Goal: Task Accomplishment & Management: Manage account settings

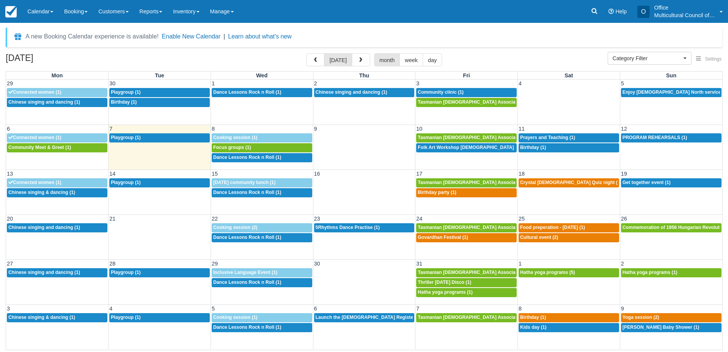
select select
click at [541, 32] on div "A new Booking Calendar experience is available! Enable New Calendar | Learn abo…" at bounding box center [364, 37] width 717 height 20
click at [49, 148] on span "Community Meet & Greet (1)" at bounding box center [39, 147] width 63 height 5
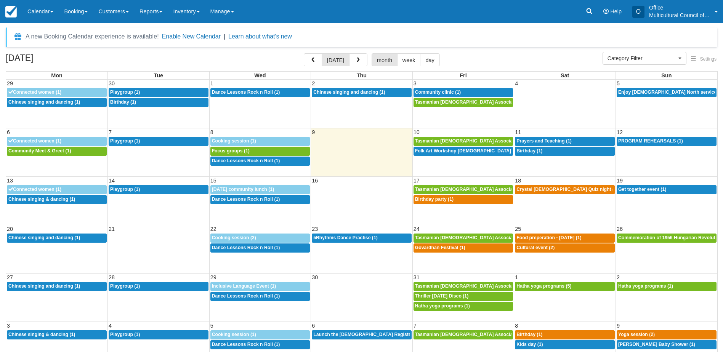
select select
click at [247, 150] on span "Focus groups (1)" at bounding box center [231, 150] width 38 height 5
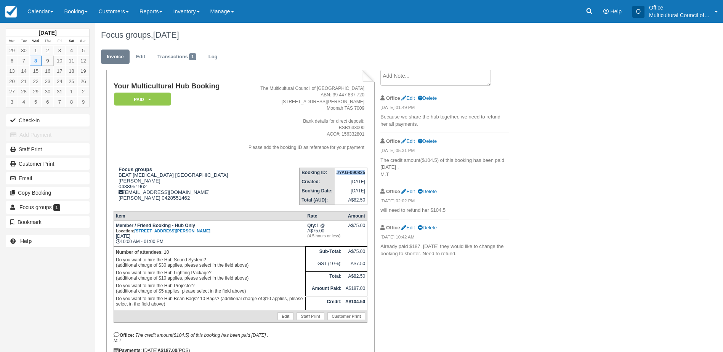
drag, startPoint x: 336, startPoint y: 174, endPoint x: 365, endPoint y: 175, distance: 28.2
click at [365, 175] on strong "JYAG-090825" at bounding box center [350, 172] width 29 height 5
copy strong "JYAG-090825"
click at [45, 14] on link "Calendar" at bounding box center [40, 11] width 37 height 23
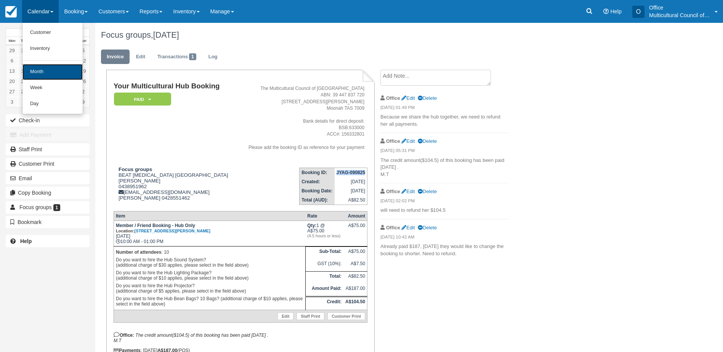
click at [58, 73] on link "Month" at bounding box center [52, 72] width 60 height 16
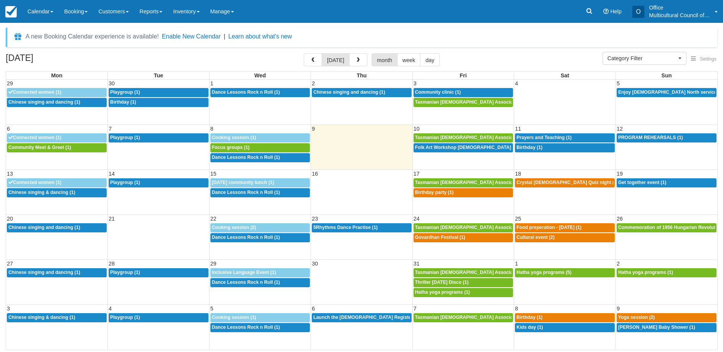
select select
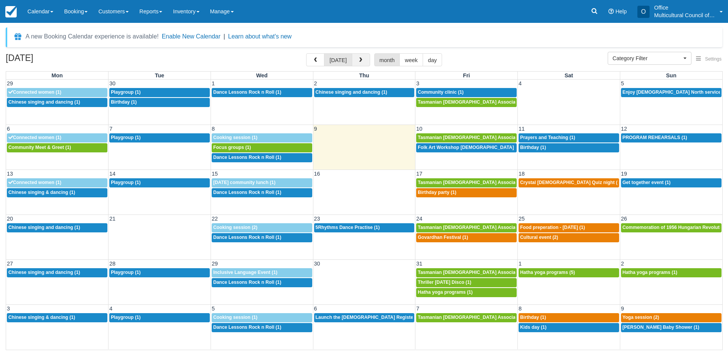
click at [359, 58] on span "button" at bounding box center [360, 60] width 5 height 5
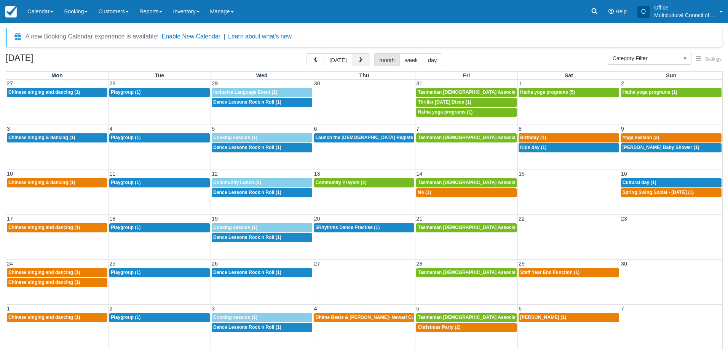
click at [359, 58] on span "button" at bounding box center [360, 60] width 5 height 5
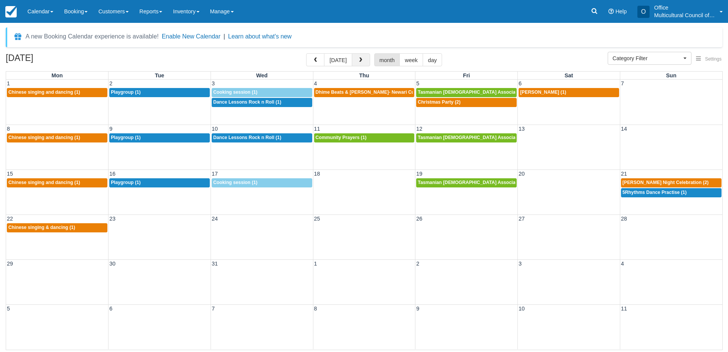
click at [359, 58] on span "button" at bounding box center [360, 60] width 5 height 5
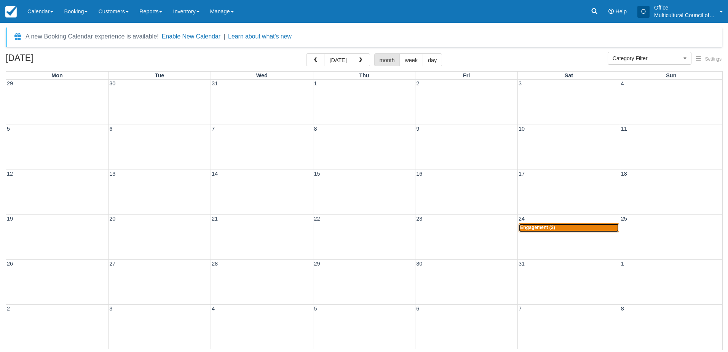
click at [567, 229] on div "8a Engagement (2)" at bounding box center [569, 228] width 98 height 6
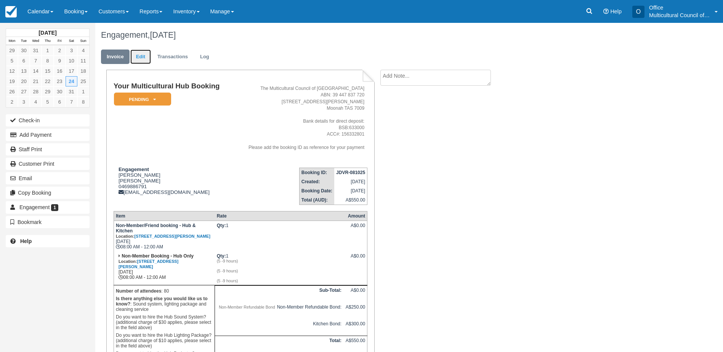
click at [138, 52] on link "Edit" at bounding box center [140, 57] width 21 height 15
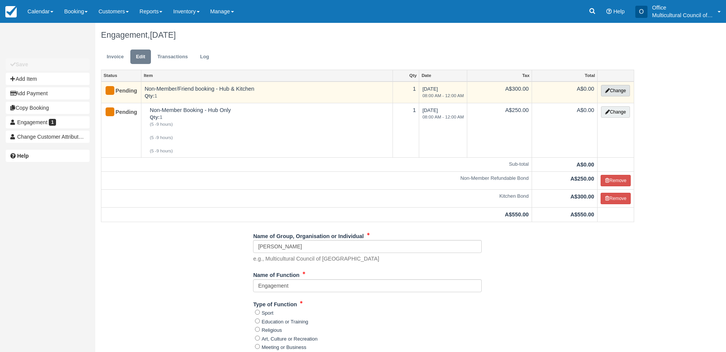
click at [621, 90] on button "Change" at bounding box center [615, 90] width 29 height 11
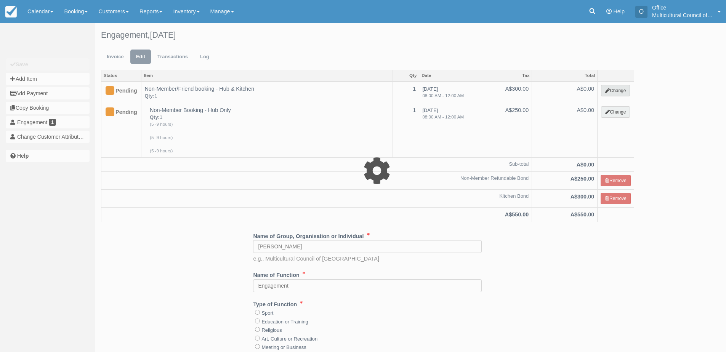
select select "7"
type input "0.00"
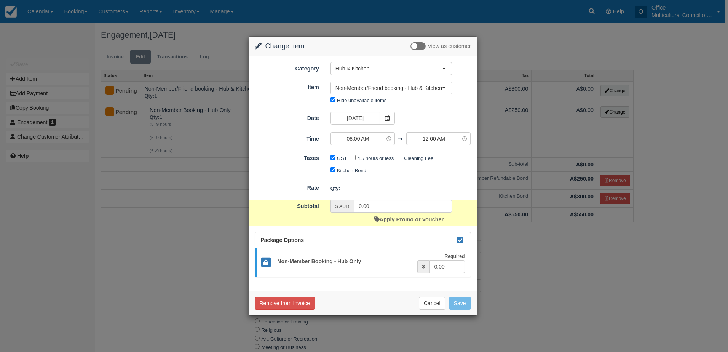
click at [504, 147] on div "Change Item Add Item View as customer Category Hub & Kitchen Kitchen Archive Te…" at bounding box center [364, 176] width 728 height 352
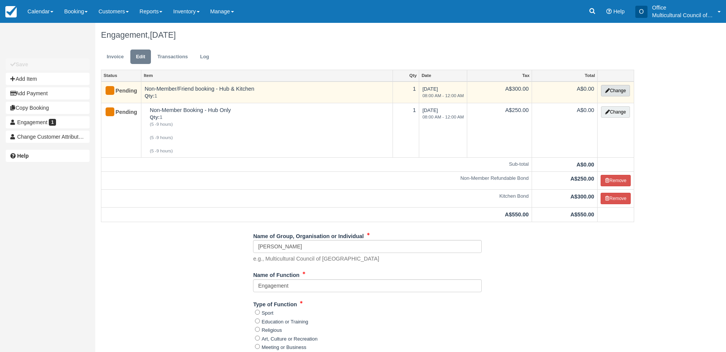
click at [615, 93] on button "Change" at bounding box center [615, 90] width 29 height 11
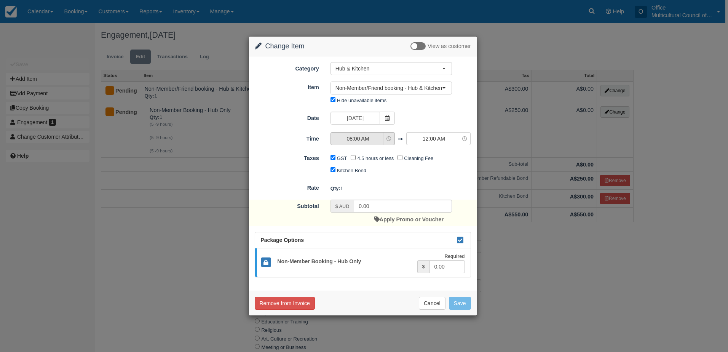
click at [373, 141] on span "08:00 AM" at bounding box center [358, 139] width 54 height 8
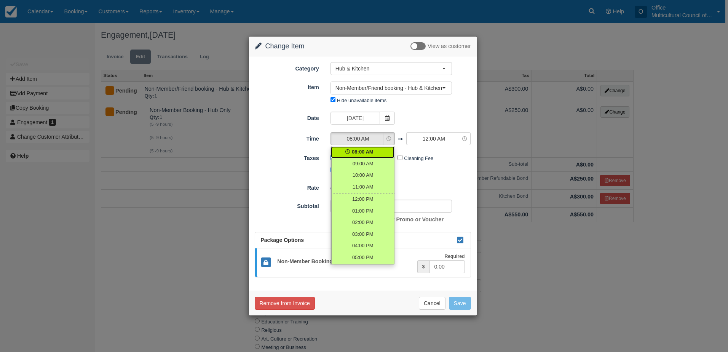
click at [374, 150] on link "08:00 AM" at bounding box center [363, 152] width 64 height 12
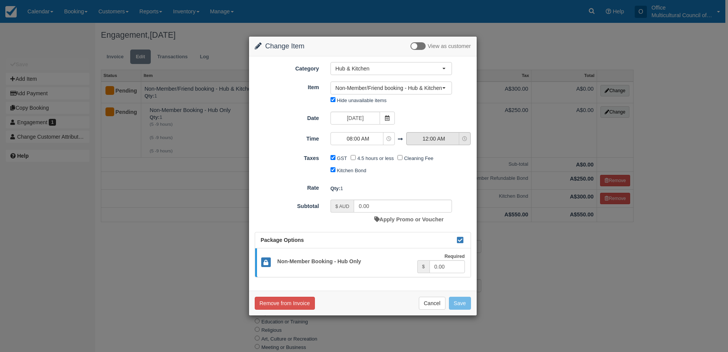
click at [419, 137] on span "12:00 AM" at bounding box center [434, 139] width 54 height 8
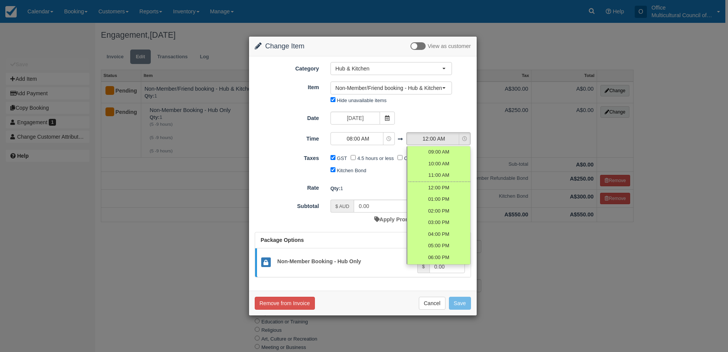
scroll to position [70, 0]
click at [448, 257] on span "12:00 AM" at bounding box center [439, 258] width 22 height 7
select select "24:00"
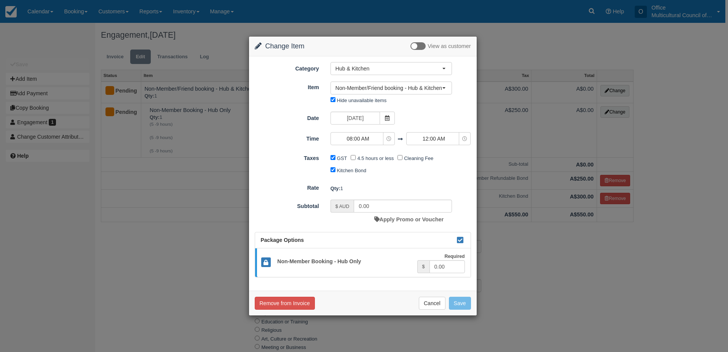
click at [406, 180] on form "Category Hub & Kitchen Kitchen Archive Testing Stuff Hub & Kitchen Multicultura…" at bounding box center [363, 169] width 216 height 215
drag, startPoint x: 380, startPoint y: 207, endPoint x: 316, endPoint y: 213, distance: 64.3
click at [316, 213] on div "Subtotal $ AUD 0.00 Apply Promo or Voucher" at bounding box center [363, 213] width 228 height 27
type input "500"
click at [458, 305] on button "Save" at bounding box center [460, 303] width 22 height 13
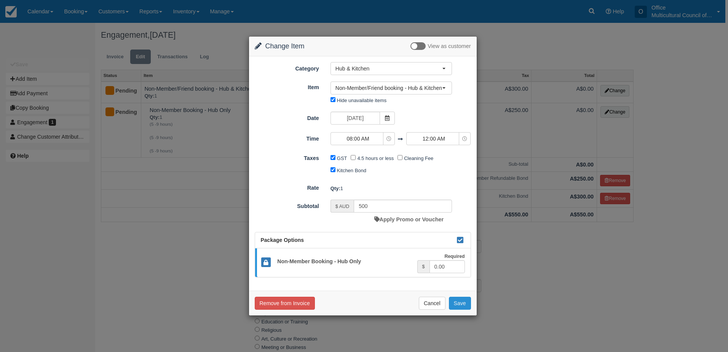
checkbox input "false"
click at [458, 307] on button "Save" at bounding box center [460, 303] width 22 height 13
checkbox input "false"
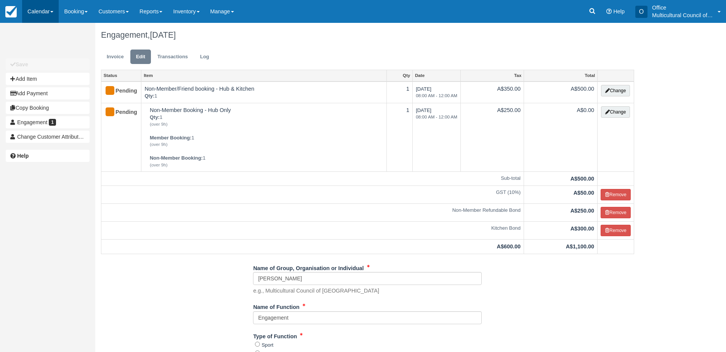
click at [34, 10] on link "Calendar" at bounding box center [40, 11] width 37 height 23
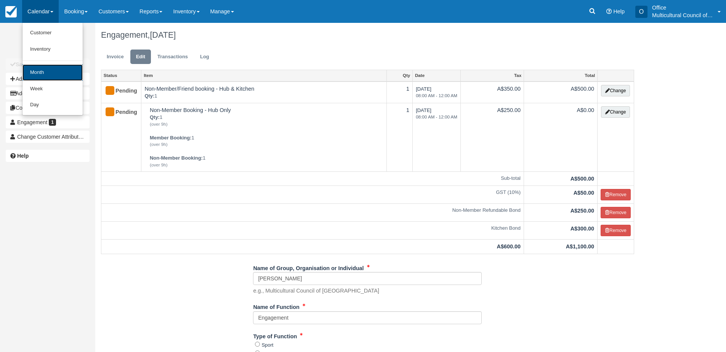
click at [68, 74] on link "Month" at bounding box center [52, 72] width 60 height 16
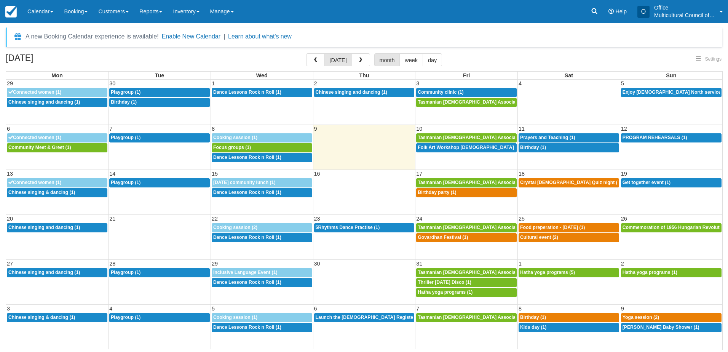
select select
click at [433, 149] on span "Folk Art Workshop [DEMOGRAPHIC_DATA] Community (1)" at bounding box center [483, 147] width 130 height 5
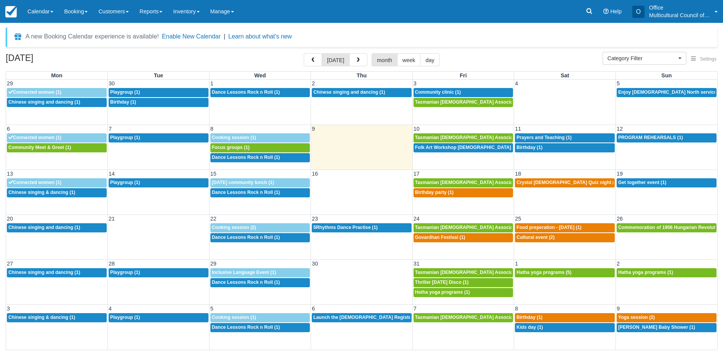
select select
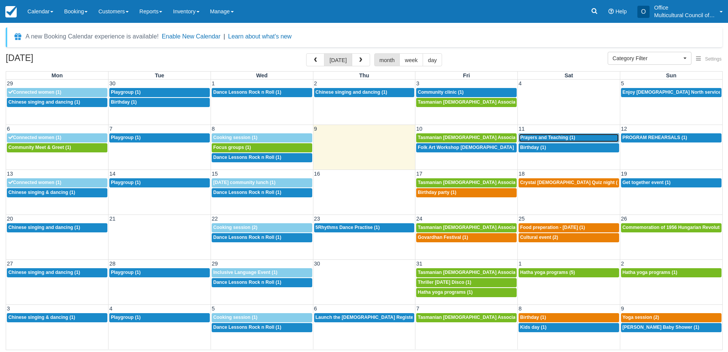
click at [534, 137] on span "Prayers and Teaching (1)" at bounding box center [547, 137] width 55 height 5
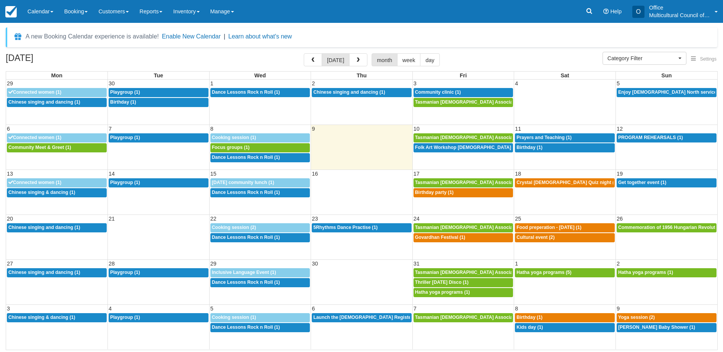
select select
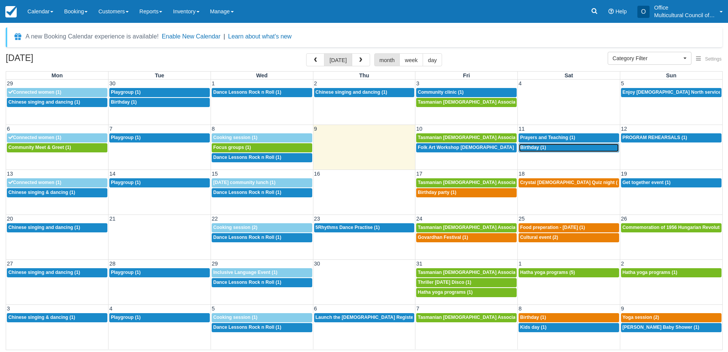
click at [541, 149] on span "Birthday (1)" at bounding box center [533, 147] width 26 height 5
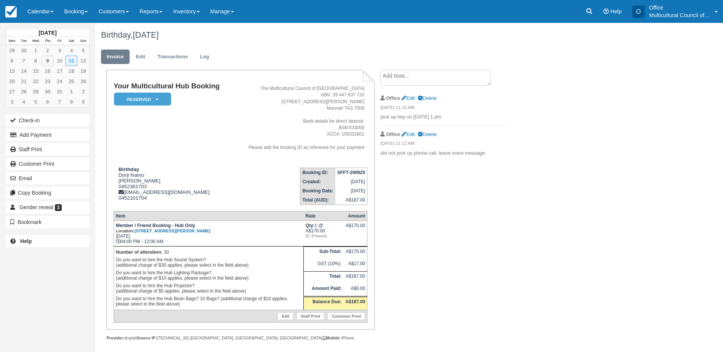
click at [415, 78] on textarea at bounding box center [435, 78] width 110 height 16
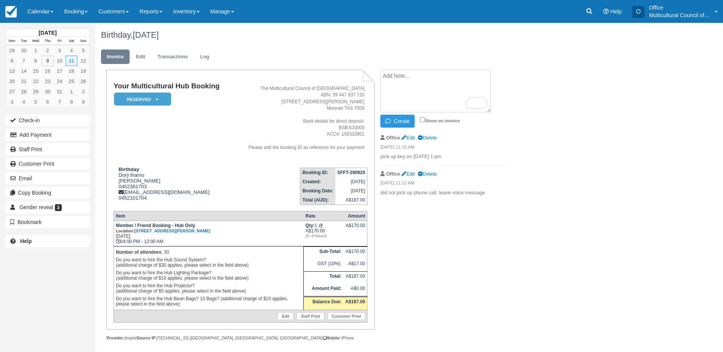
click at [415, 78] on textarea "To enrich screen reader interactions, please activate Accessibility in Grammarl…" at bounding box center [435, 91] width 110 height 43
type textarea "done induction"
click at [388, 123] on icon "button" at bounding box center [389, 120] width 8 height 5
drag, startPoint x: 147, startPoint y: 99, endPoint x: 151, endPoint y: 114, distance: 15.1
click at [147, 99] on em "Reserved" at bounding box center [142, 99] width 57 height 13
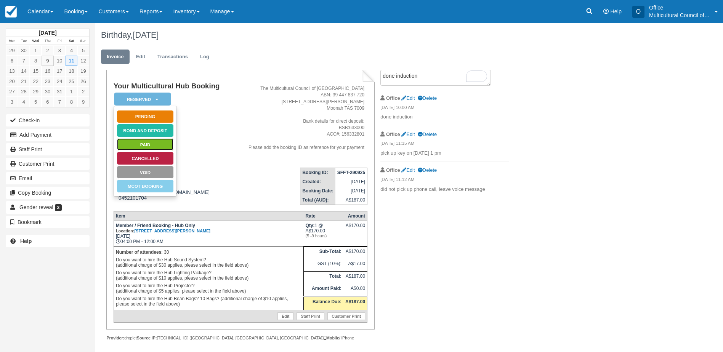
click at [149, 139] on link "Paid" at bounding box center [145, 144] width 57 height 13
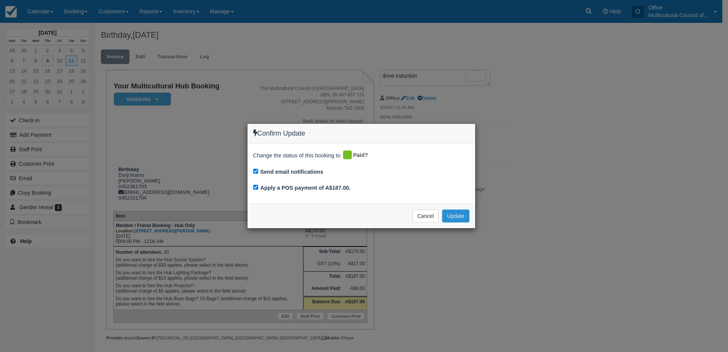
click at [462, 215] on button "Update" at bounding box center [455, 216] width 27 height 13
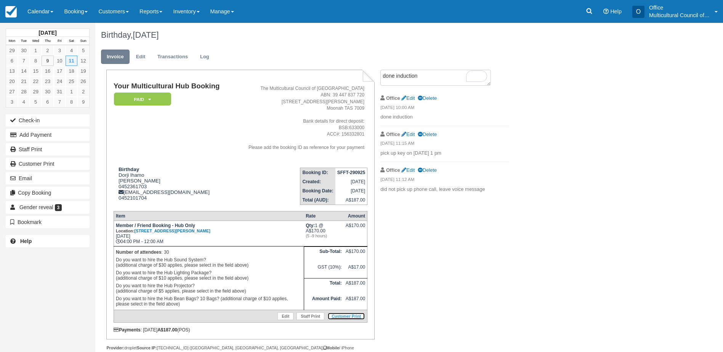
click at [340, 315] on link "Customer Print" at bounding box center [346, 316] width 38 height 8
drag, startPoint x: 138, startPoint y: 57, endPoint x: 142, endPoint y: 60, distance: 5.6
click at [138, 57] on link "Edit" at bounding box center [140, 57] width 21 height 15
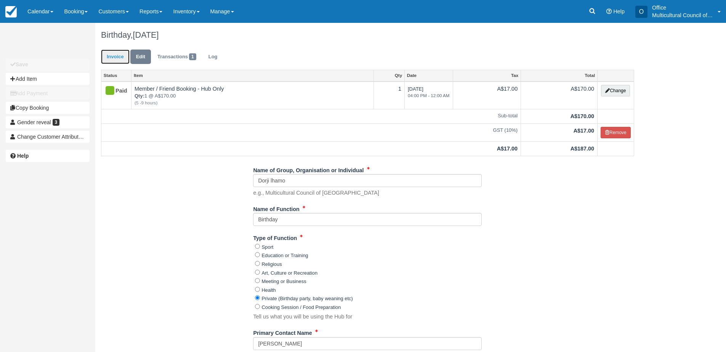
click at [114, 61] on link "Invoice" at bounding box center [115, 57] width 29 height 15
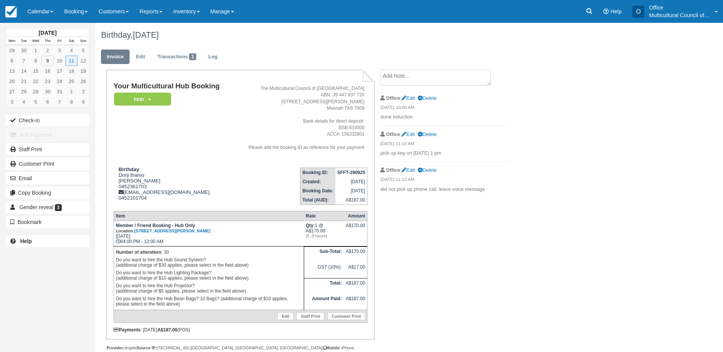
click at [431, 80] on textarea at bounding box center [435, 78] width 110 height 16
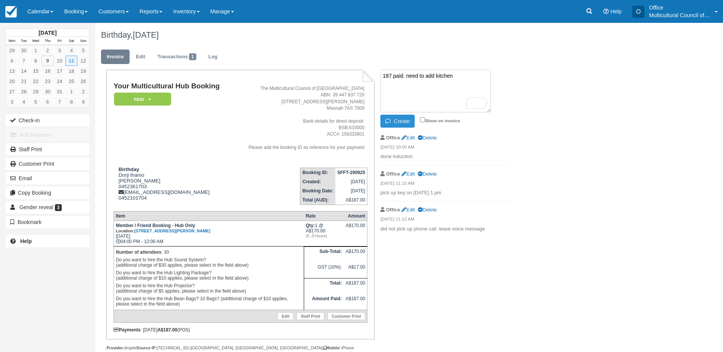
type textarea "187 paid. need to add kitchen"
click at [402, 121] on button "Create" at bounding box center [397, 121] width 34 height 13
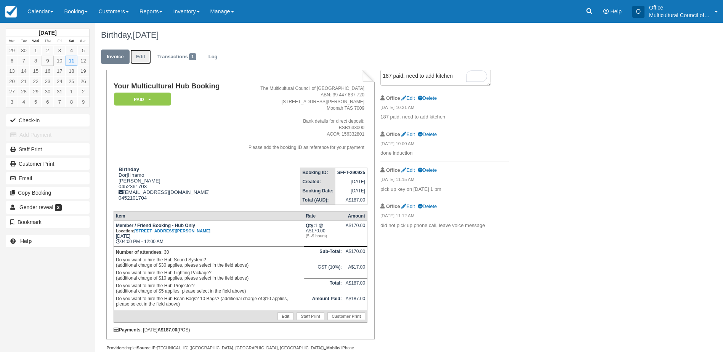
drag, startPoint x: 139, startPoint y: 53, endPoint x: 315, endPoint y: 126, distance: 190.5
click at [139, 53] on link "Edit" at bounding box center [140, 57] width 21 height 15
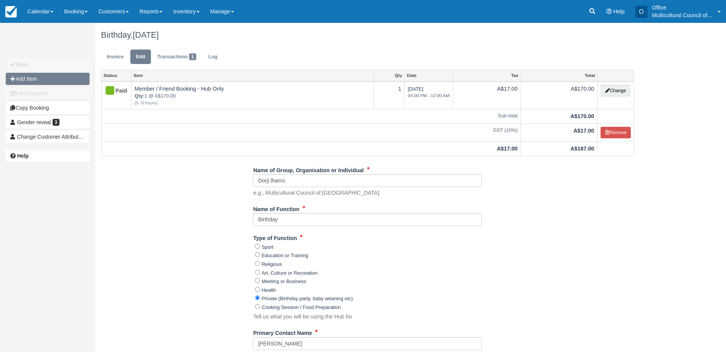
click at [62, 81] on button "Add Item" at bounding box center [48, 79] width 84 height 12
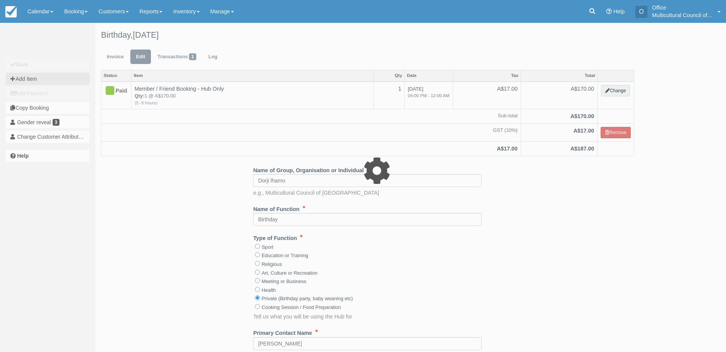
type input "0.00"
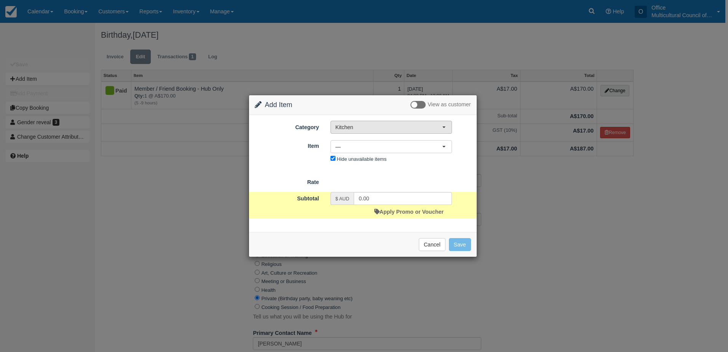
click at [373, 132] on button "Kitchen" at bounding box center [392, 127] width 122 height 13
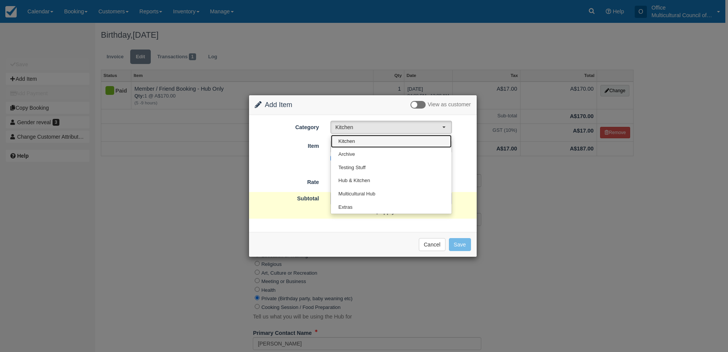
click at [376, 141] on link "Kitchen" at bounding box center [391, 141] width 121 height 13
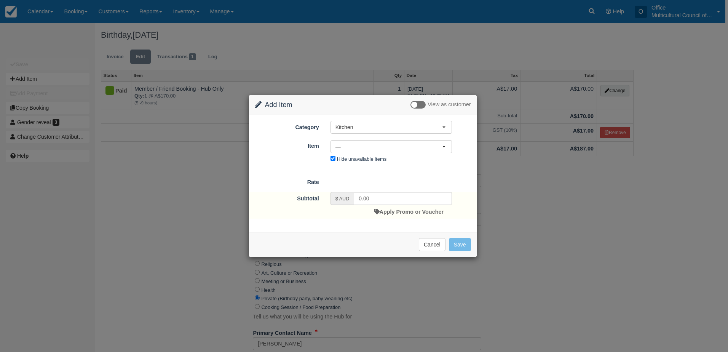
click at [290, 171] on form "Category Kitchen Kitchen Archive Testing Stuff Hub & Kitchen Multicultural Hub …" at bounding box center [363, 170] width 216 height 98
click at [364, 146] on span "—" at bounding box center [389, 147] width 107 height 8
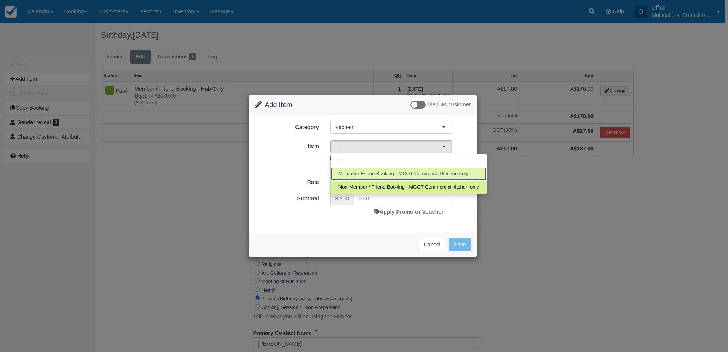
click at [368, 168] on link "Member / Friend Booking - MCOT Commercial kitchen only" at bounding box center [409, 173] width 156 height 13
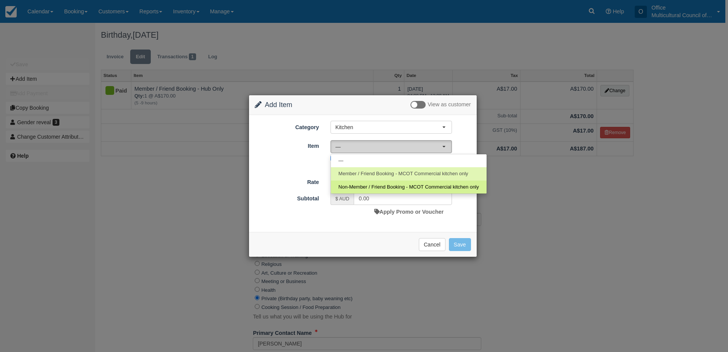
select select "55"
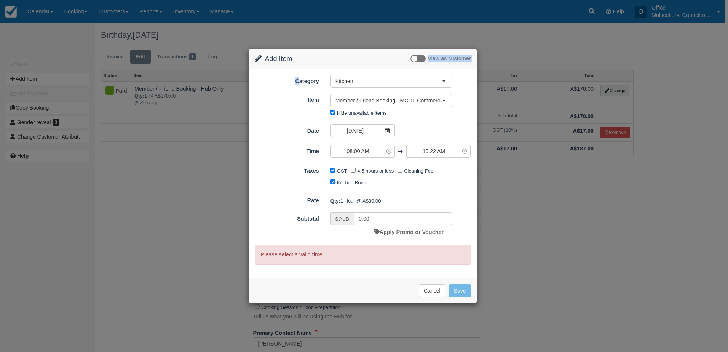
drag, startPoint x: 366, startPoint y: 57, endPoint x: 299, endPoint y: 73, distance: 69.0
click at [299, 73] on div "Change Item Add Item View as customer Category Kitchen Kitchen Archive Testing …" at bounding box center [363, 176] width 229 height 254
click at [367, 151] on span "08:00 AM" at bounding box center [358, 151] width 54 height 8
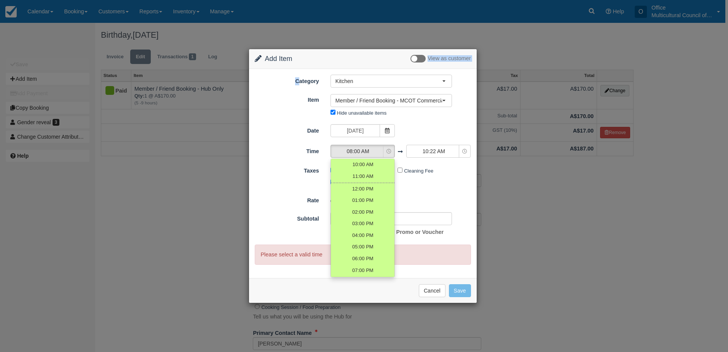
scroll to position [20, 0]
drag, startPoint x: 392, startPoint y: 199, endPoint x: 391, endPoint y: 203, distance: 4.3
click at [391, 203] on link "12:00 PM" at bounding box center [363, 203] width 64 height 13
select select "12:00"
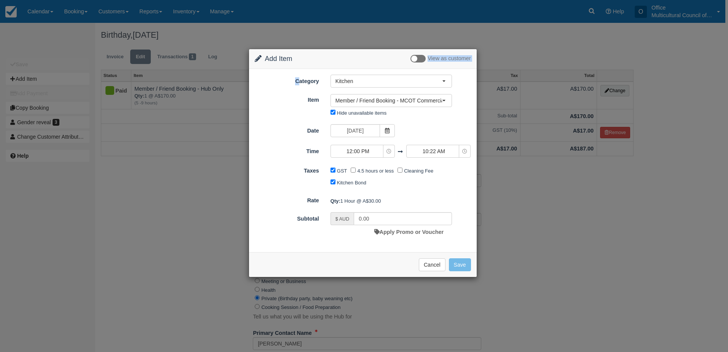
type input "14666430.00"
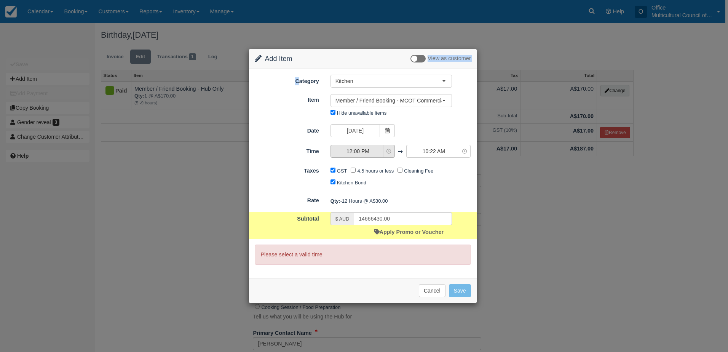
click at [366, 152] on span "12:00 PM" at bounding box center [358, 151] width 54 height 8
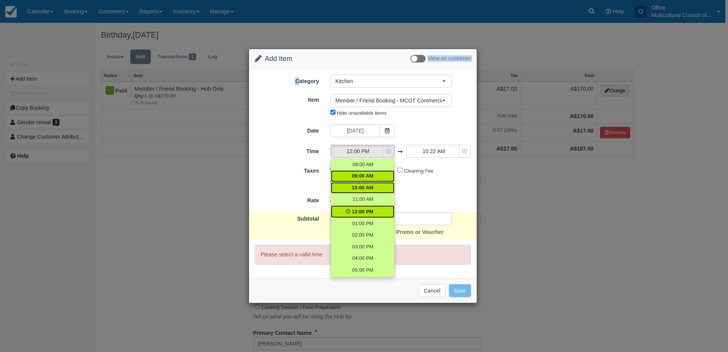
drag, startPoint x: 391, startPoint y: 187, endPoint x: 391, endPoint y: 181, distance: 6.1
click at [391, 181] on ul "08:00 AM 09:00 AM 10:00 AM 11:00 AM 12:00 PM 01:00 PM 02:00 PM 03:00 PM 04:00 P…" at bounding box center [363, 218] width 64 height 118
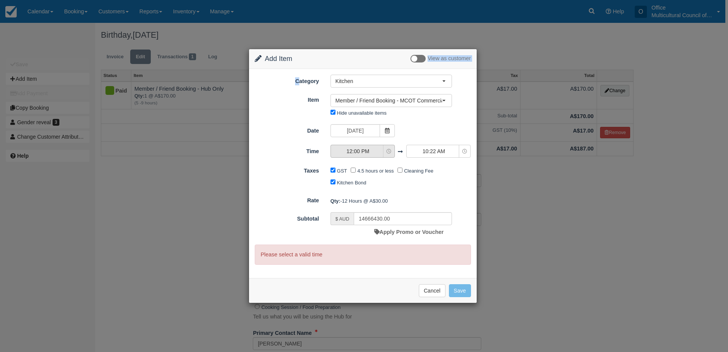
click at [373, 150] on span "12:00 PM" at bounding box center [358, 151] width 54 height 8
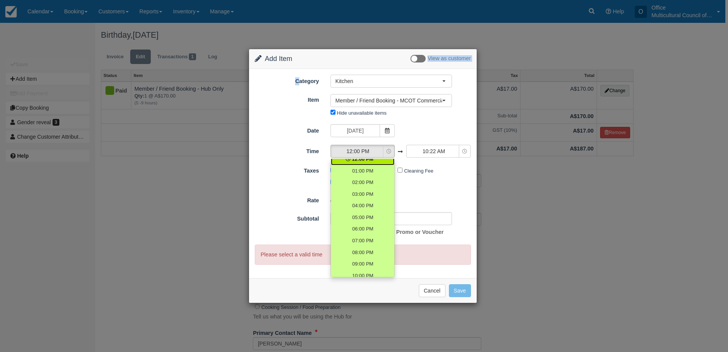
scroll to position [54, 0]
click at [371, 226] on span "06:00 PM" at bounding box center [362, 227] width 21 height 7
select select "18:00"
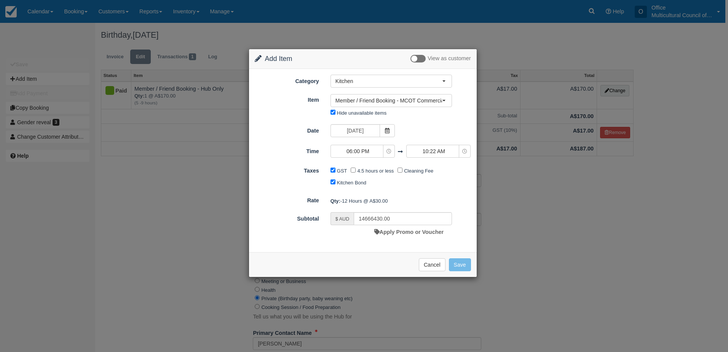
click at [413, 183] on div "GST 4.5 hours or less Cleaning Fee Kitchen Bond" at bounding box center [391, 177] width 133 height 24
type input "14666610.00"
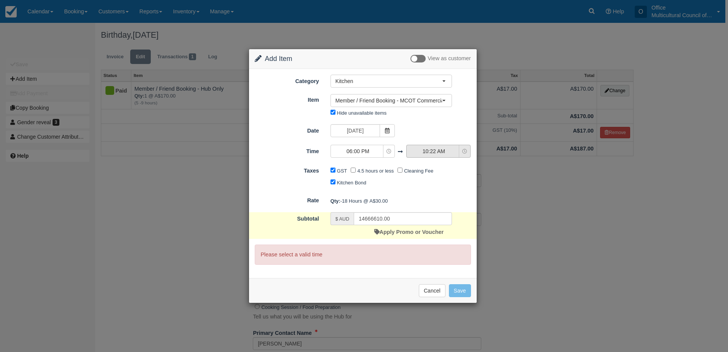
click at [464, 152] on icon "button" at bounding box center [465, 151] width 5 height 5
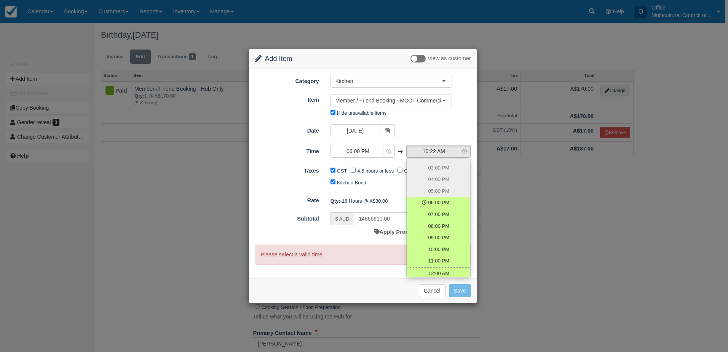
scroll to position [81, 0]
click at [454, 224] on link "08:00 PM" at bounding box center [439, 224] width 64 height 12
select select "20:00"
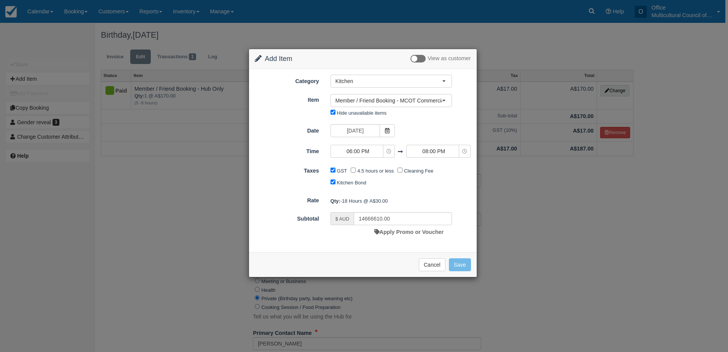
type input "60.00"
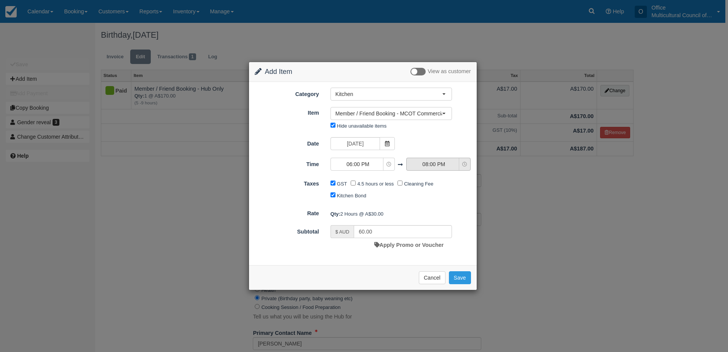
click at [429, 164] on span "08:00 PM" at bounding box center [434, 164] width 54 height 8
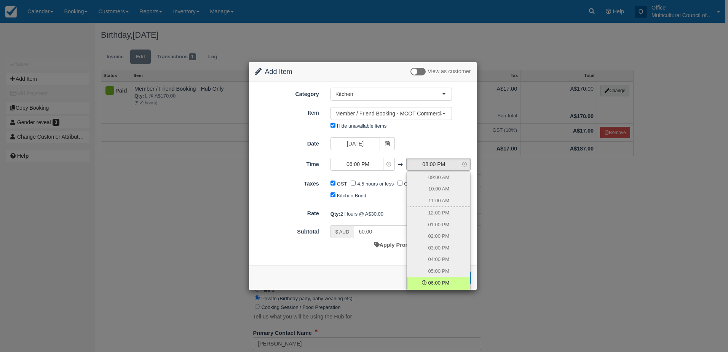
scroll to position [70, 0]
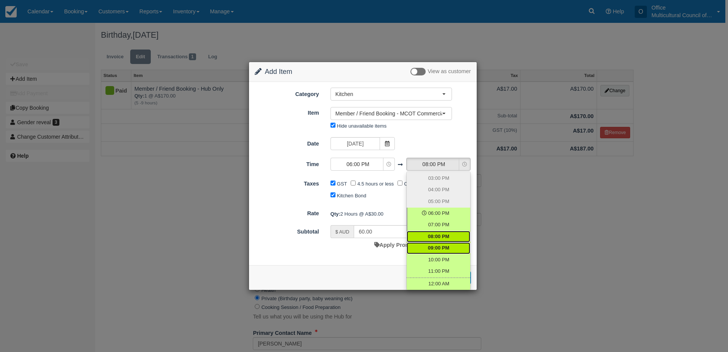
click at [443, 249] on span "09:00 PM" at bounding box center [438, 248] width 21 height 7
select select "21:00"
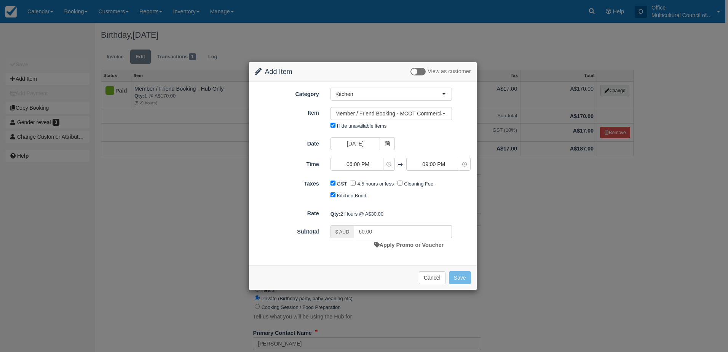
type input "90.00"
click at [437, 204] on form "Category Kitchen Kitchen Archive Testing Stuff Hub & Kitchen Multicultural Hub …" at bounding box center [363, 170] width 216 height 164
click at [431, 169] on button "09:00 PM" at bounding box center [439, 164] width 64 height 13
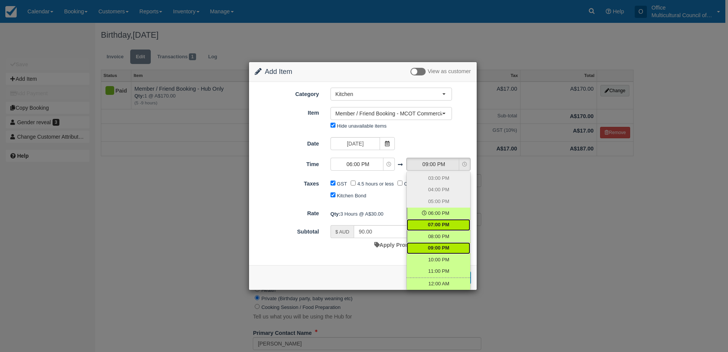
click at [444, 221] on link "07:00 PM" at bounding box center [439, 225] width 64 height 12
select select "19:00"
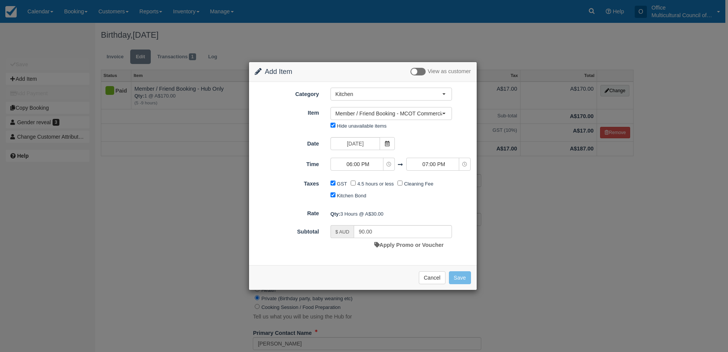
type input "30.00"
click at [415, 209] on div "Qty: 1 Hour @ A$30.00" at bounding box center [401, 214] width 152 height 13
click at [459, 277] on button "Save" at bounding box center [460, 277] width 22 height 13
checkbox input "false"
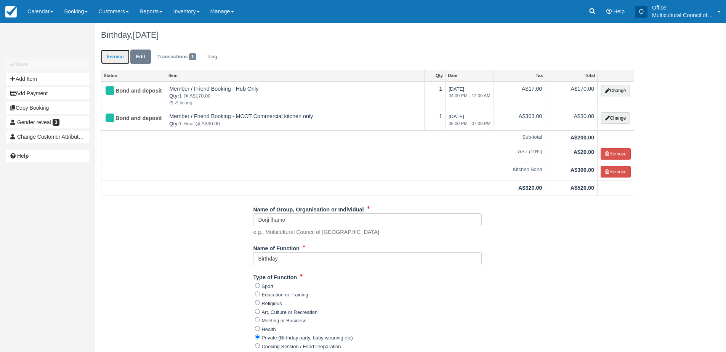
click at [112, 57] on link "Invoice" at bounding box center [115, 57] width 29 height 15
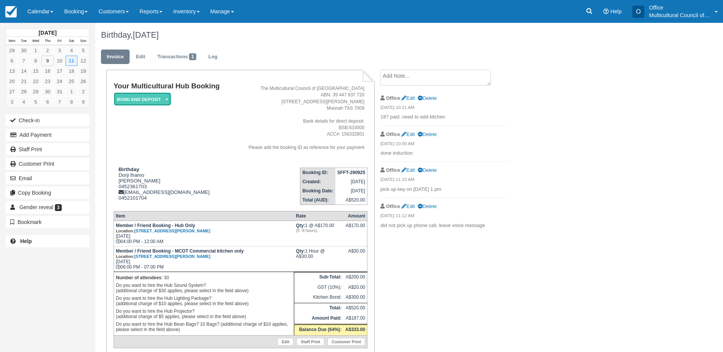
click at [146, 98] on em "Bond and deposit" at bounding box center [142, 99] width 57 height 13
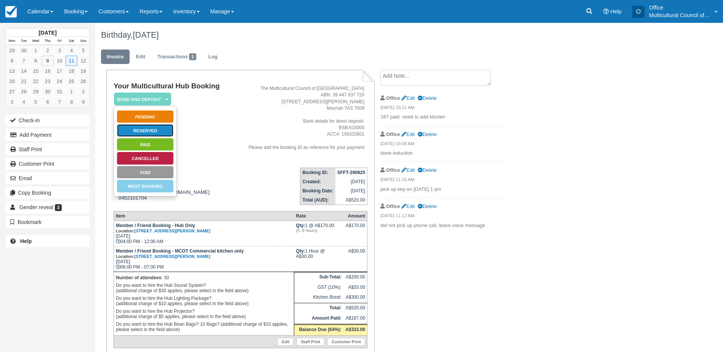
click at [148, 130] on link "Reserved" at bounding box center [145, 130] width 57 height 13
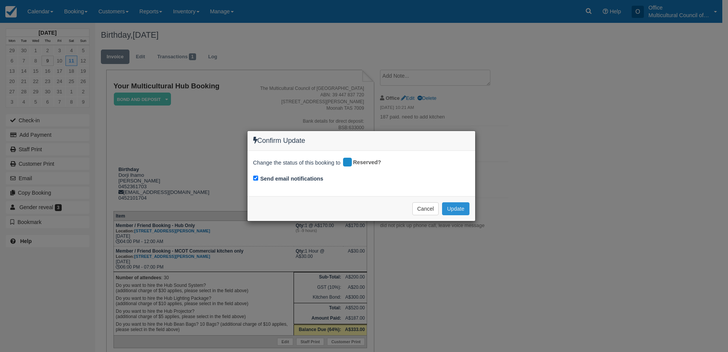
click at [448, 213] on button "Update" at bounding box center [455, 208] width 27 height 13
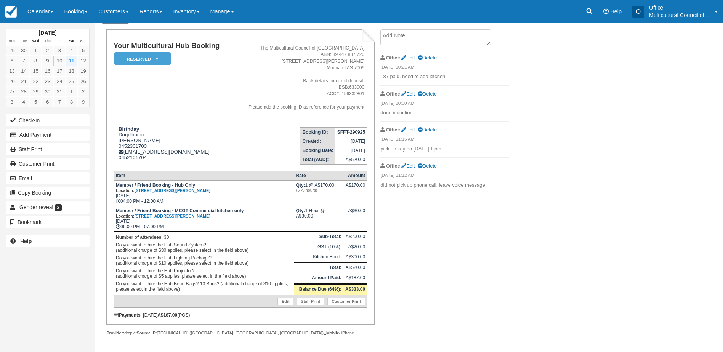
scroll to position [41, 0]
click at [160, 53] on em "Reserved" at bounding box center [142, 58] width 57 height 13
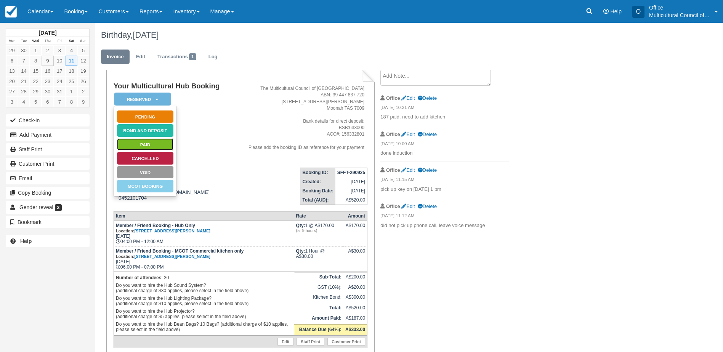
click at [152, 142] on link "Paid" at bounding box center [145, 144] width 57 height 13
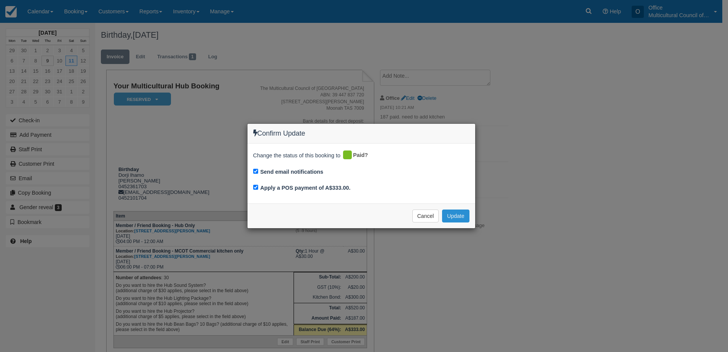
click at [458, 217] on button "Update" at bounding box center [455, 216] width 27 height 13
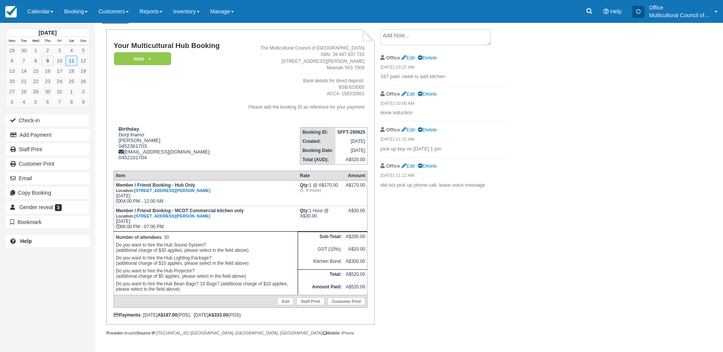
scroll to position [41, 0]
click at [339, 302] on link "Customer Print" at bounding box center [346, 301] width 38 height 8
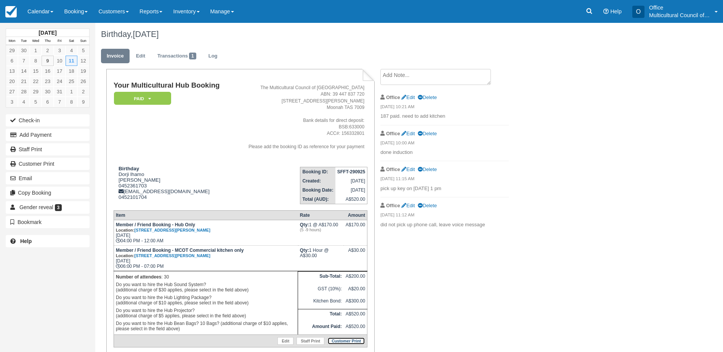
scroll to position [0, 0]
click at [42, 2] on link "Calendar" at bounding box center [40, 11] width 37 height 23
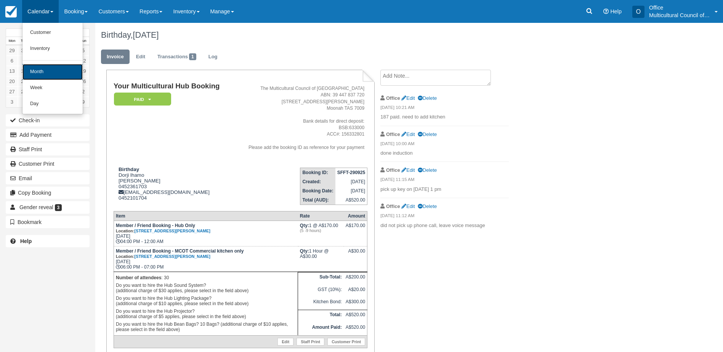
click at [56, 72] on link "Month" at bounding box center [52, 72] width 60 height 16
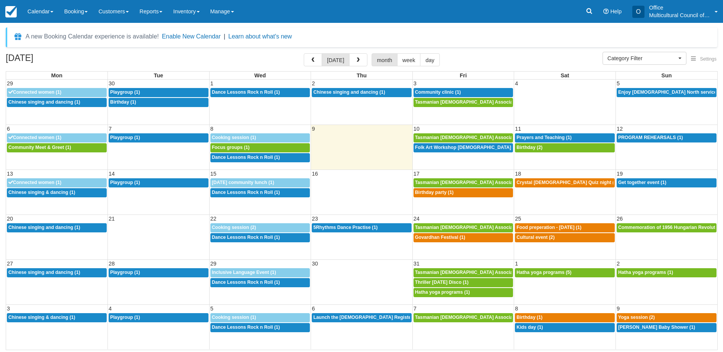
select select
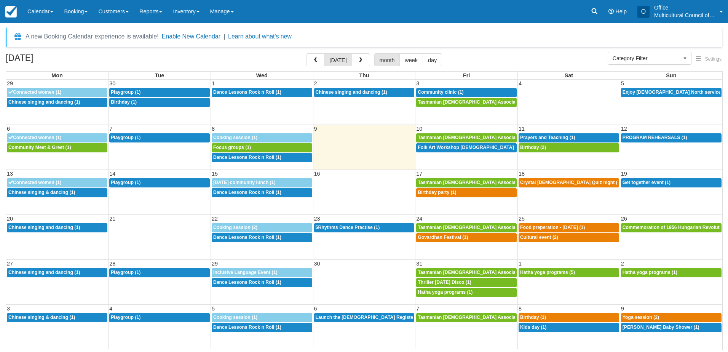
select select
click at [451, 146] on span "Folk Art Workshop [DEMOGRAPHIC_DATA] Community (1)" at bounding box center [483, 147] width 130 height 5
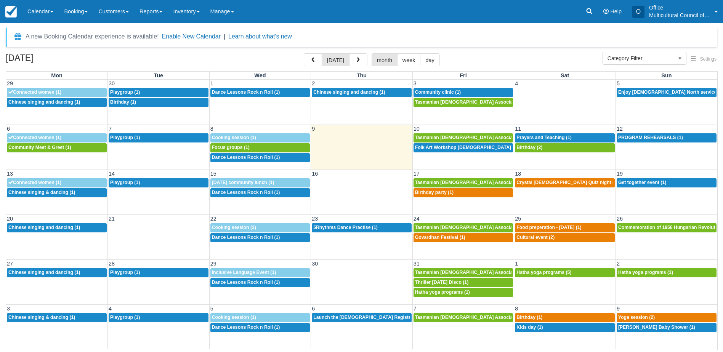
select select
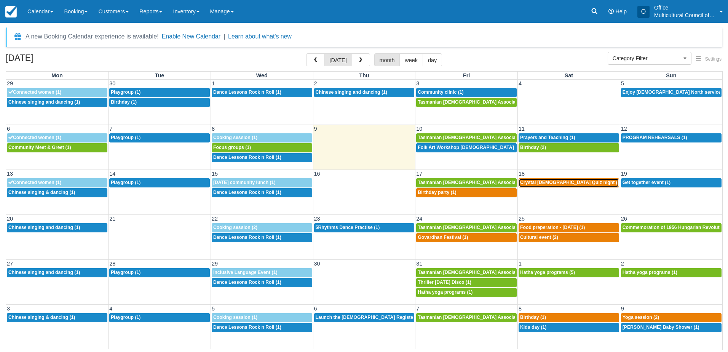
click at [543, 183] on span "Crystal [DEMOGRAPHIC_DATA] Quiz night (2)" at bounding box center [571, 182] width 102 height 5
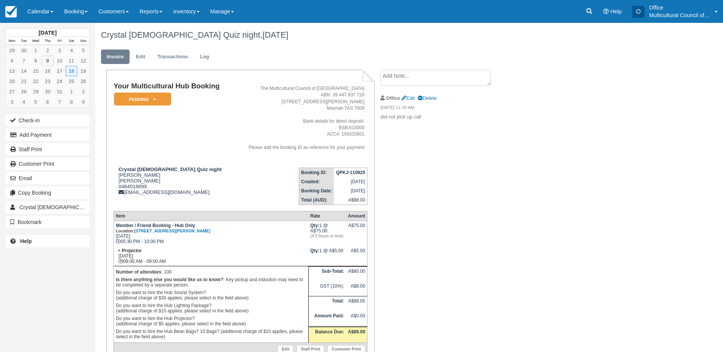
click at [405, 73] on textarea at bounding box center [435, 78] width 110 height 16
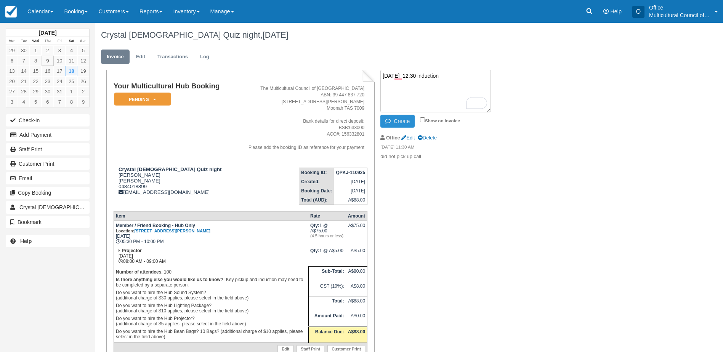
type textarea "15th oct 12:30 induction"
click at [404, 124] on button "Create" at bounding box center [397, 121] width 34 height 13
click at [156, 102] on em "Pending" at bounding box center [142, 99] width 57 height 13
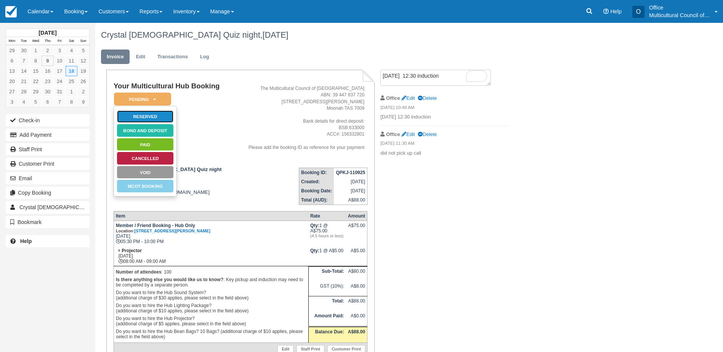
click at [146, 116] on link "Reserved" at bounding box center [145, 116] width 57 height 13
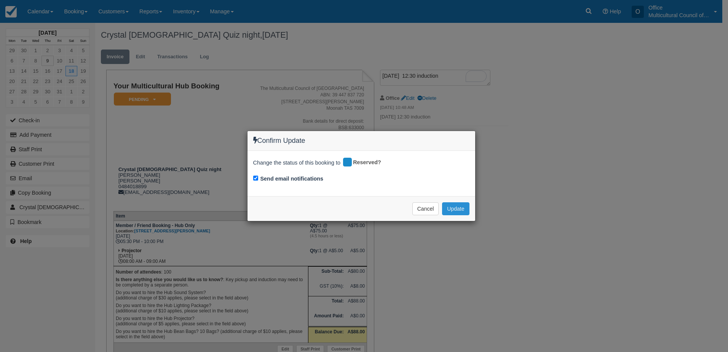
click at [458, 211] on button "Update" at bounding box center [455, 208] width 27 height 13
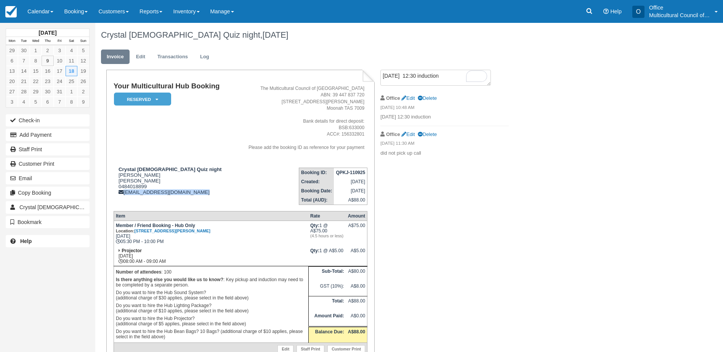
drag, startPoint x: 193, startPoint y: 194, endPoint x: 124, endPoint y: 195, distance: 69.0
click at [124, 195] on td "Crystal Queer Quiz night Tristan Williams Tristan Williams 0484018899 tristanwi…" at bounding box center [173, 183] width 119 height 43
copy div "tristanwilliams04@gmail.com"
drag, startPoint x: 117, startPoint y: 180, endPoint x: 159, endPoint y: 180, distance: 41.5
click at [159, 180] on div "Crystal Queer Quiz night Tristan Williams Tristan Williams 0484018899 tristanwi…" at bounding box center [173, 180] width 119 height 29
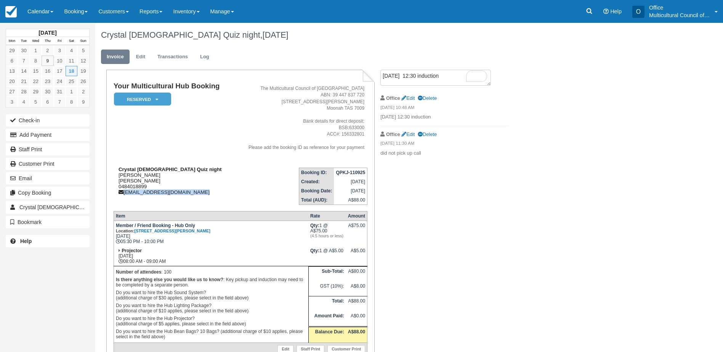
copy div "Tristan Williams"
drag, startPoint x: 337, startPoint y: 171, endPoint x: 366, endPoint y: 173, distance: 29.0
click at [366, 173] on td "QPKJ-110925" at bounding box center [350, 173] width 33 height 10
copy strong "QPKJ-110925"
click at [36, 9] on link "Calendar" at bounding box center [40, 11] width 37 height 23
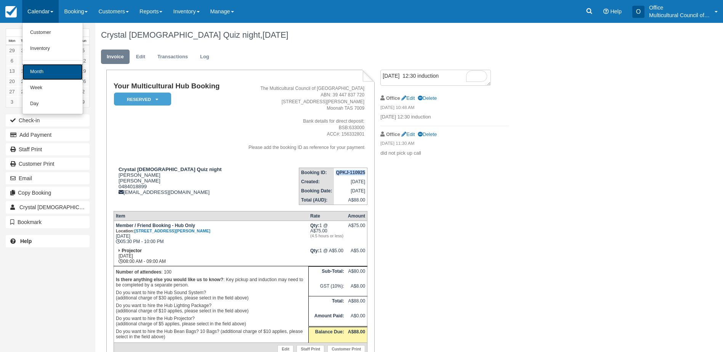
click at [50, 73] on link "Month" at bounding box center [52, 72] width 60 height 16
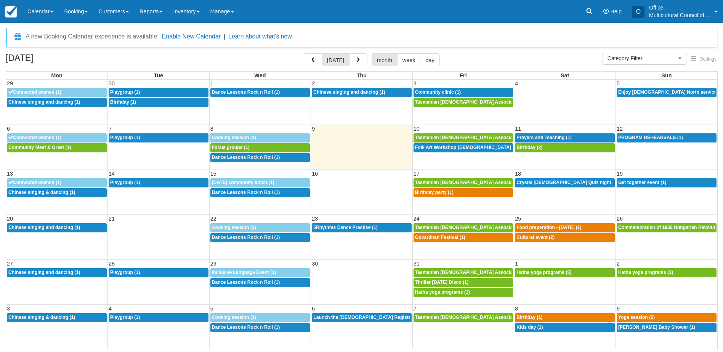
select select
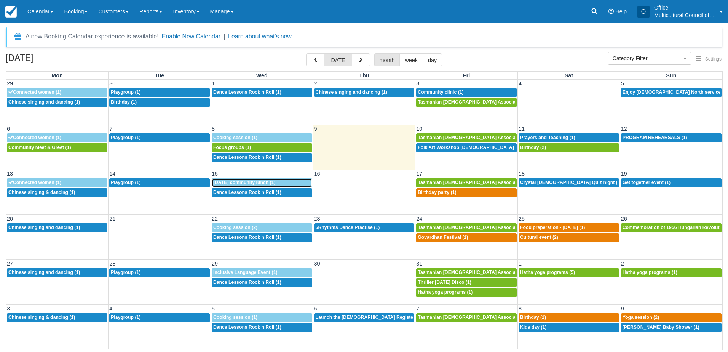
click at [239, 183] on span "[DATE] community lunch (1)" at bounding box center [244, 182] width 62 height 5
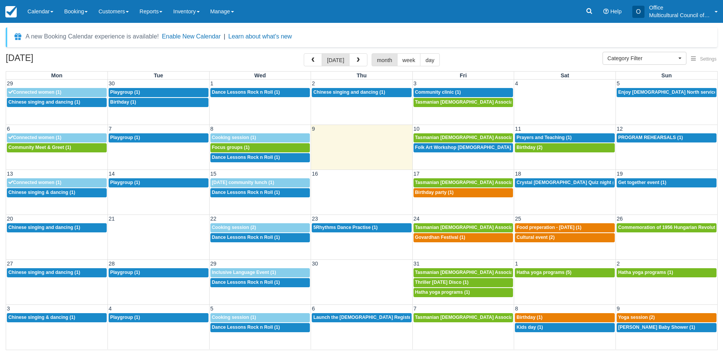
select select
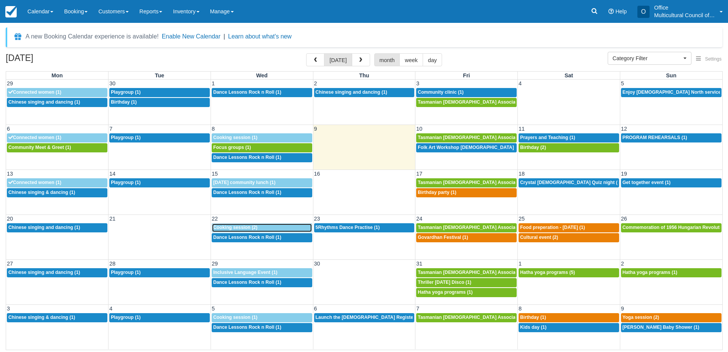
click at [270, 224] on link "9a Cooking session (2)" at bounding box center [262, 227] width 101 height 9
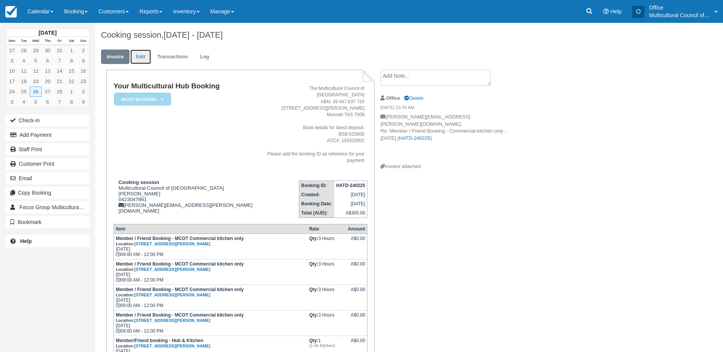
click at [140, 54] on link "Edit" at bounding box center [140, 57] width 21 height 15
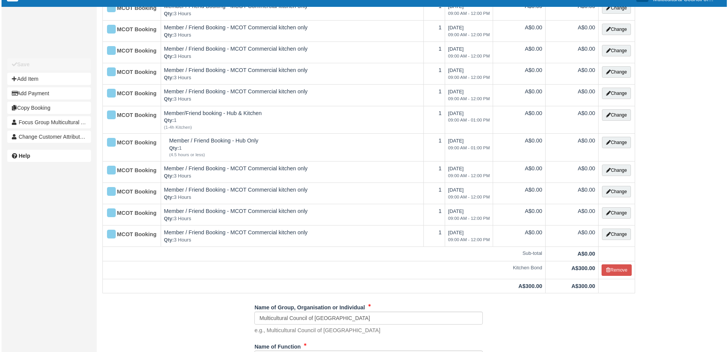
scroll to position [343, 0]
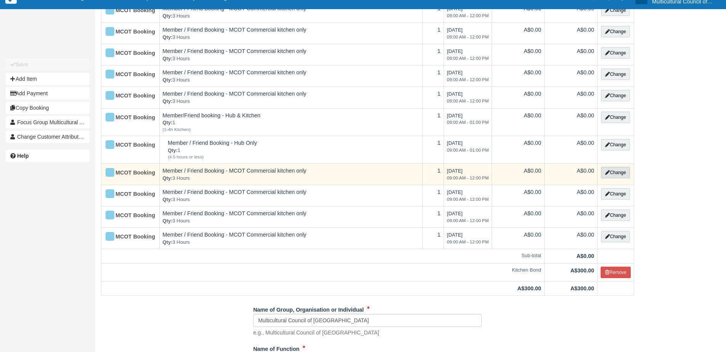
click at [605, 174] on icon "button" at bounding box center [607, 172] width 5 height 5
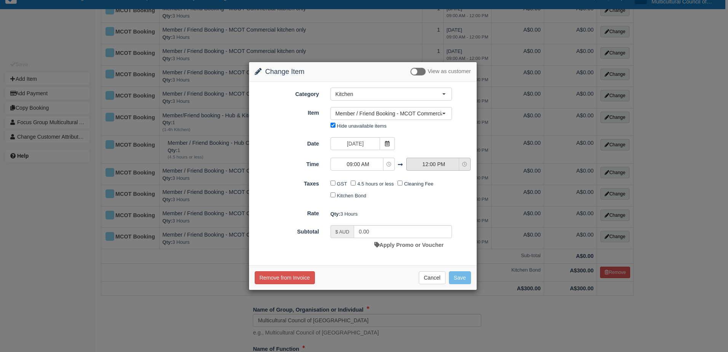
click at [431, 166] on span "12:00 PM" at bounding box center [434, 164] width 54 height 8
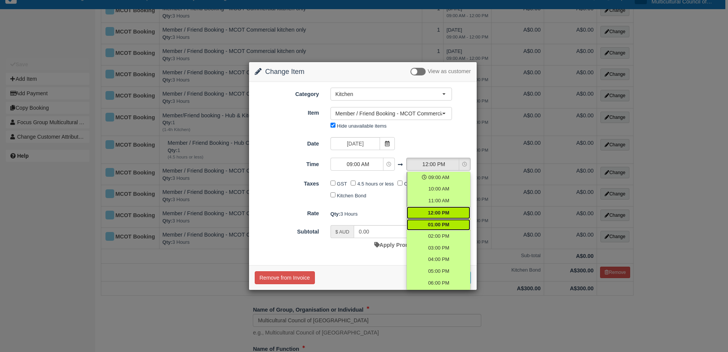
click at [437, 222] on span "01:00 PM" at bounding box center [438, 224] width 21 height 7
select select "13:00"
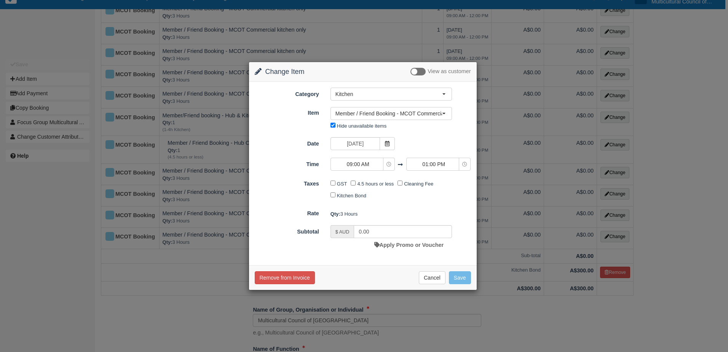
type input "120.00"
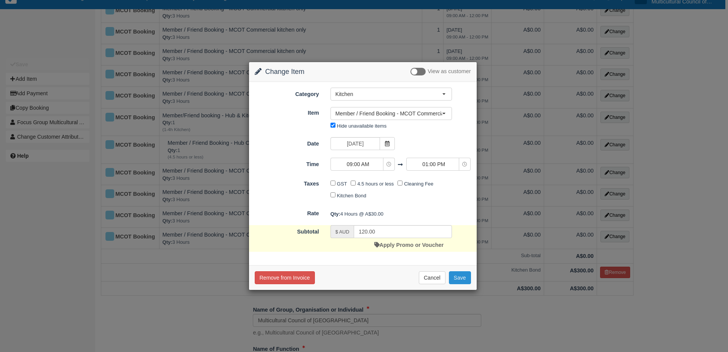
click at [461, 280] on button "Save" at bounding box center [460, 277] width 22 height 13
checkbox input "false"
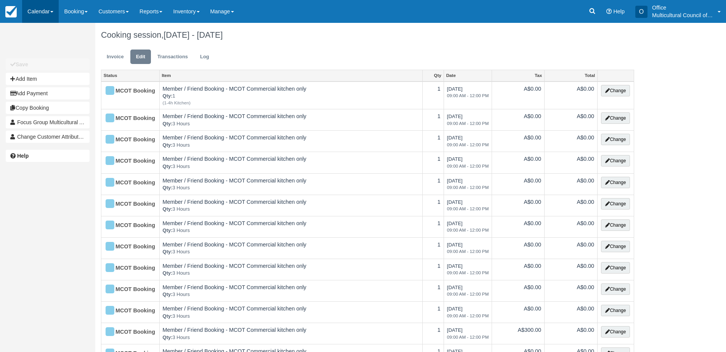
click at [34, 16] on link "Calendar" at bounding box center [40, 11] width 37 height 23
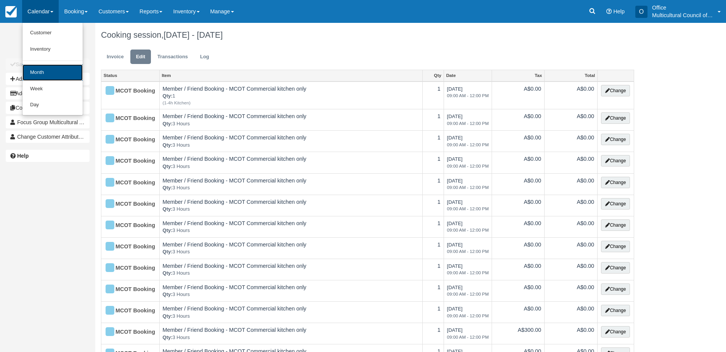
click at [51, 72] on link "Month" at bounding box center [52, 72] width 60 height 16
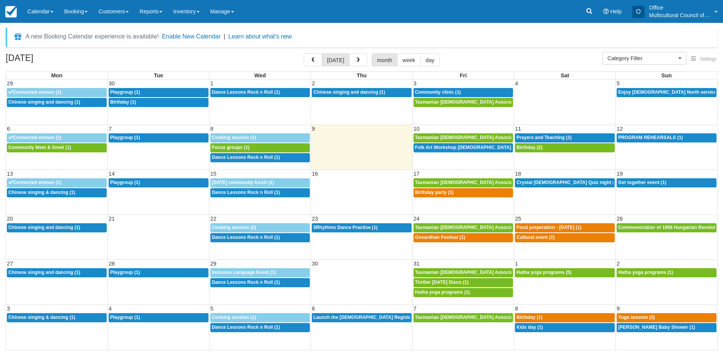
select select
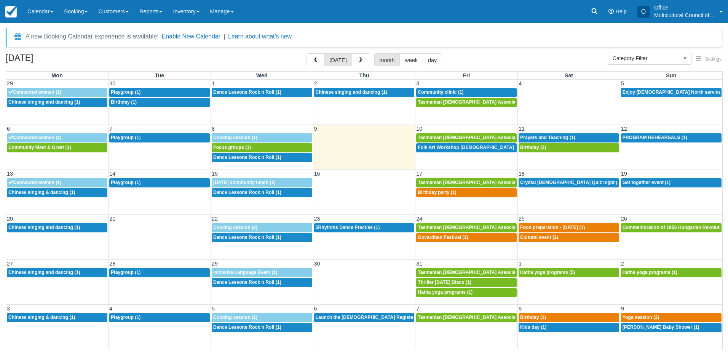
click at [273, 252] on div "20 21 22 23 24 25 26 12:30p Chinese singing and dancing (1) 9a Cooking session …" at bounding box center [364, 236] width 717 height 45
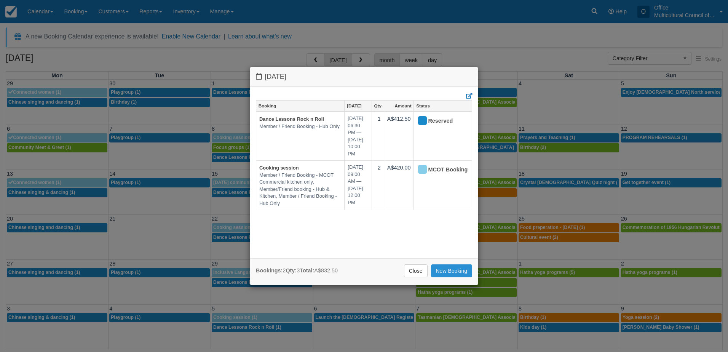
click at [444, 272] on link "New Booking" at bounding box center [452, 270] width 42 height 13
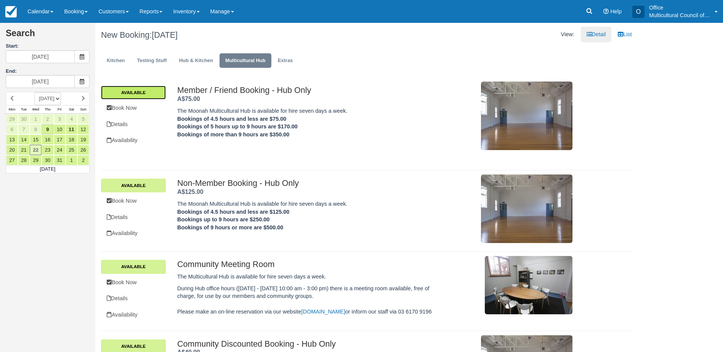
click at [132, 96] on link "Available" at bounding box center [133, 93] width 65 height 14
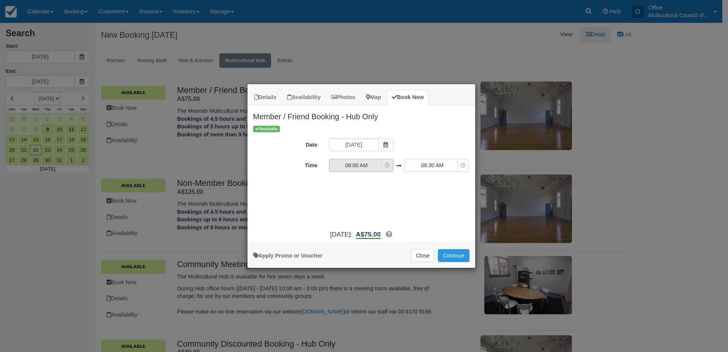
click at [374, 166] on span "08:00 AM" at bounding box center [357, 166] width 54 height 8
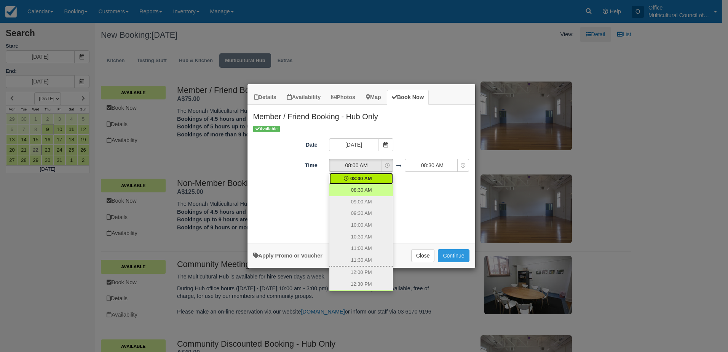
click at [425, 197] on div "Available Date Wednesday 22 October 2025 Time 08:00 AM 08:00 AM 08:30 AM 09:00 …" at bounding box center [362, 175] width 228 height 101
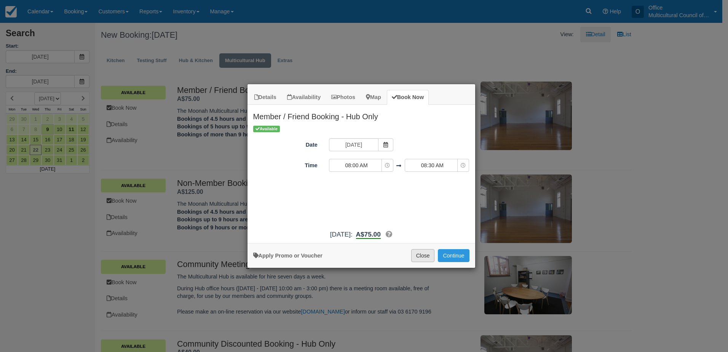
click at [425, 255] on button "Close" at bounding box center [423, 255] width 24 height 13
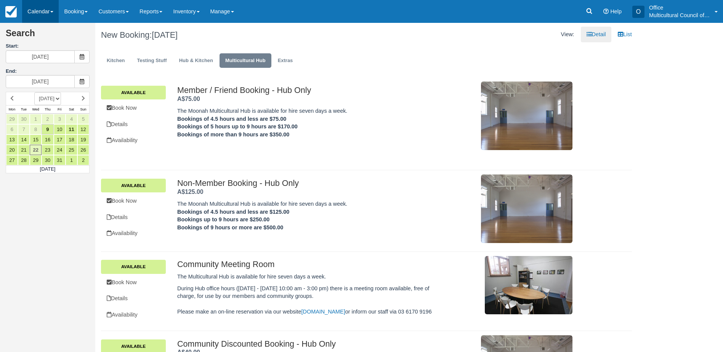
click at [37, 16] on link "Calendar" at bounding box center [40, 11] width 37 height 23
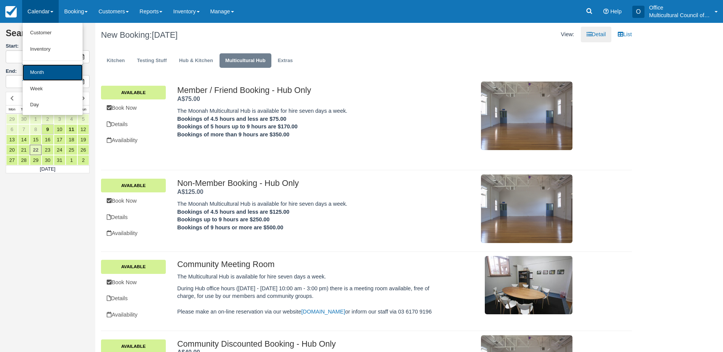
click at [50, 71] on link "Month" at bounding box center [52, 72] width 60 height 16
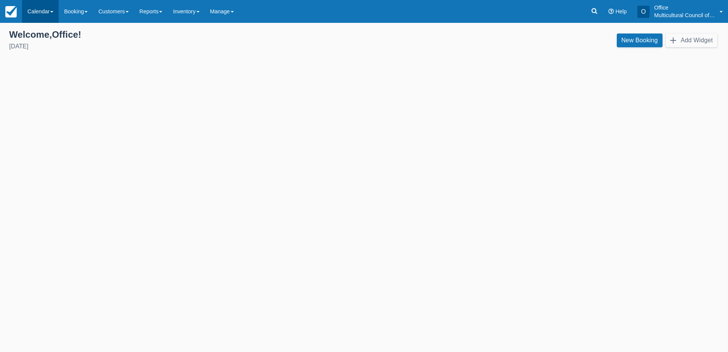
click at [49, 15] on link "Calendar" at bounding box center [40, 11] width 37 height 23
click at [58, 73] on link "Month" at bounding box center [52, 72] width 60 height 16
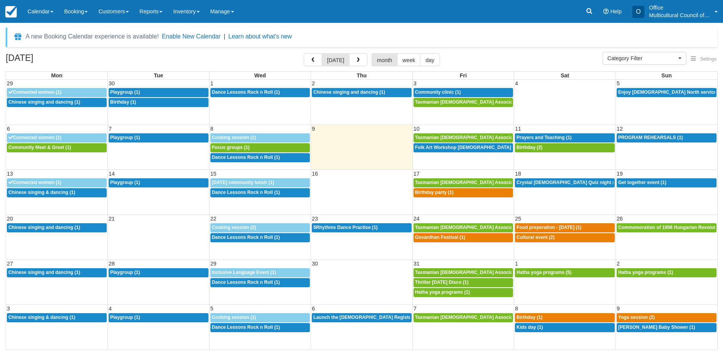
select select
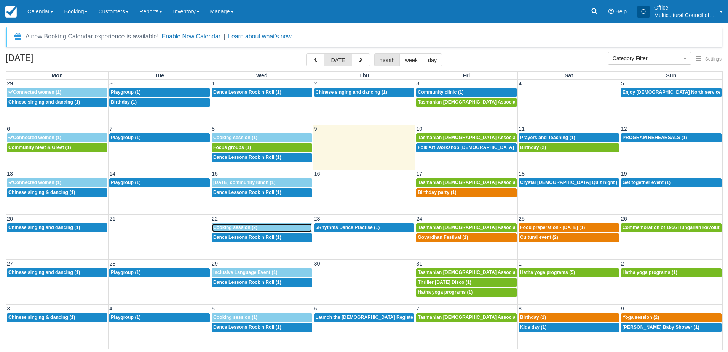
click at [269, 224] on link "9a Cooking session (2)" at bounding box center [262, 227] width 101 height 9
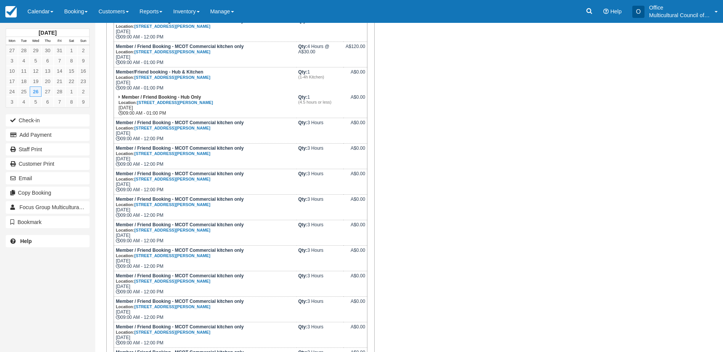
scroll to position [267, 0]
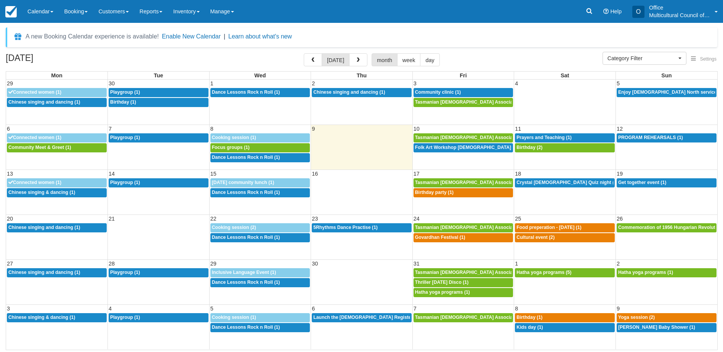
select select
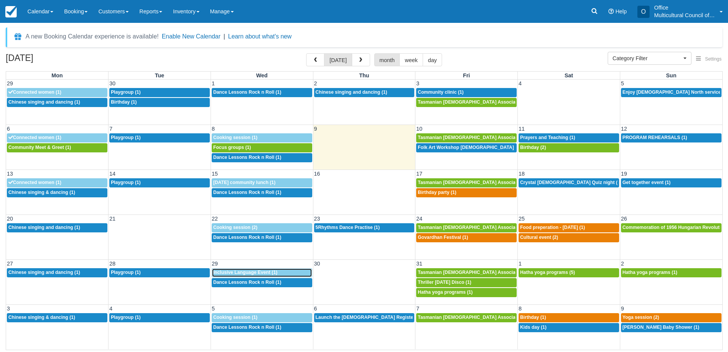
click at [253, 274] on span "Inclusive Language Event (1)" at bounding box center [245, 272] width 64 height 5
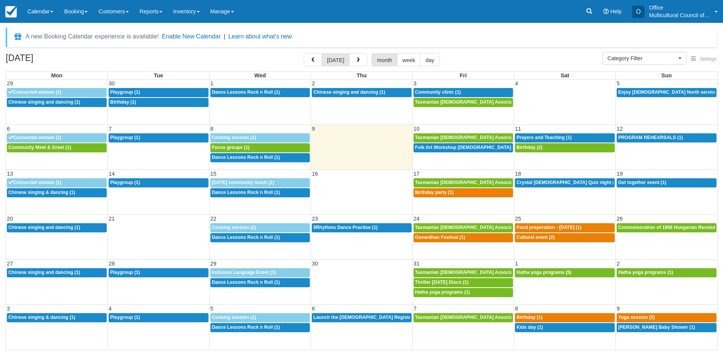
select select
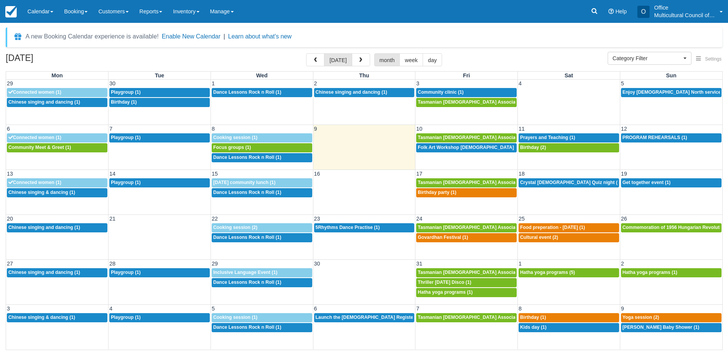
click at [246, 338] on div "3 4 5 6 7 8 9 12:30p Chinese singing & dancing (1) 9:30a Playgroup (1) 9a Cooki…" at bounding box center [364, 326] width 717 height 45
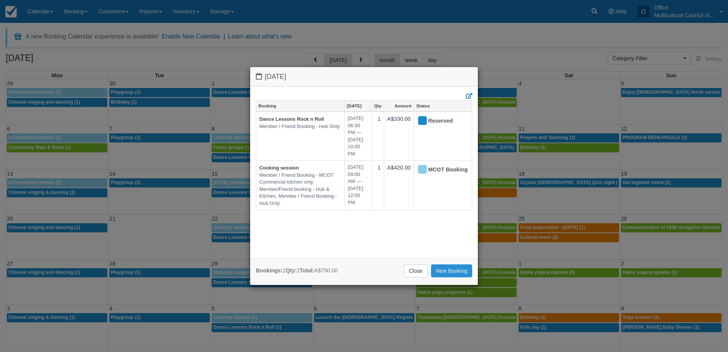
click at [439, 267] on link "New Booking" at bounding box center [452, 270] width 42 height 13
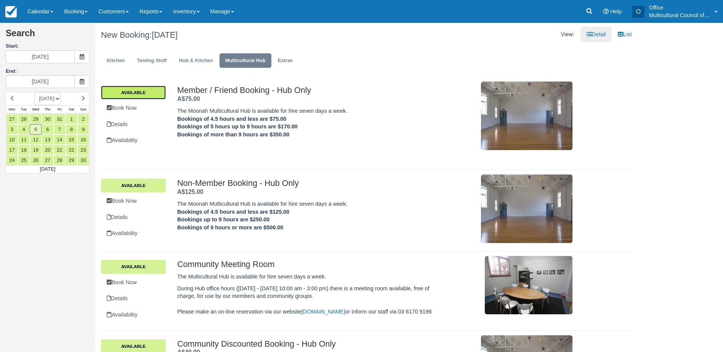
click at [133, 94] on link "Available" at bounding box center [133, 93] width 65 height 14
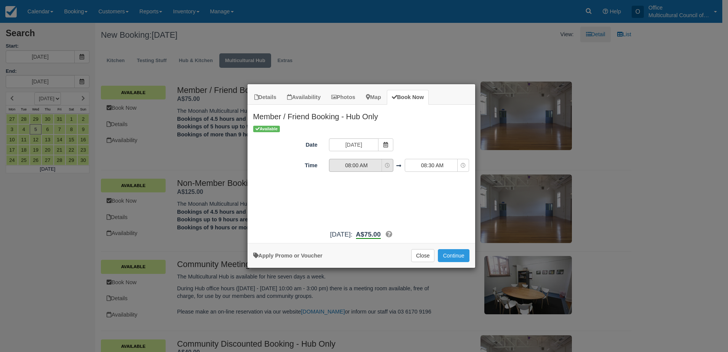
click at [362, 166] on span "08:00 AM" at bounding box center [357, 166] width 54 height 8
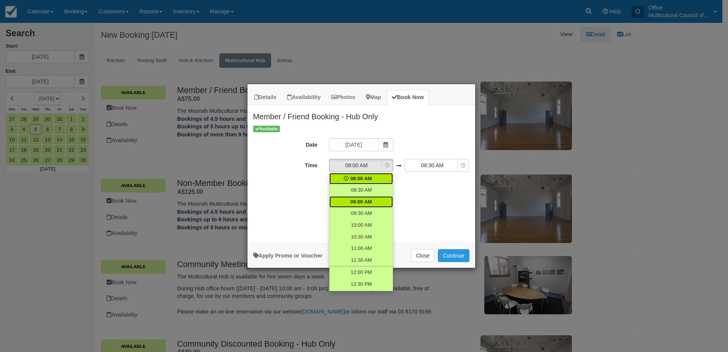
click at [367, 199] on span "09:00 AM" at bounding box center [362, 201] width 22 height 7
select select "09:00"
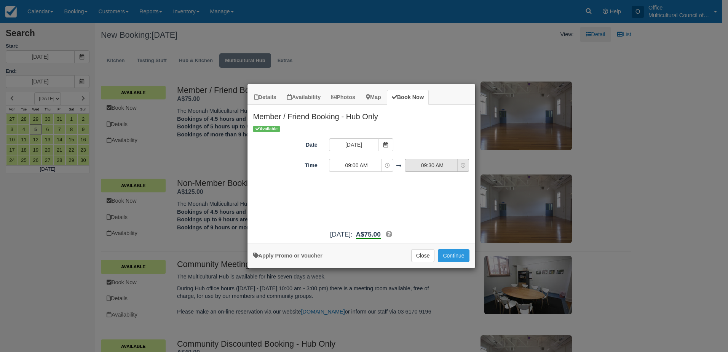
click at [433, 166] on span "09:30 AM" at bounding box center [432, 166] width 54 height 8
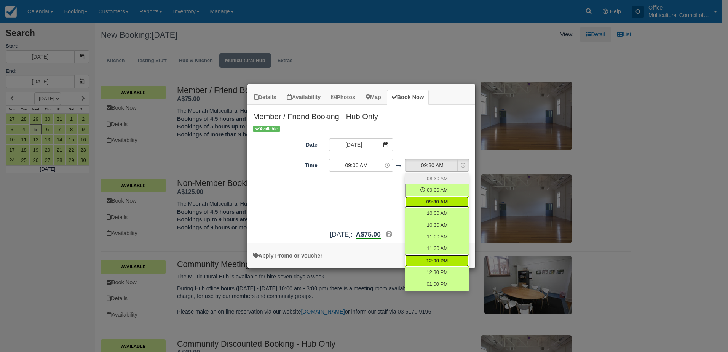
click at [439, 259] on span "12:00 PM" at bounding box center [437, 261] width 21 height 7
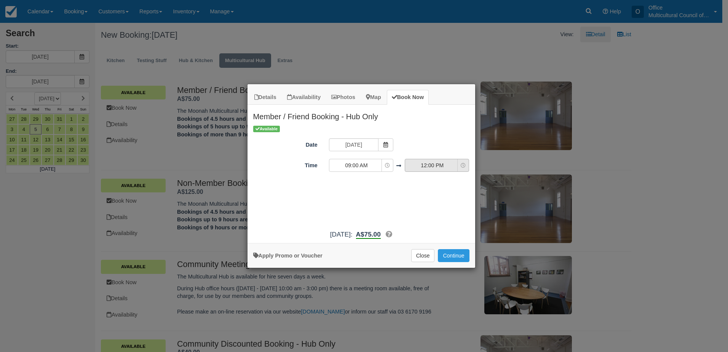
click at [427, 167] on span "12:00 PM" at bounding box center [432, 166] width 54 height 8
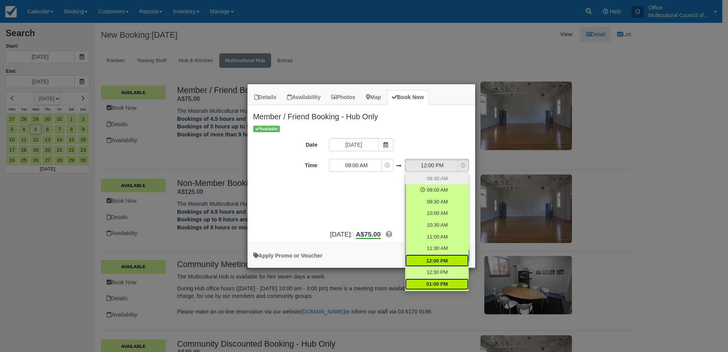
click at [434, 279] on link "01:00 PM" at bounding box center [437, 284] width 64 height 12
select select "13:00"
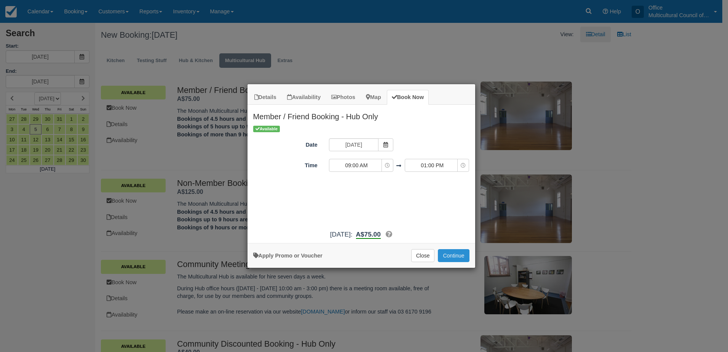
click at [449, 253] on button "Continue" at bounding box center [453, 255] width 31 height 13
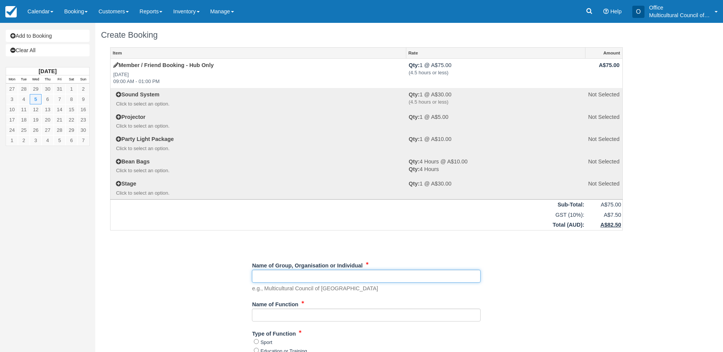
click at [279, 274] on input "Name of Group, Organisation or Individual" at bounding box center [366, 276] width 229 height 13
type input "MCOT"
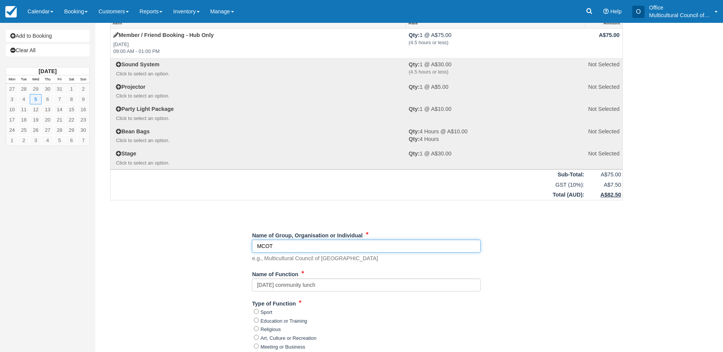
scroll to position [114, 0]
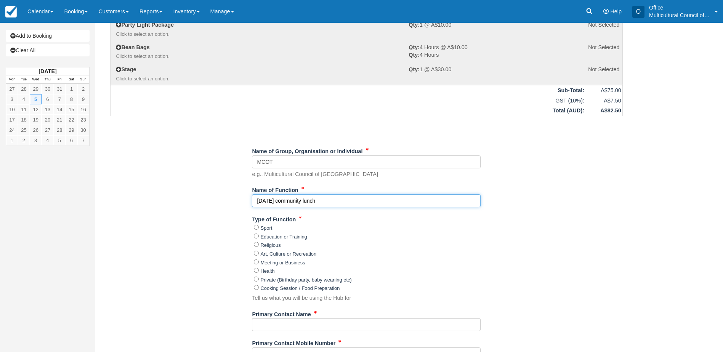
drag, startPoint x: 339, startPoint y: 200, endPoint x: 237, endPoint y: 210, distance: 102.2
click at [237, 210] on div "Item Rate Amount Member / Friend Booking - Hub Only Wed Nov 5, 2025 09:00 AM - …" at bounding box center [366, 284] width 531 height 703
type input "WIP"
click at [259, 261] on div "Meeting or Business" at bounding box center [367, 262] width 227 height 9
click at [255, 260] on input "Meeting or Business" at bounding box center [256, 261] width 5 height 5
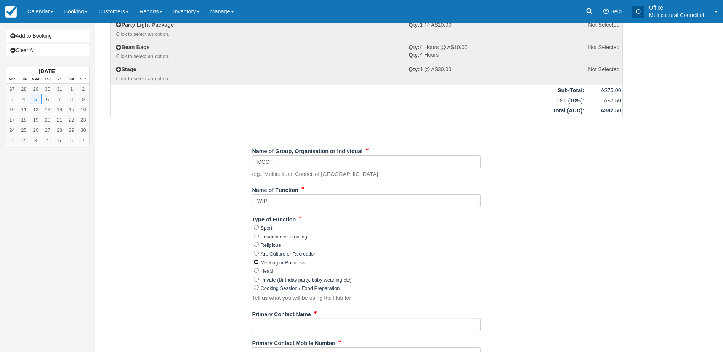
radio input "true"
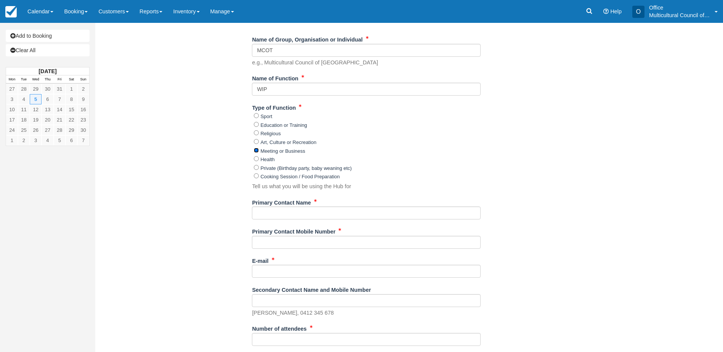
scroll to position [229, 0]
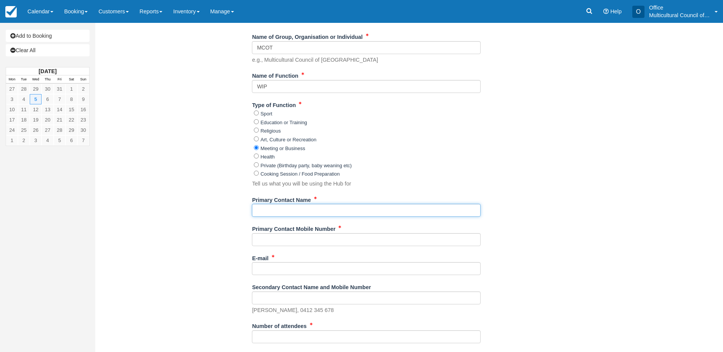
click at [285, 211] on input "Primary Contact Name" at bounding box center [366, 210] width 229 height 13
type input "Austin"
type input "0473358834"
type input "[EMAIL_ADDRESS][DOMAIN_NAME]"
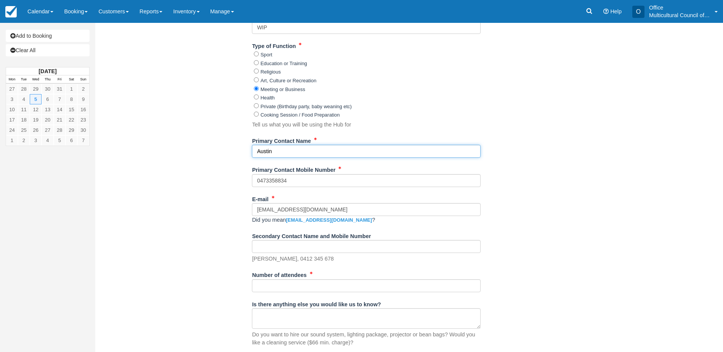
scroll to position [305, 0]
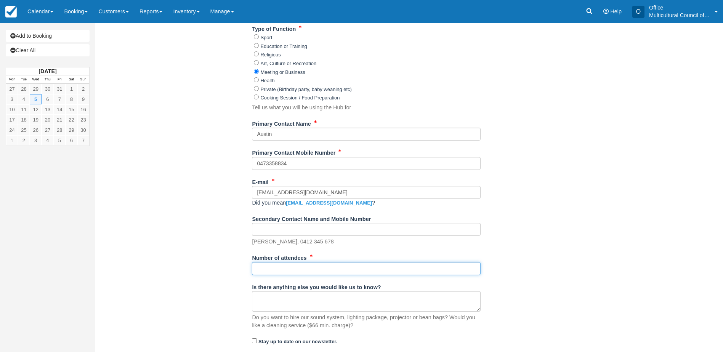
click at [264, 271] on input "Number of attendees" at bounding box center [366, 268] width 229 height 13
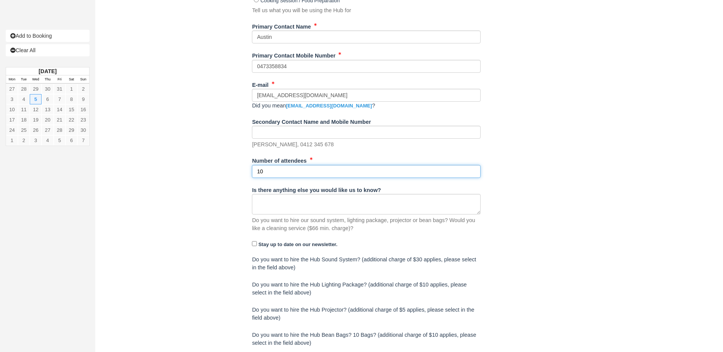
scroll to position [425, 0]
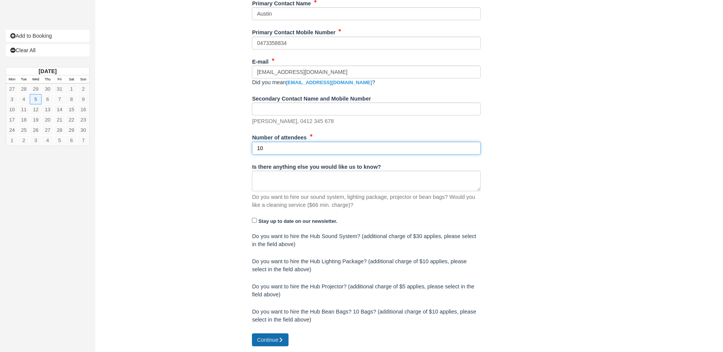
type input "10"
click at [271, 340] on button "Continue" at bounding box center [270, 339] width 37 height 13
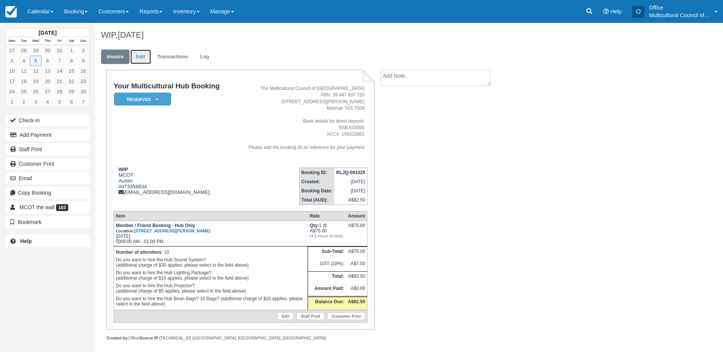
click at [137, 58] on link "Edit" at bounding box center [140, 57] width 21 height 15
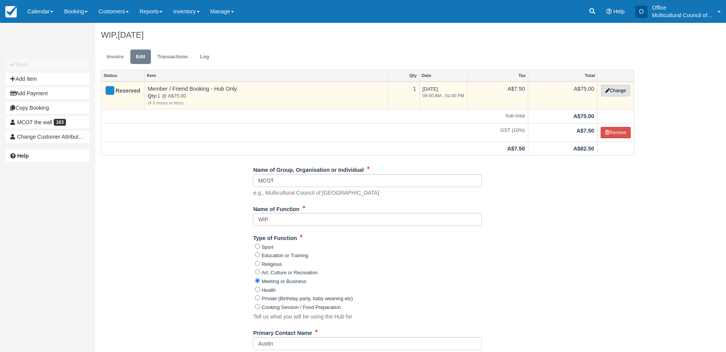
click at [613, 93] on button "Change" at bounding box center [615, 90] width 29 height 11
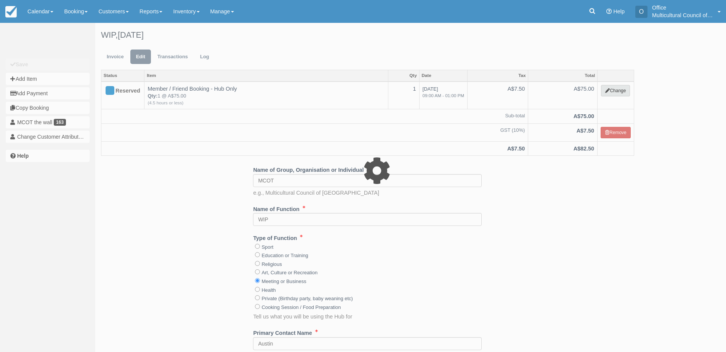
select select "2"
type input "75.00"
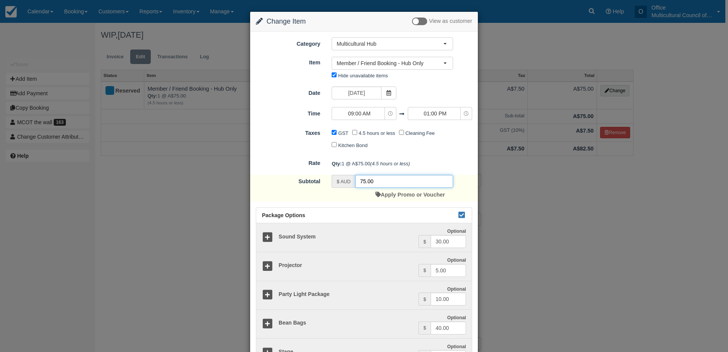
drag, startPoint x: 373, startPoint y: 178, endPoint x: 346, endPoint y: 181, distance: 27.3
click at [346, 181] on div "$ AUD 75.00" at bounding box center [393, 181] width 122 height 13
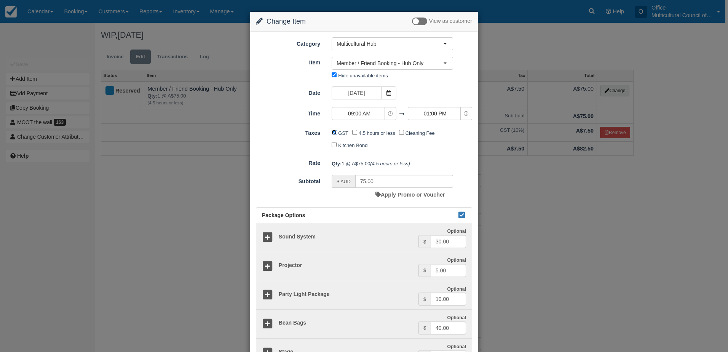
click at [333, 133] on input "GST" at bounding box center [334, 132] width 5 height 5
checkbox input "false"
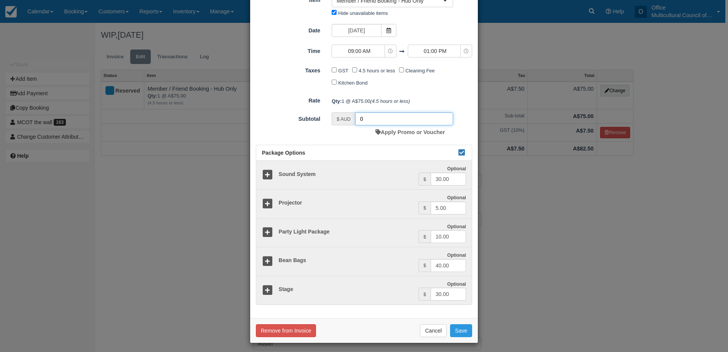
scroll to position [65, 0]
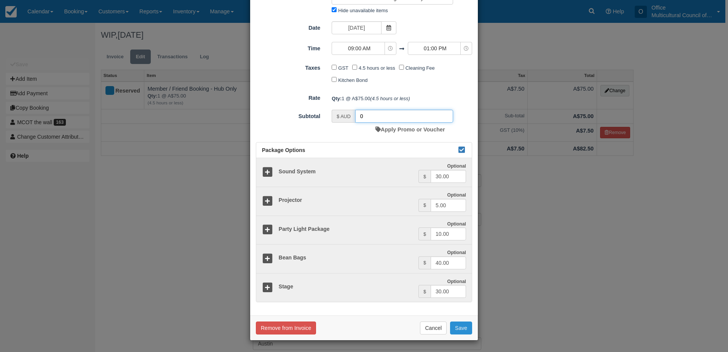
type input "0"
click at [461, 325] on button "Save" at bounding box center [461, 328] width 22 height 13
checkbox input "false"
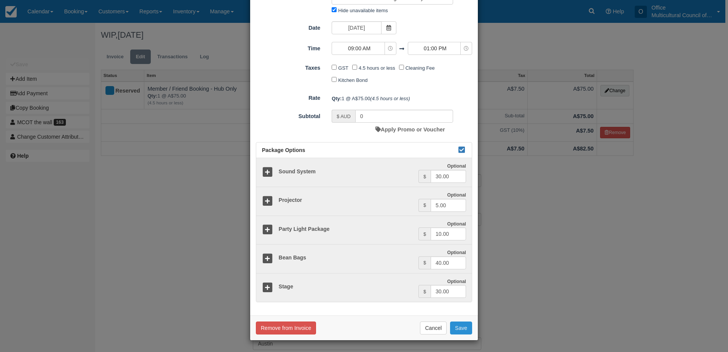
checkbox input "false"
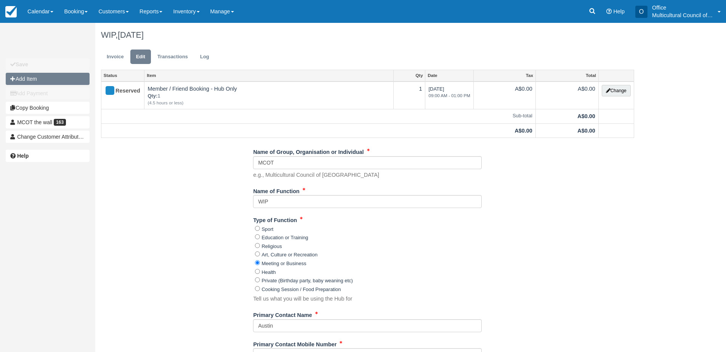
click at [55, 83] on button "Add Item" at bounding box center [48, 79] width 84 height 12
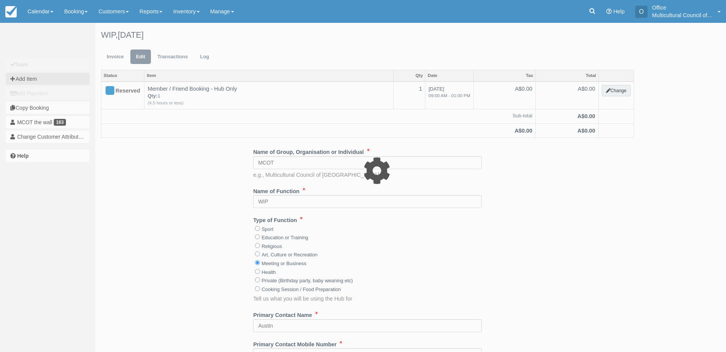
type input "0.00"
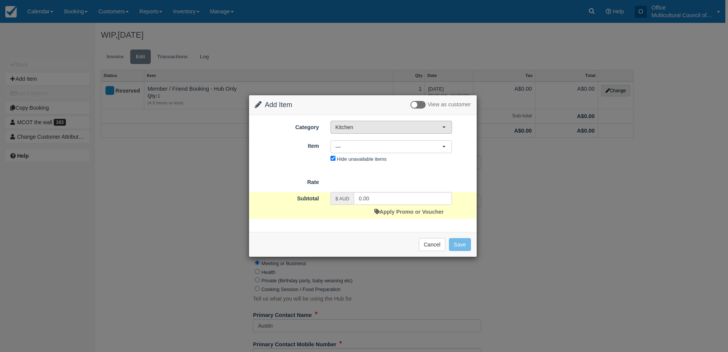
click at [384, 126] on span "Kitchen" at bounding box center [389, 127] width 107 height 8
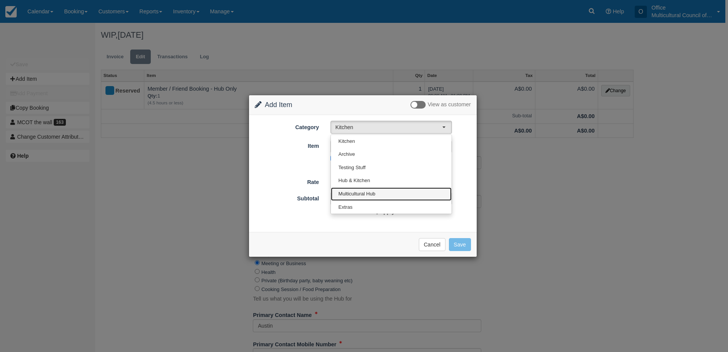
click at [419, 193] on link "Multicultural Hub" at bounding box center [391, 193] width 121 height 13
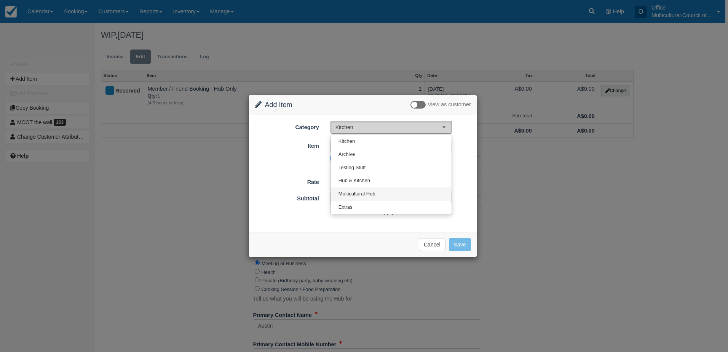
select select "2"
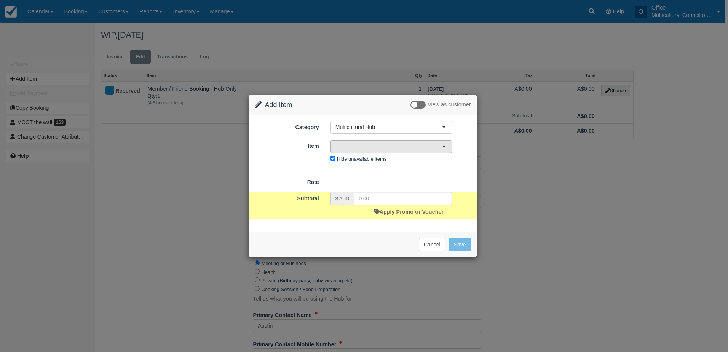
click at [413, 150] on span "—" at bounding box center [389, 147] width 107 height 8
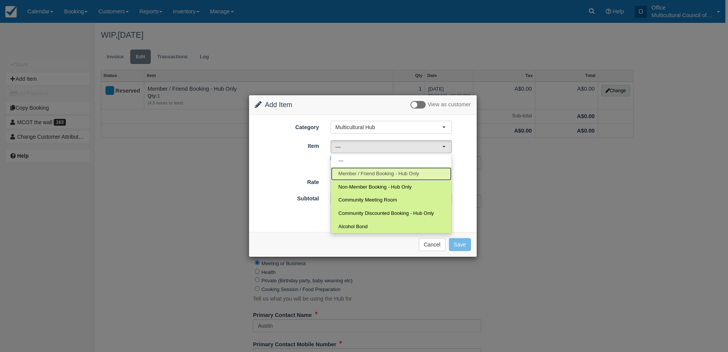
click at [397, 176] on span "Member / Friend Booking - Hub Only" at bounding box center [379, 173] width 81 height 7
select select "2"
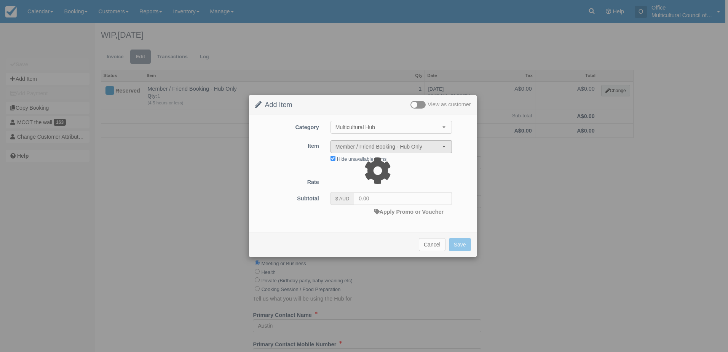
type input "75.00"
select select "08:00"
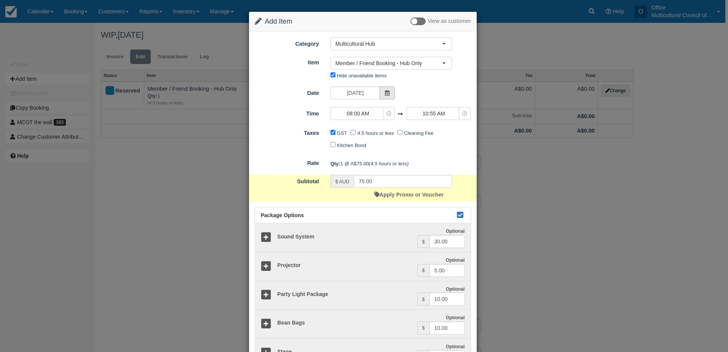
click at [389, 97] on span at bounding box center [387, 92] width 15 height 13
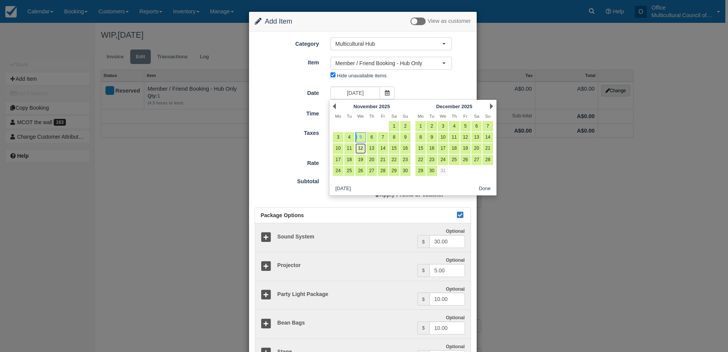
click at [362, 148] on link "12" at bounding box center [360, 148] width 10 height 10
type input "Wednesday 12 November 2025"
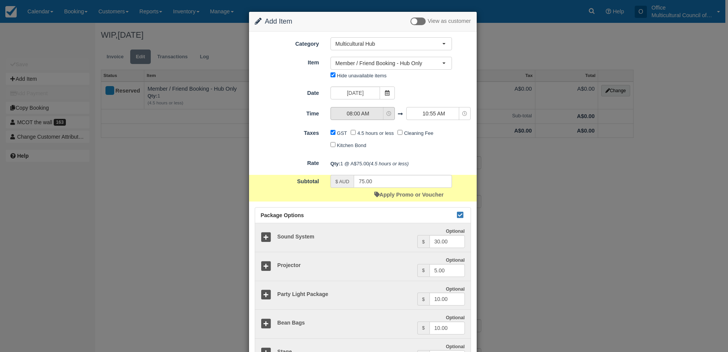
click at [374, 115] on span "08:00 AM" at bounding box center [358, 114] width 54 height 8
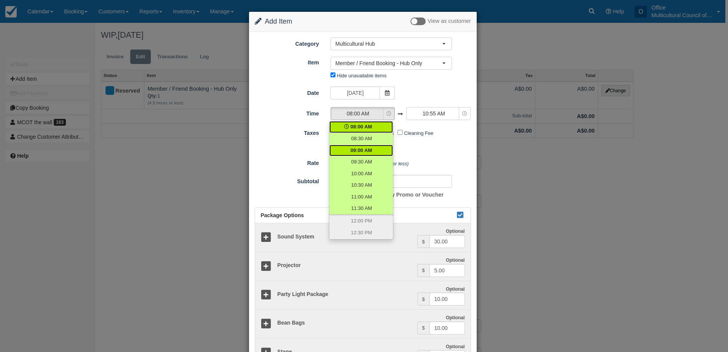
click at [375, 152] on link "09:00 AM" at bounding box center [362, 151] width 64 height 12
select select "09:00"
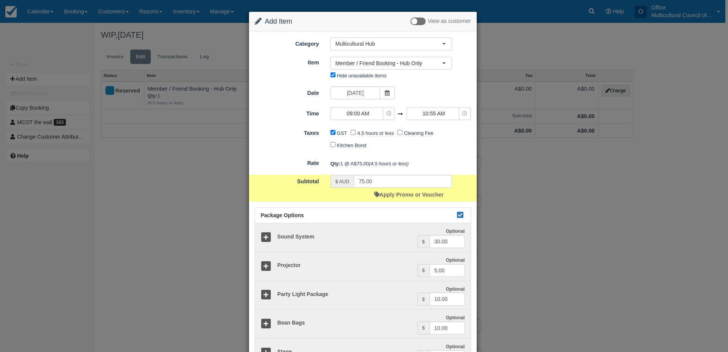
click at [424, 113] on span "10:55 AM" at bounding box center [434, 114] width 54 height 8
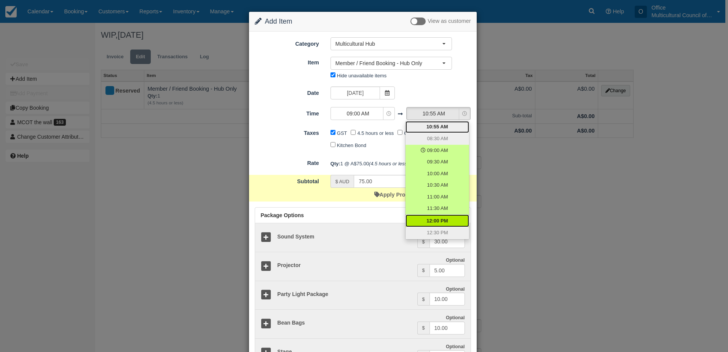
click at [448, 215] on link "12:00 PM" at bounding box center [438, 220] width 64 height 13
select select "12:00"
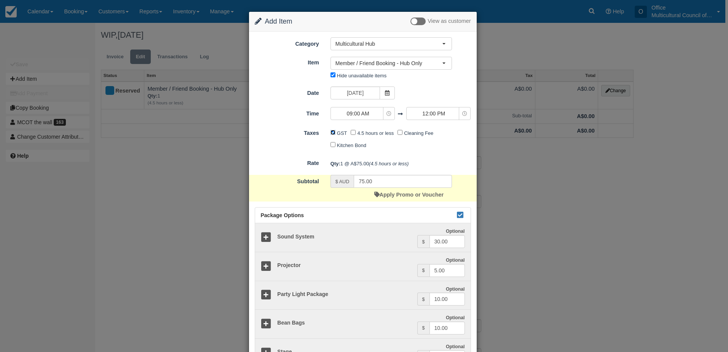
click at [331, 132] on input "GST" at bounding box center [333, 132] width 5 height 5
checkbox input "false"
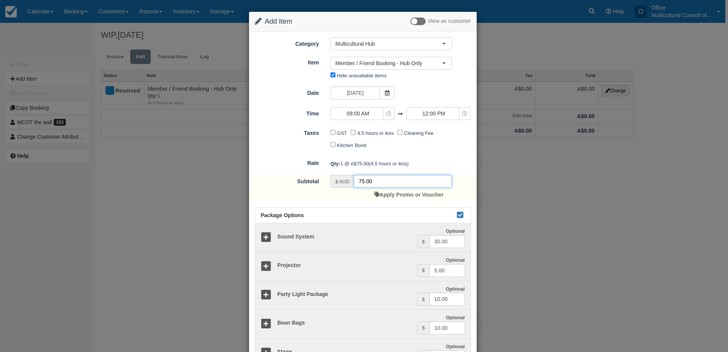
drag, startPoint x: 381, startPoint y: 183, endPoint x: 323, endPoint y: 190, distance: 57.6
click at [325, 190] on div "$ AUD 75.00 Apply Promo or Voucher" at bounding box center [391, 188] width 133 height 27
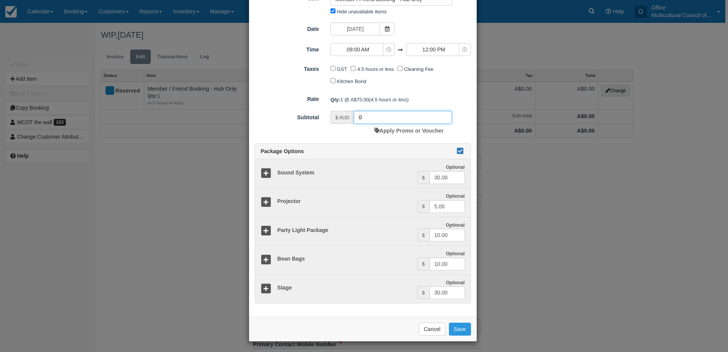
scroll to position [65, 0]
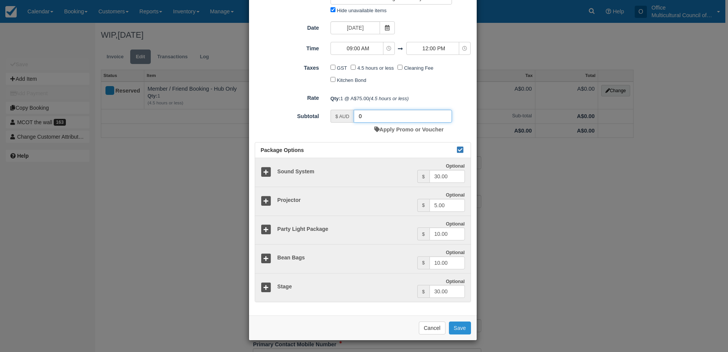
type input "0"
click at [457, 325] on button "Save" at bounding box center [460, 328] width 22 height 13
checkbox input "false"
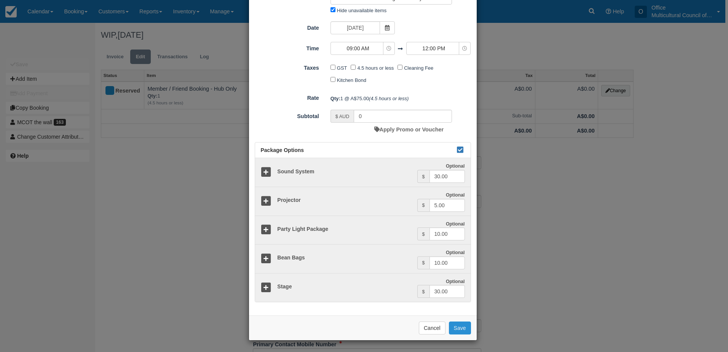
checkbox input "false"
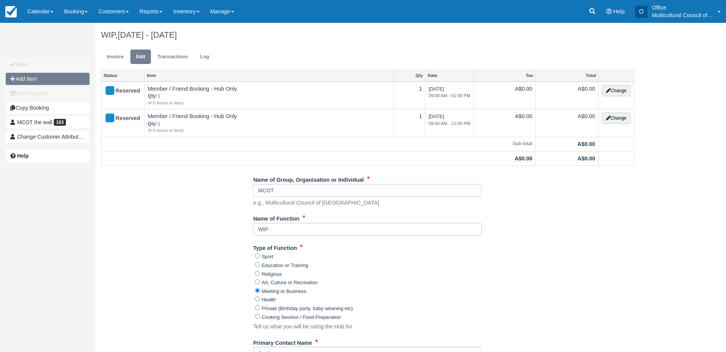
click at [58, 82] on button "Add Item" at bounding box center [48, 79] width 84 height 12
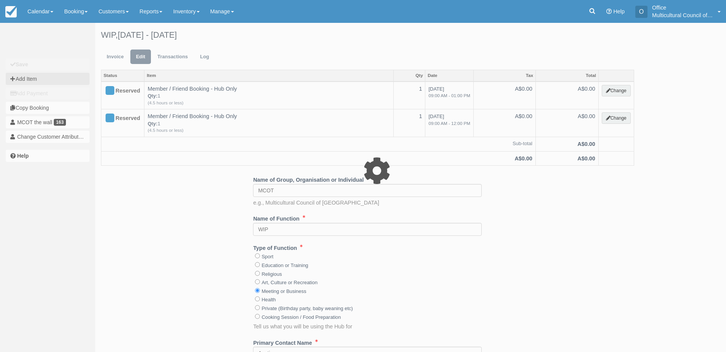
type input "0.00"
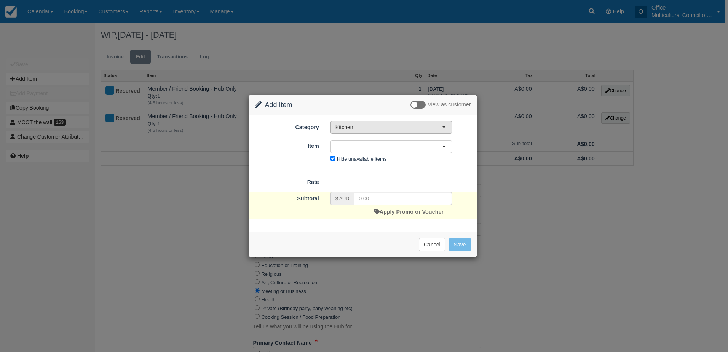
click at [391, 130] on span "Kitchen" at bounding box center [389, 127] width 107 height 8
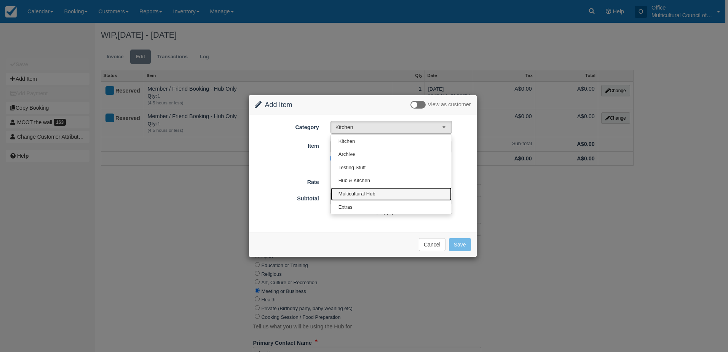
click at [395, 194] on link "Multicultural Hub" at bounding box center [391, 193] width 121 height 13
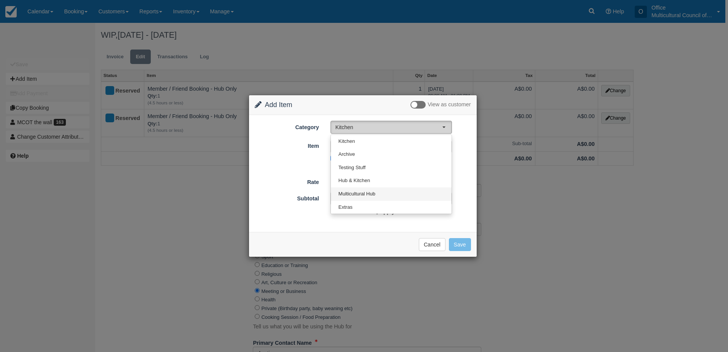
select select "2"
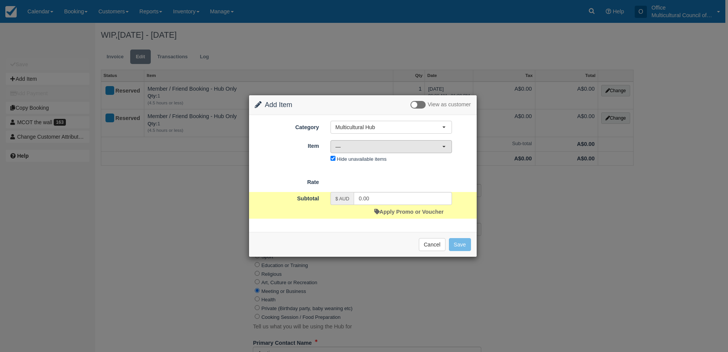
click at [414, 147] on span "—" at bounding box center [389, 147] width 107 height 8
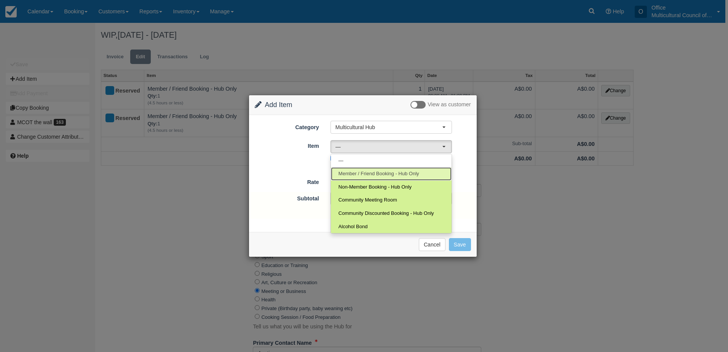
click at [403, 172] on span "Member / Friend Booking - Hub Only" at bounding box center [379, 173] width 81 height 7
select select "2"
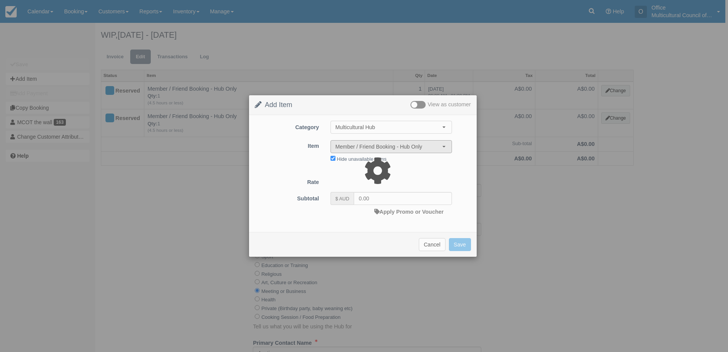
type input "75.00"
select select "08:00"
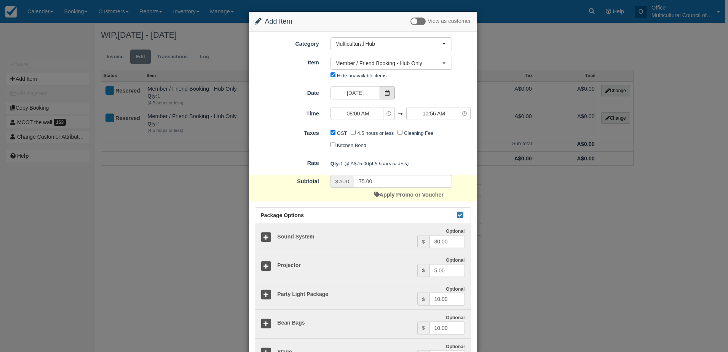
click at [389, 95] on span at bounding box center [387, 92] width 15 height 13
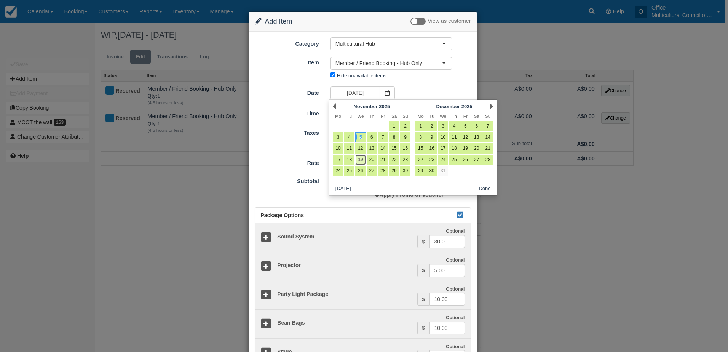
click at [363, 162] on link "19" at bounding box center [360, 160] width 10 height 10
type input "Wednesday 19 November 2025"
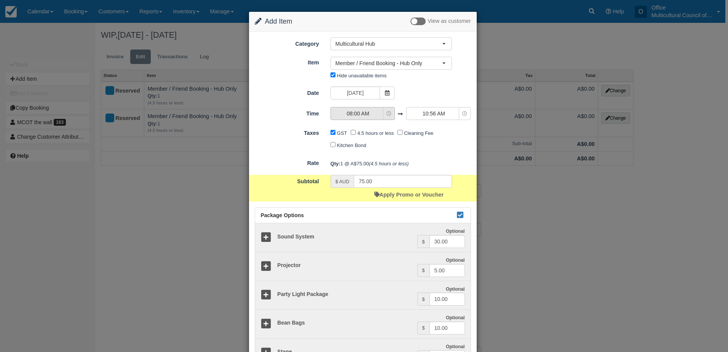
click at [370, 113] on span "08:00 AM" at bounding box center [358, 114] width 54 height 8
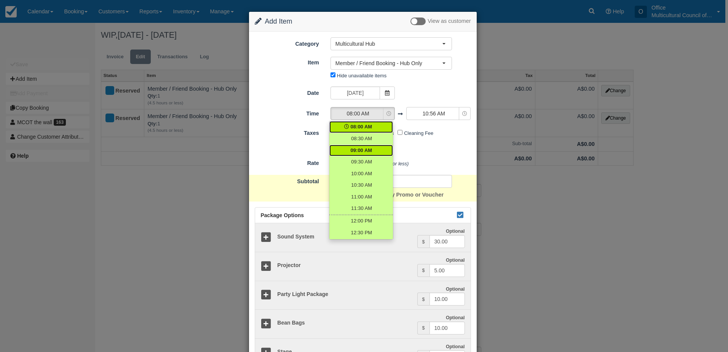
click at [372, 147] on link "09:00 AM" at bounding box center [362, 151] width 64 height 12
select select "09:00"
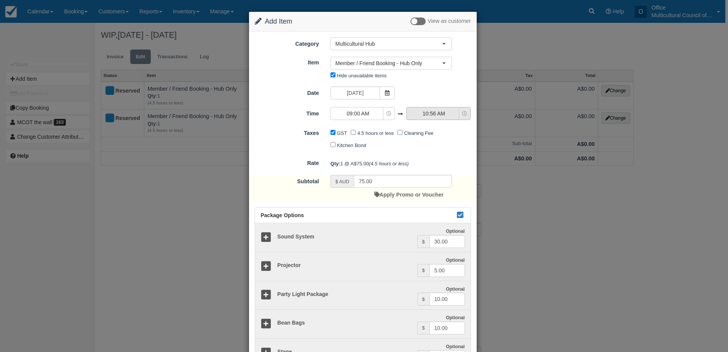
click at [425, 114] on span "10:56 AM" at bounding box center [434, 114] width 54 height 8
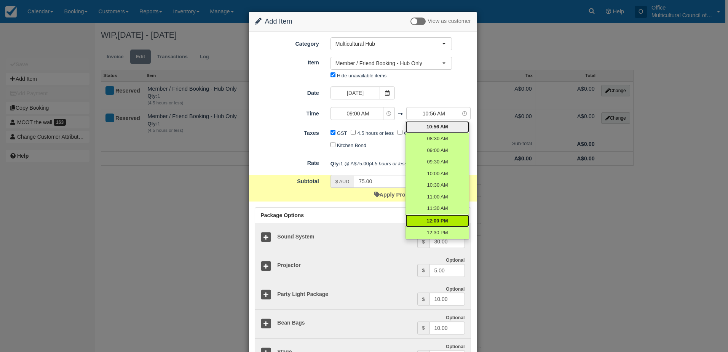
click at [437, 221] on span "12:00 PM" at bounding box center [437, 221] width 21 height 7
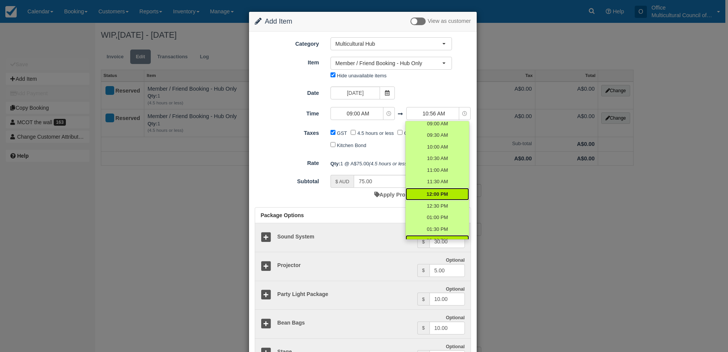
scroll to position [38, 0]
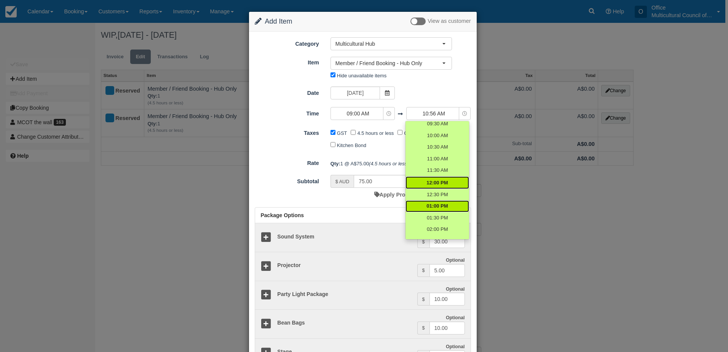
click at [438, 204] on span "01:00 PM" at bounding box center [437, 206] width 21 height 7
click at [428, 205] on span "01:00 PM" at bounding box center [437, 206] width 21 height 7
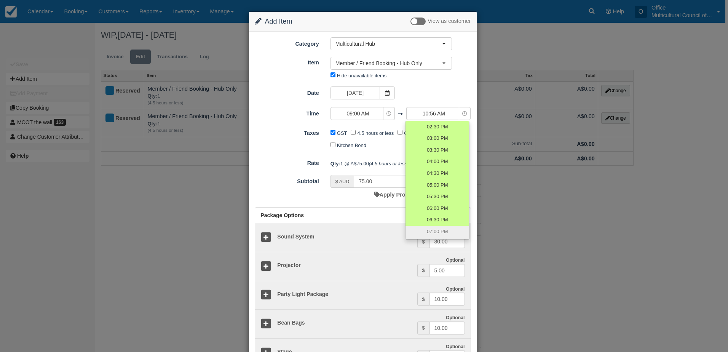
click at [386, 150] on div "GST 4.5 hours or less Cleaning Fee Kitchen Bond" at bounding box center [391, 139] width 133 height 24
click at [337, 133] on label "GST" at bounding box center [342, 133] width 10 height 6
click at [336, 133] on input "GST" at bounding box center [333, 132] width 5 height 5
checkbox input "false"
click at [419, 110] on span "10:56 AM" at bounding box center [434, 114] width 54 height 8
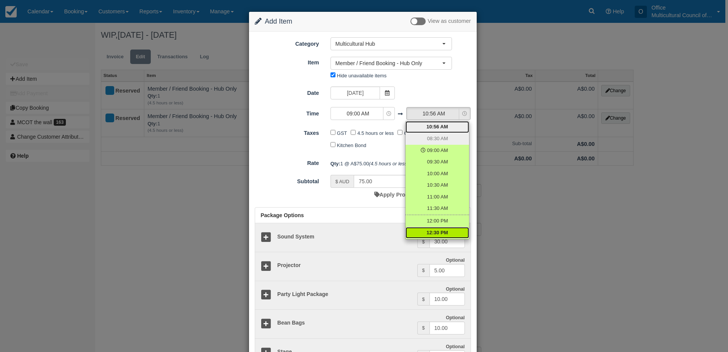
scroll to position [38, 0]
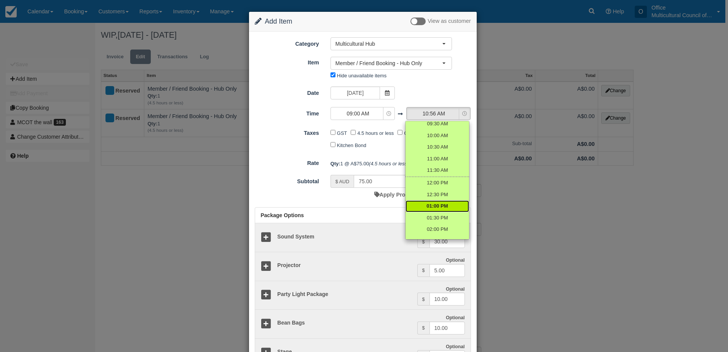
click at [437, 206] on span "01:00 PM" at bounding box center [437, 206] width 21 height 7
select select "13:00"
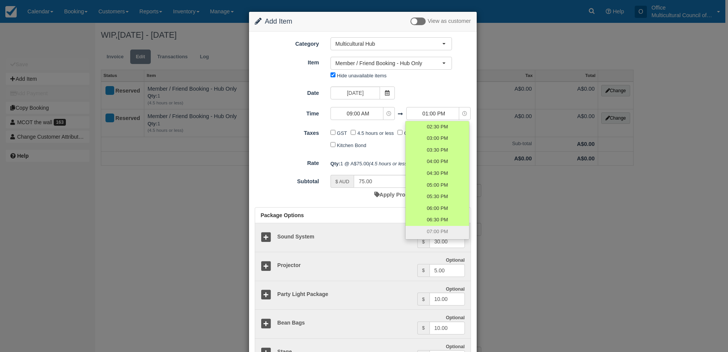
click at [360, 197] on div "$ AUD 75.00 Apply Promo or Voucher" at bounding box center [391, 188] width 133 height 27
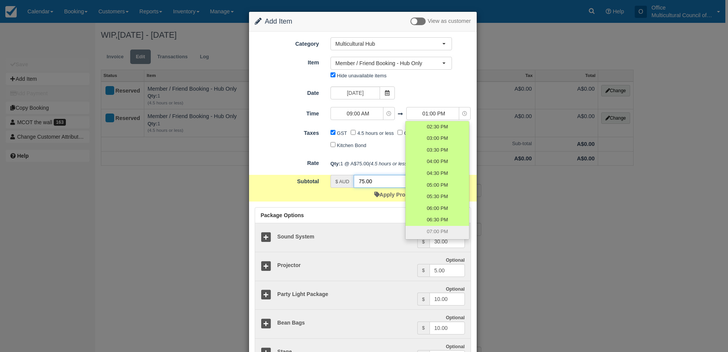
drag, startPoint x: 385, startPoint y: 177, endPoint x: 346, endPoint y: 182, distance: 39.9
click at [346, 182] on div "$ AUD 75.00" at bounding box center [392, 181] width 122 height 13
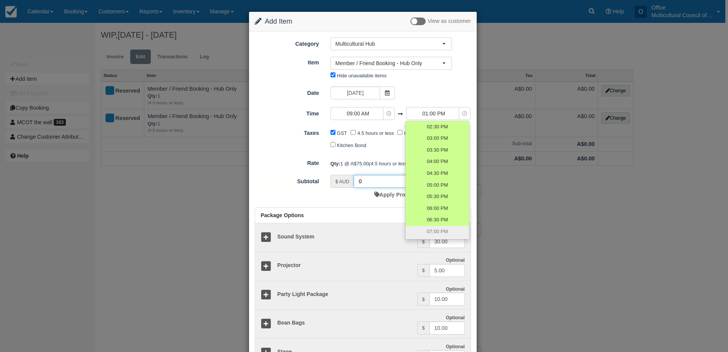
type input "0"
click at [331, 131] on input "GST" at bounding box center [333, 132] width 5 height 5
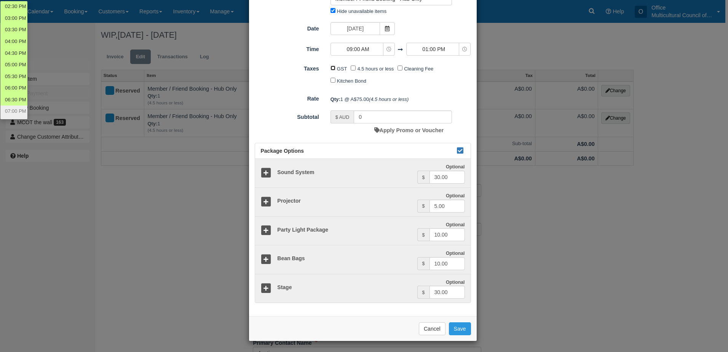
scroll to position [65, 0]
click at [453, 331] on button "Save" at bounding box center [460, 328] width 22 height 13
checkbox input "false"
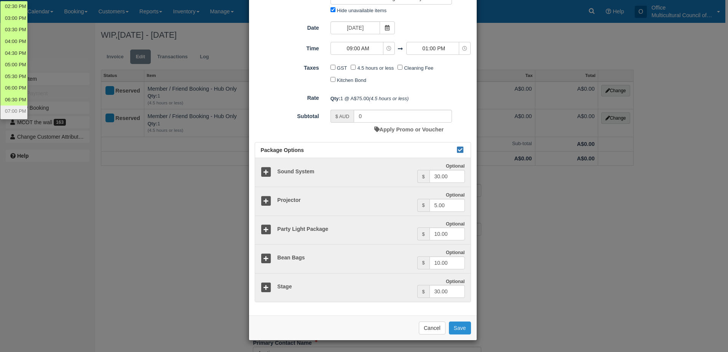
checkbox input "false"
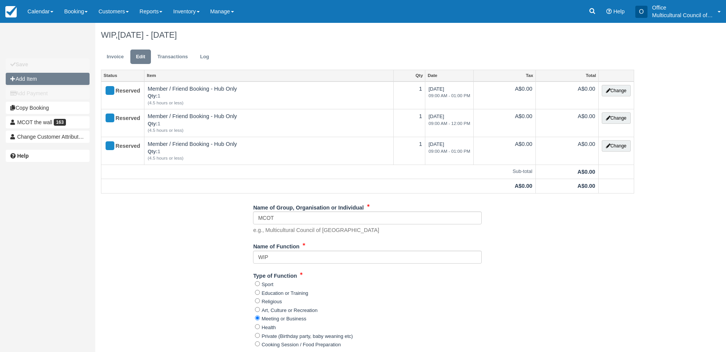
click at [68, 82] on button "Add Item" at bounding box center [48, 79] width 84 height 12
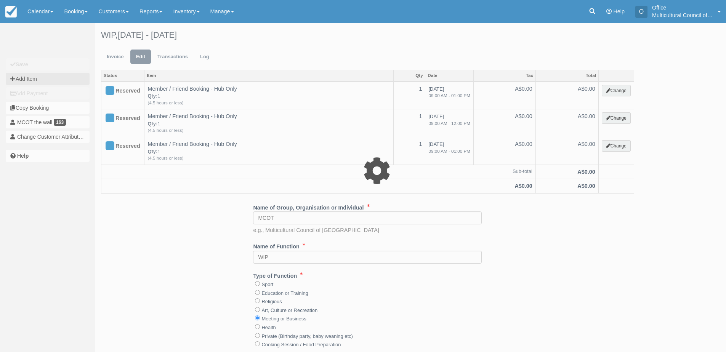
type input "0.00"
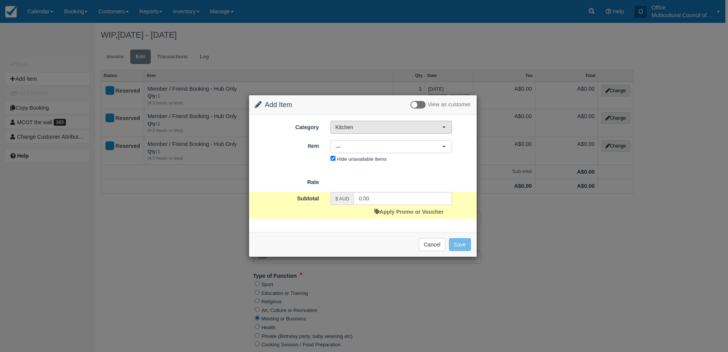
click at [387, 128] on span "Kitchen" at bounding box center [389, 127] width 107 height 8
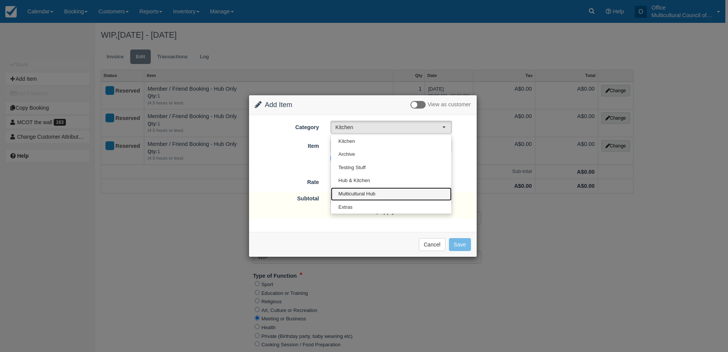
click at [382, 190] on link "Multicultural Hub" at bounding box center [391, 193] width 121 height 13
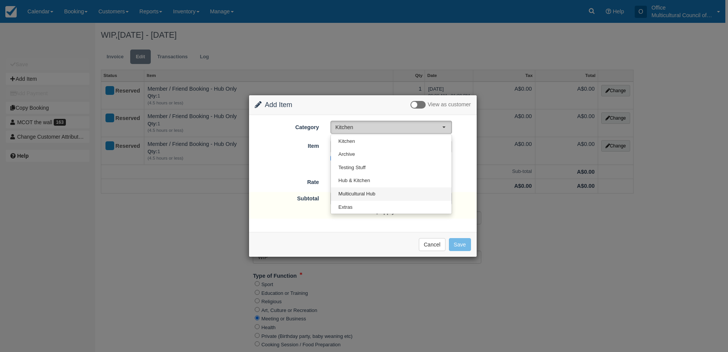
select select "2"
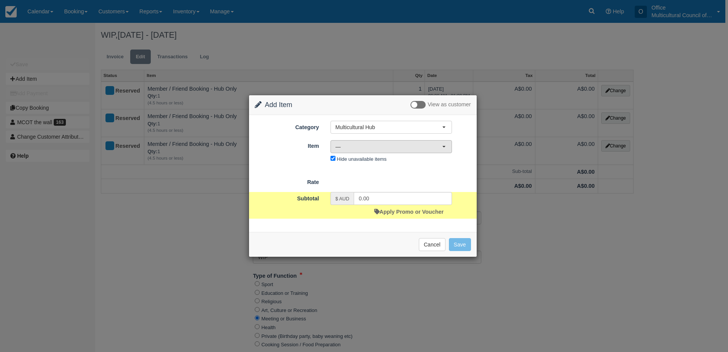
click at [396, 144] on span "—" at bounding box center [389, 147] width 107 height 8
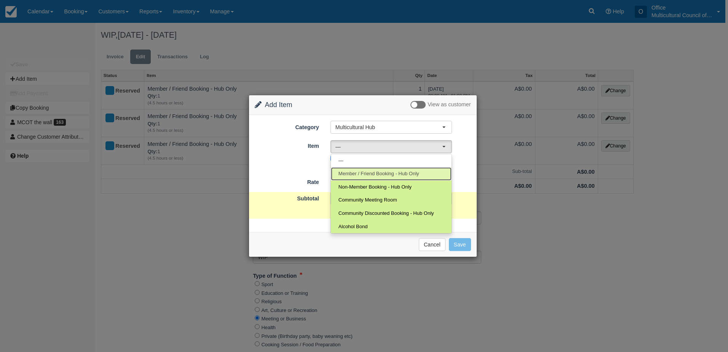
click at [384, 173] on span "Member / Friend Booking - Hub Only" at bounding box center [379, 173] width 81 height 7
select select "2"
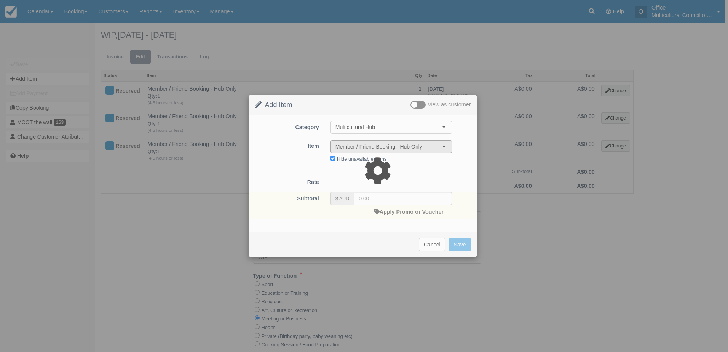
type input "75.00"
select select "08:00"
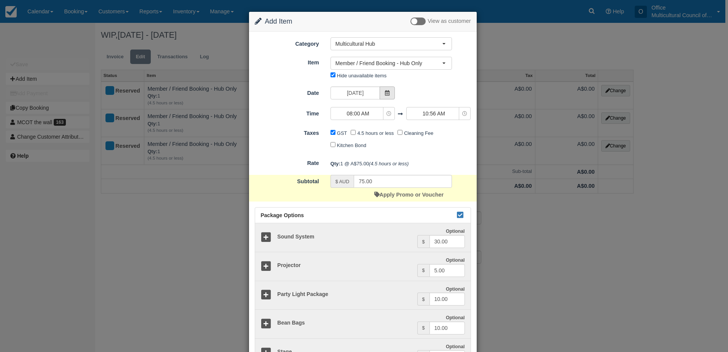
click at [388, 92] on icon at bounding box center [387, 92] width 5 height 5
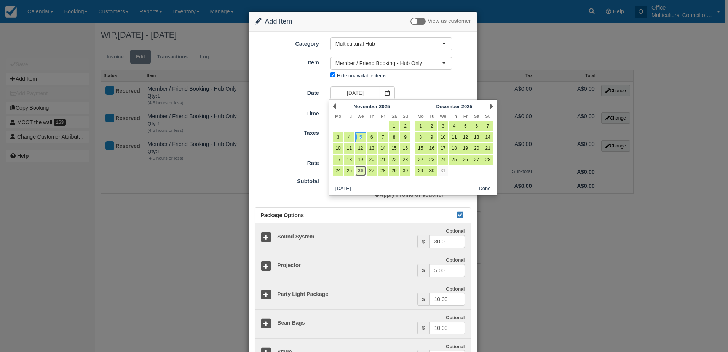
click at [359, 170] on link "26" at bounding box center [360, 171] width 10 height 10
type input "Wednesday 26 November 2025"
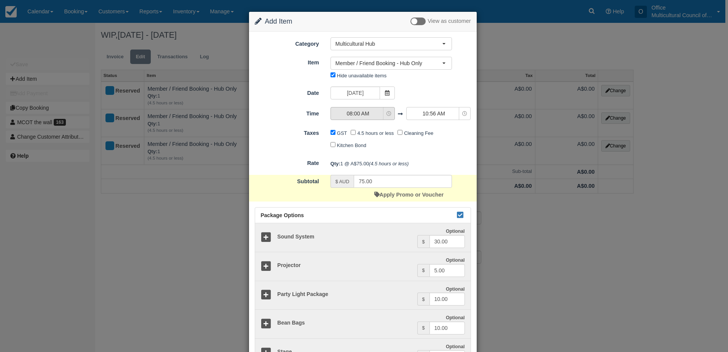
click at [384, 115] on button "08:00 AM" at bounding box center [363, 113] width 64 height 13
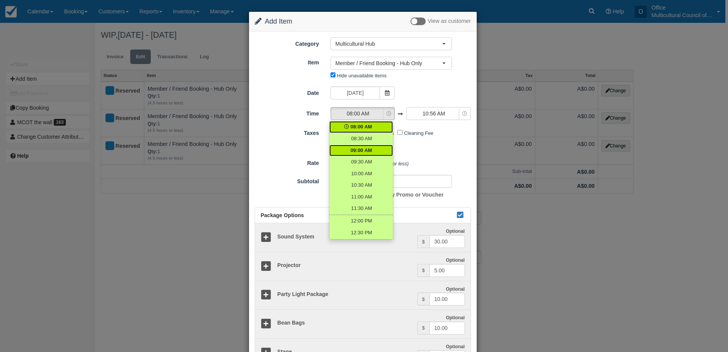
click at [373, 150] on link "09:00 AM" at bounding box center [362, 151] width 64 height 12
select select "09:00"
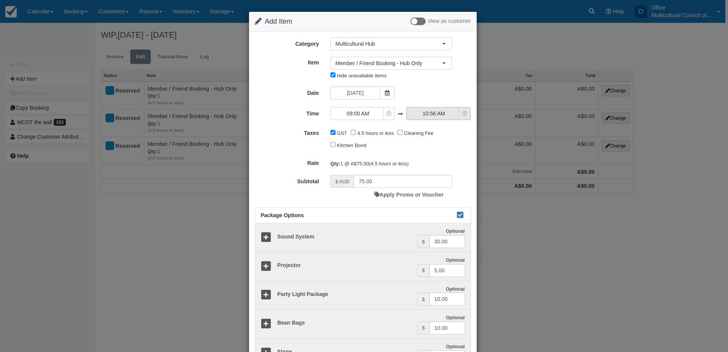
click at [429, 112] on span "10:56 AM" at bounding box center [434, 114] width 54 height 8
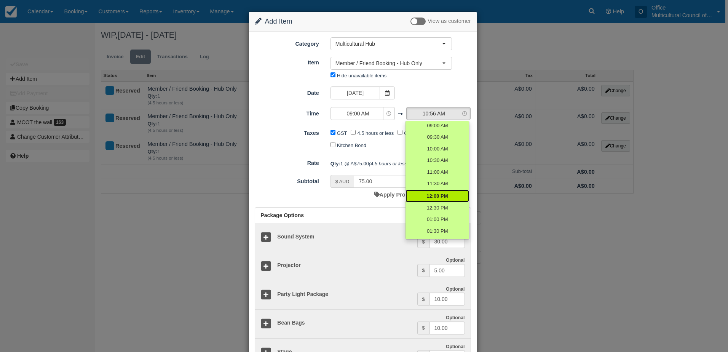
scroll to position [38, 0]
click at [429, 185] on span "12:00 PM" at bounding box center [437, 182] width 21 height 7
select select "12:00"
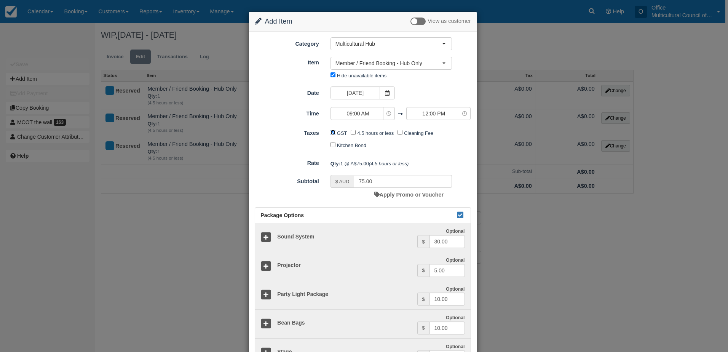
click at [331, 134] on input "GST" at bounding box center [333, 132] width 5 height 5
checkbox input "false"
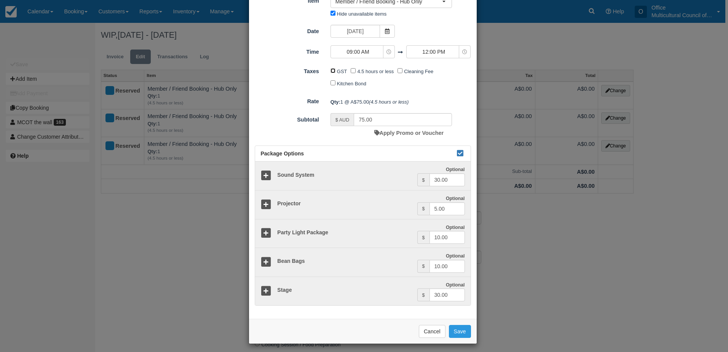
scroll to position [65, 0]
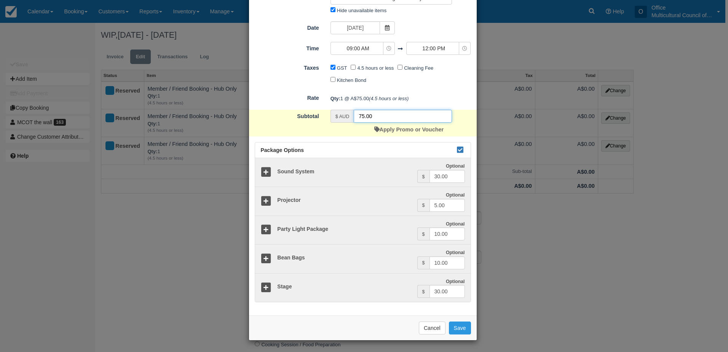
drag, startPoint x: 377, startPoint y: 116, endPoint x: 351, endPoint y: 113, distance: 26.5
click at [351, 113] on div "$ AUD 75.00" at bounding box center [392, 116] width 122 height 13
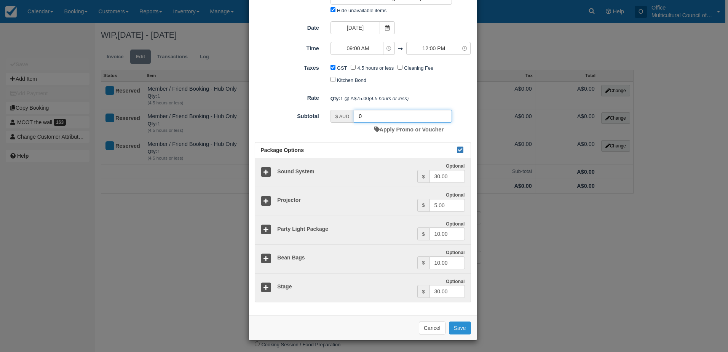
type input "0"
click at [457, 328] on button "Save" at bounding box center [460, 328] width 22 height 13
checkbox input "false"
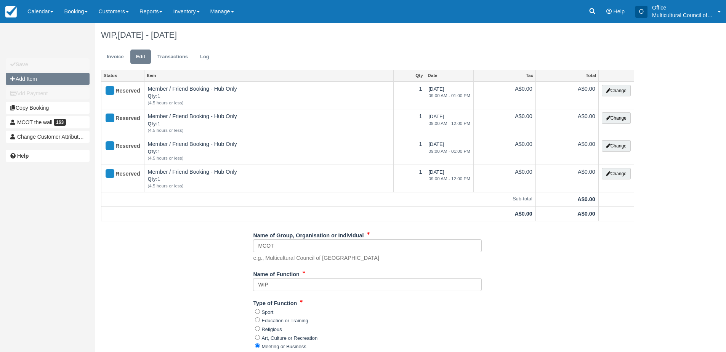
click at [58, 77] on button "Add Item" at bounding box center [48, 79] width 84 height 12
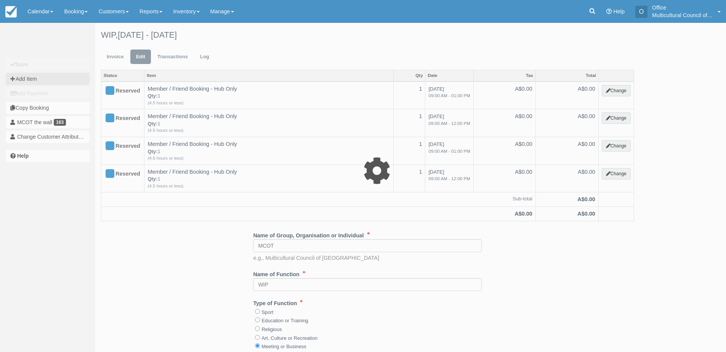
type input "0.00"
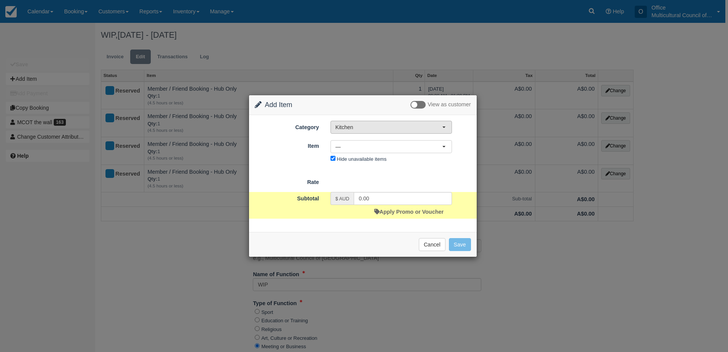
click at [378, 123] on button "Kitchen" at bounding box center [392, 127] width 122 height 13
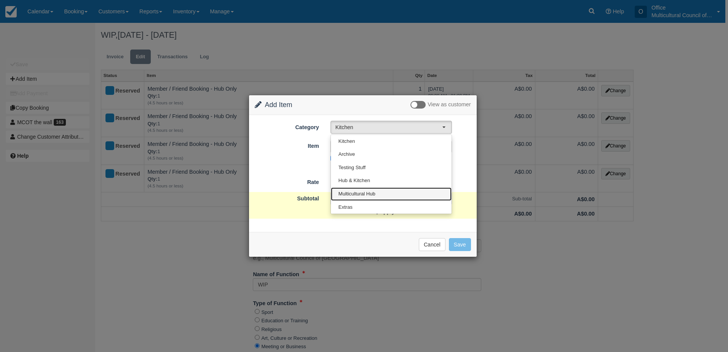
click at [381, 189] on link "Multicultural Hub" at bounding box center [391, 193] width 121 height 13
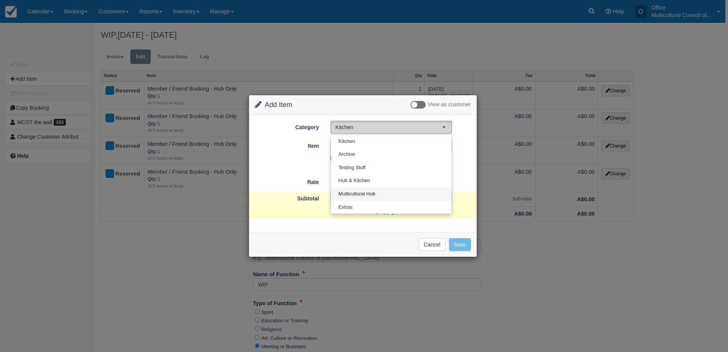
select select "2"
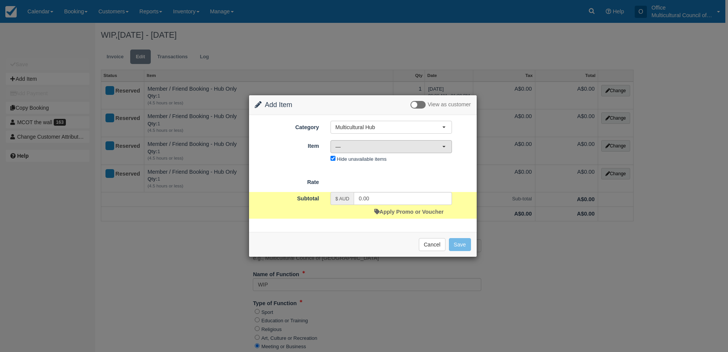
click at [412, 148] on span "—" at bounding box center [389, 147] width 107 height 8
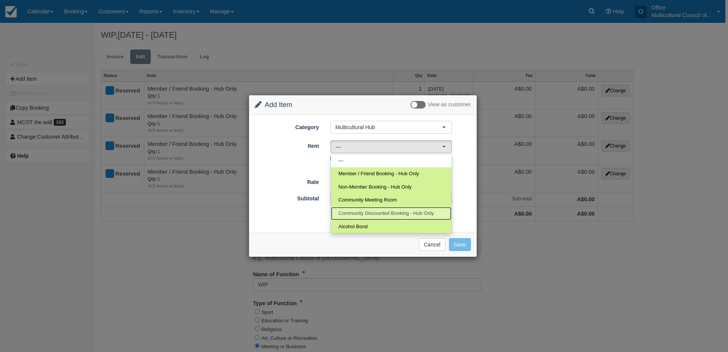
click at [403, 210] on span "Community Discounted Booking - Hub Only" at bounding box center [387, 213] width 96 height 7
select select "4"
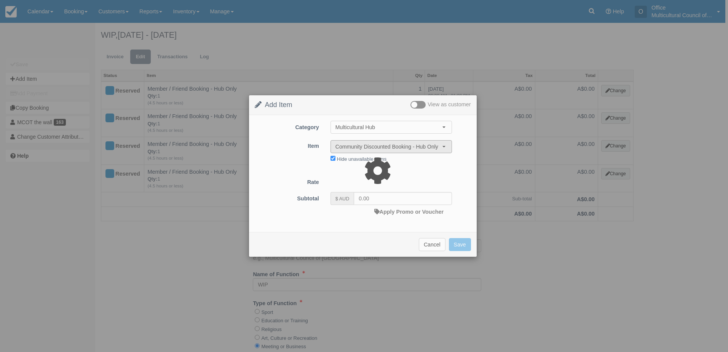
type input "40.00"
select select "08:00"
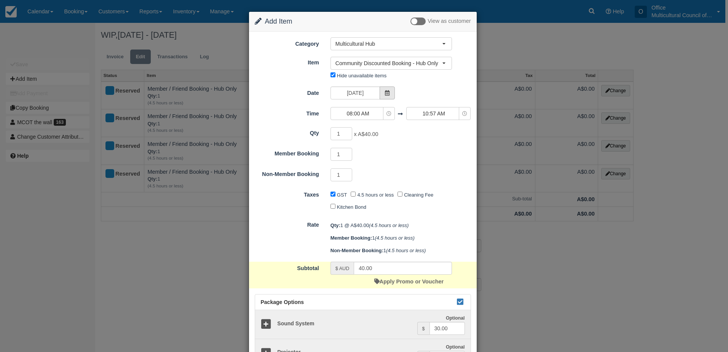
click at [385, 92] on icon at bounding box center [387, 92] width 5 height 5
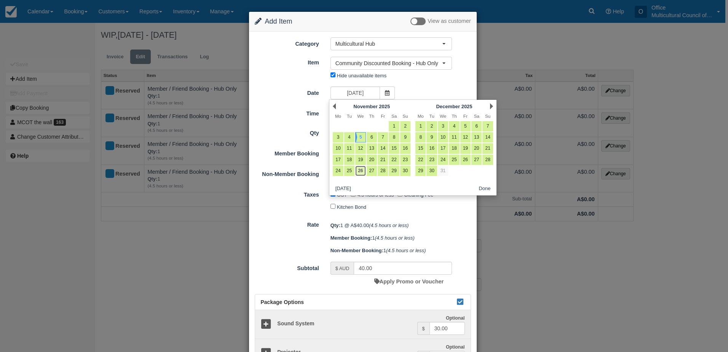
click at [359, 171] on link "26" at bounding box center [360, 171] width 10 height 10
type input "[DATE]"
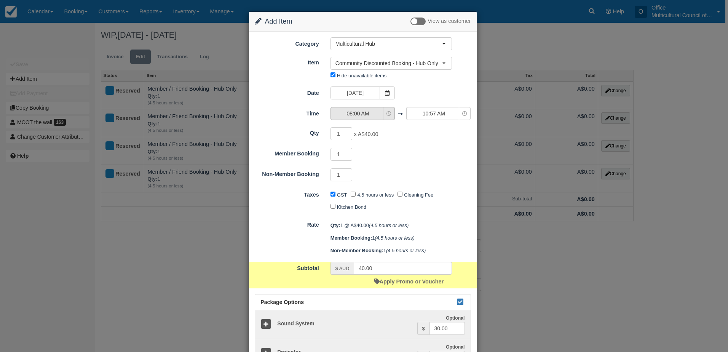
click at [367, 113] on span "08:00 AM" at bounding box center [358, 114] width 54 height 8
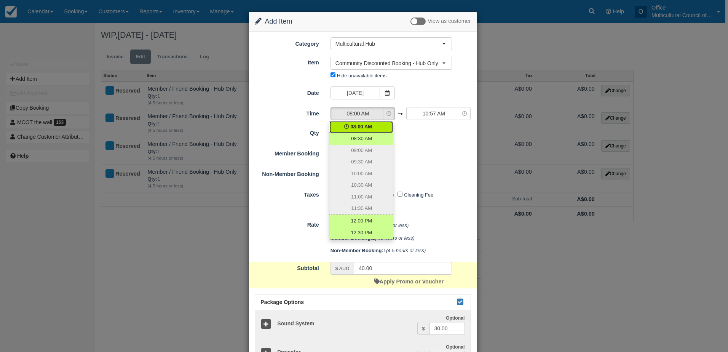
click at [433, 149] on div "1 Required.Maximum of 1" at bounding box center [391, 155] width 133 height 15
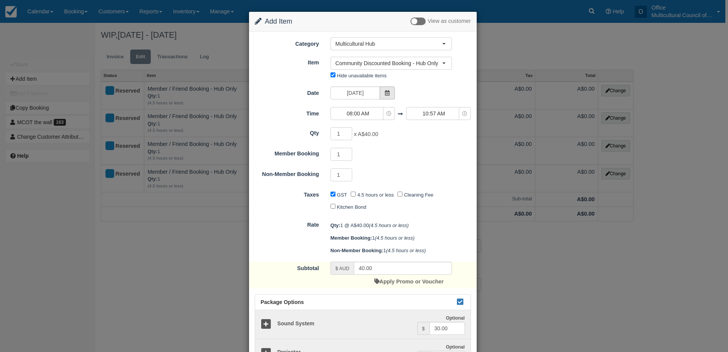
click at [389, 91] on span at bounding box center [387, 92] width 15 height 13
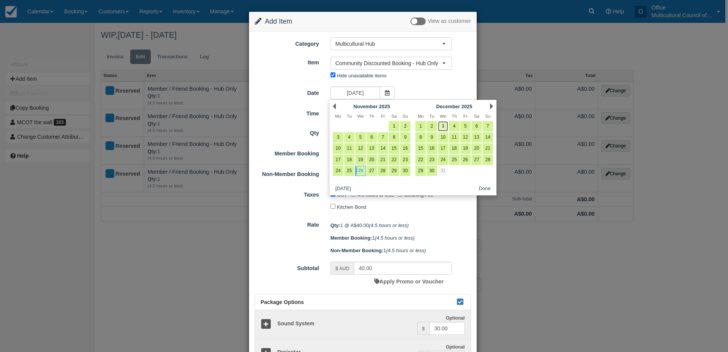
click at [441, 127] on link "3" at bounding box center [443, 126] width 10 height 10
type input "Wednesday 03 December 2025"
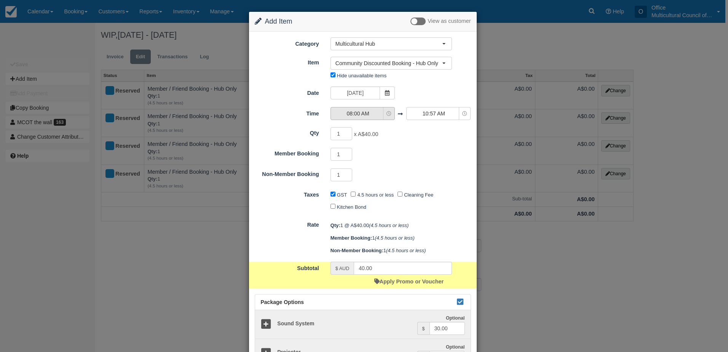
click at [373, 115] on span "08:00 AM" at bounding box center [358, 114] width 54 height 8
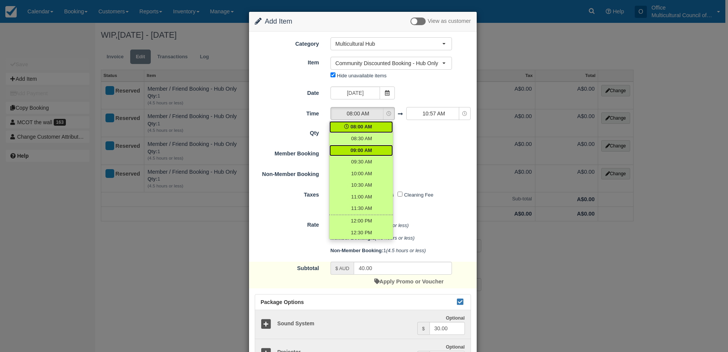
click at [370, 153] on span "09:00 AM" at bounding box center [362, 150] width 22 height 7
select select "09:00"
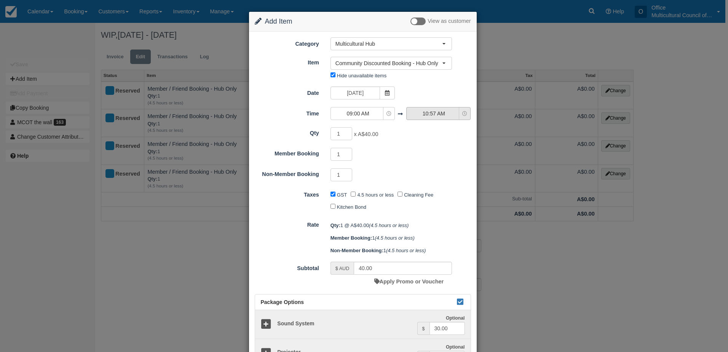
click at [419, 118] on button "10:57 AM" at bounding box center [439, 113] width 64 height 13
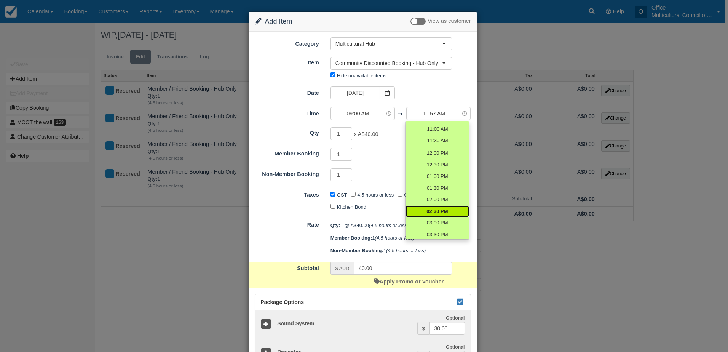
scroll to position [76, 0]
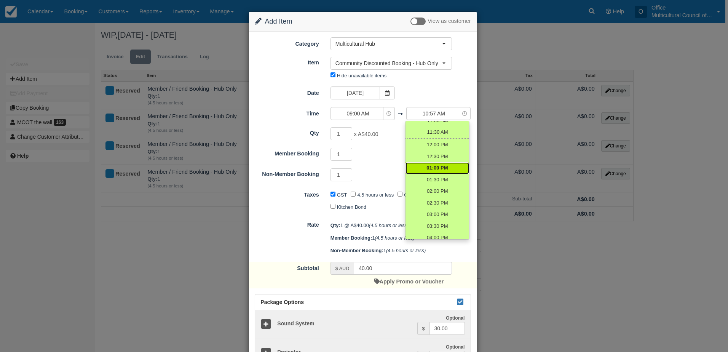
click at [444, 168] on span "01:00 PM" at bounding box center [437, 168] width 21 height 7
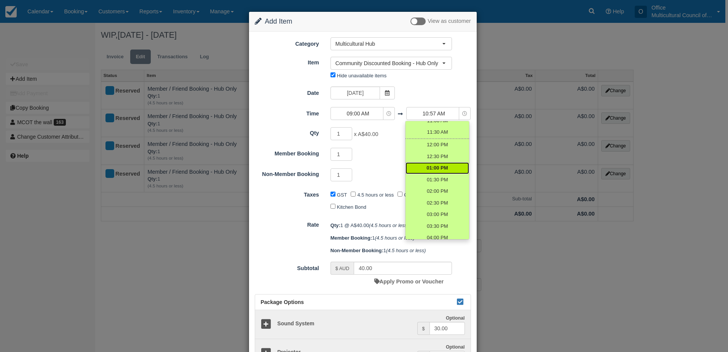
click at [443, 165] on span "01:00 PM" at bounding box center [437, 168] width 21 height 7
click at [389, 163] on div "Qty 1 x A$40.00 Required.Maximum of 1 Member Booking 1 Required.Maximum of 1 No…" at bounding box center [363, 154] width 216 height 56
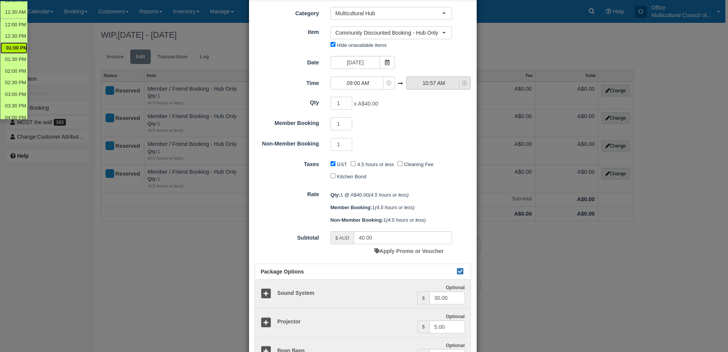
scroll to position [0, 0]
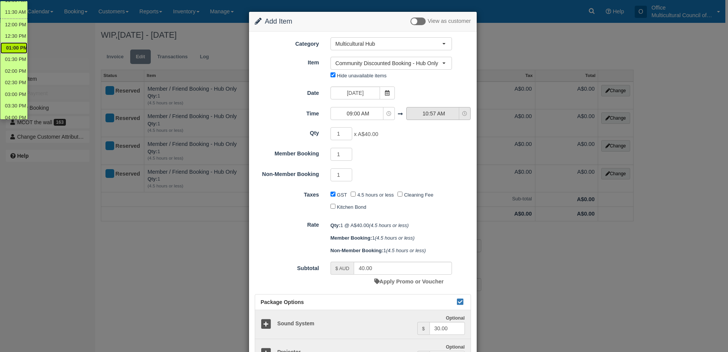
click at [423, 113] on span "10:57 AM" at bounding box center [434, 114] width 54 height 8
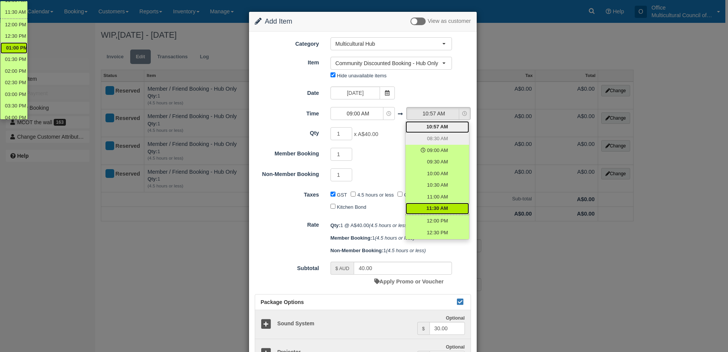
scroll to position [38, 0]
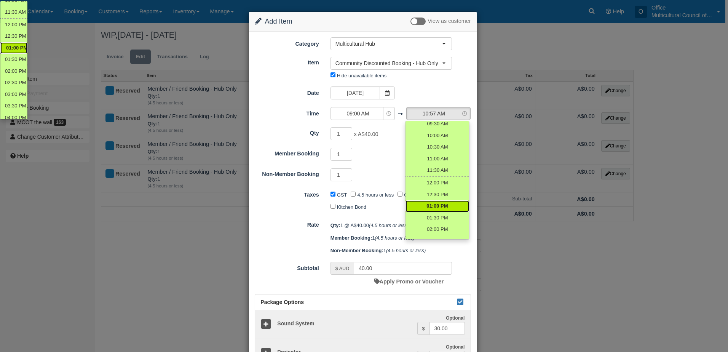
click at [441, 206] on span "01:00 PM" at bounding box center [437, 206] width 21 height 7
select select "13:00"
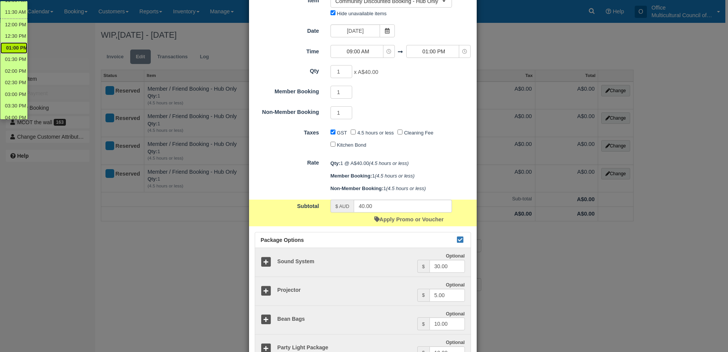
scroll to position [76, 0]
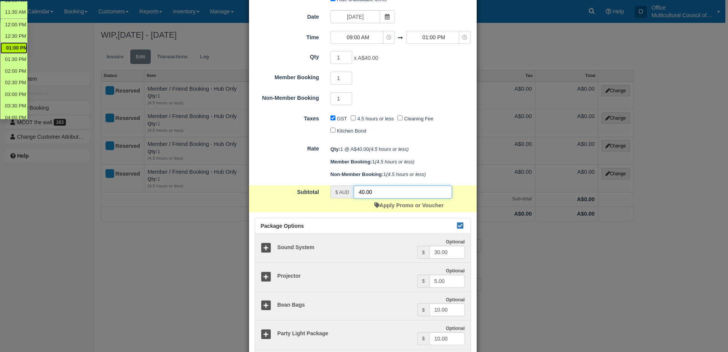
drag, startPoint x: 375, startPoint y: 192, endPoint x: 354, endPoint y: 192, distance: 20.2
click at [354, 192] on input "40.00" at bounding box center [403, 192] width 98 height 13
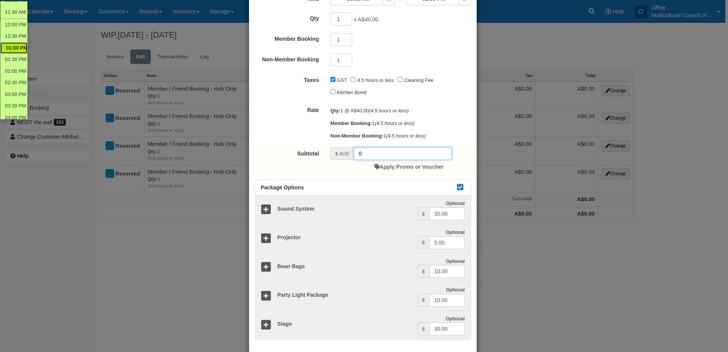
scroll to position [152, 0]
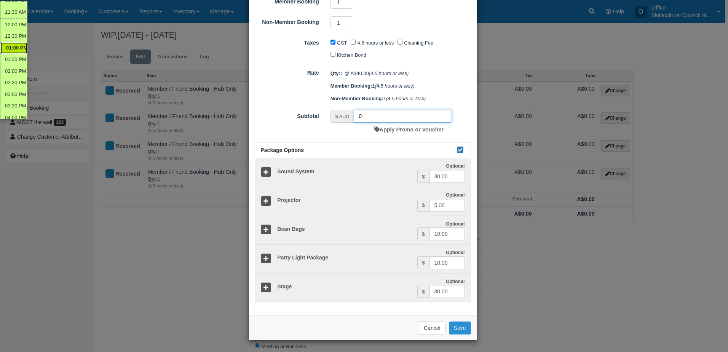
type input "0"
click at [453, 330] on button "Save" at bounding box center [460, 328] width 22 height 13
checkbox input "false"
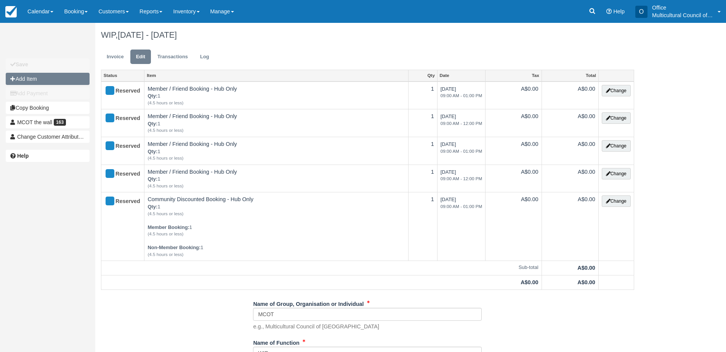
click at [53, 81] on button "Add Item" at bounding box center [48, 79] width 84 height 12
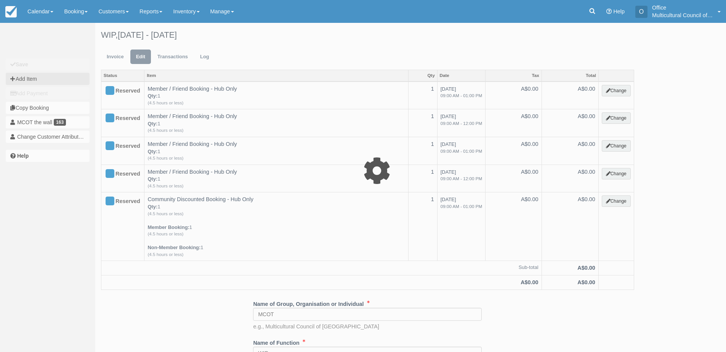
type input "0.00"
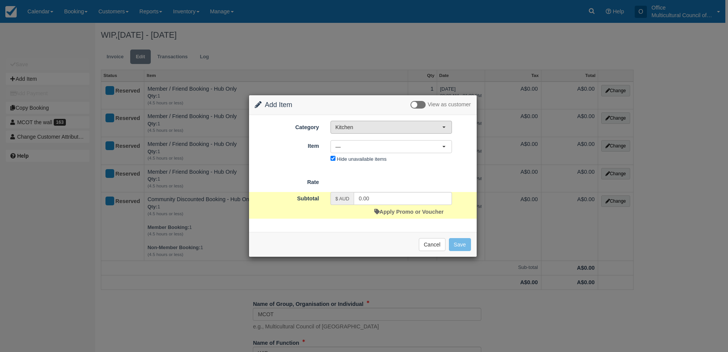
click at [412, 129] on span "Kitchen" at bounding box center [389, 127] width 107 height 8
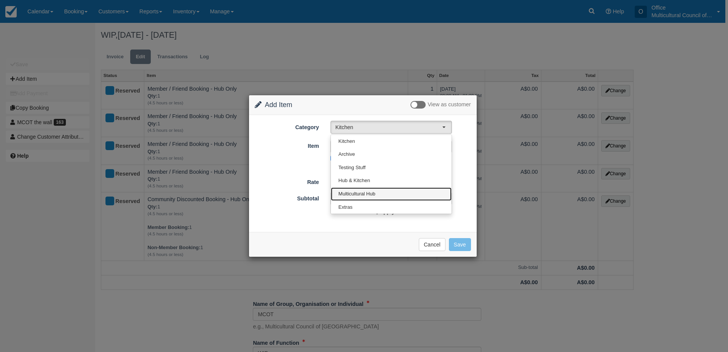
click at [405, 190] on link "Multicultural Hub" at bounding box center [391, 193] width 121 height 13
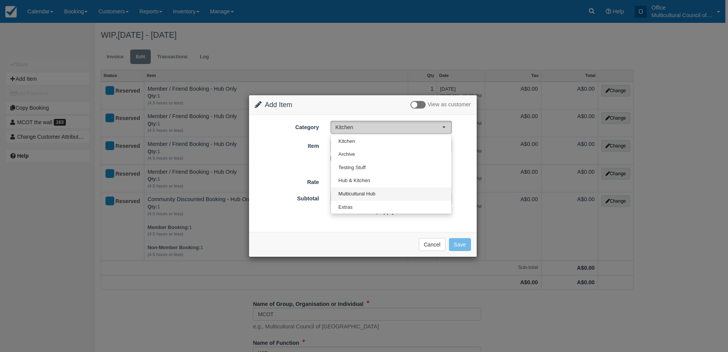
select select "2"
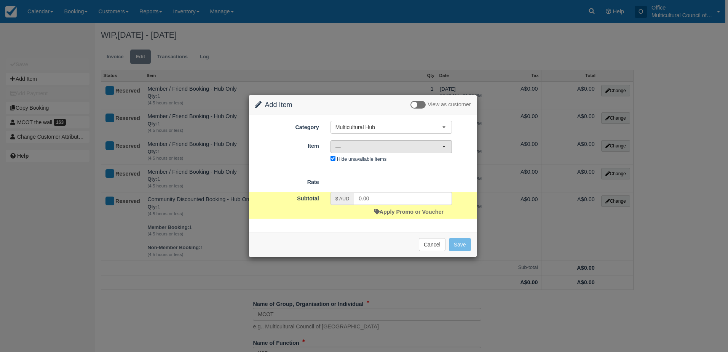
click at [419, 147] on span "—" at bounding box center [389, 147] width 107 height 8
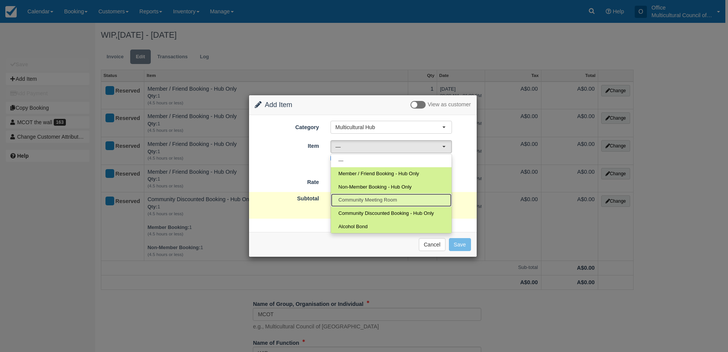
click at [410, 205] on link "Community Meeting Room" at bounding box center [391, 200] width 121 height 13
select select "12"
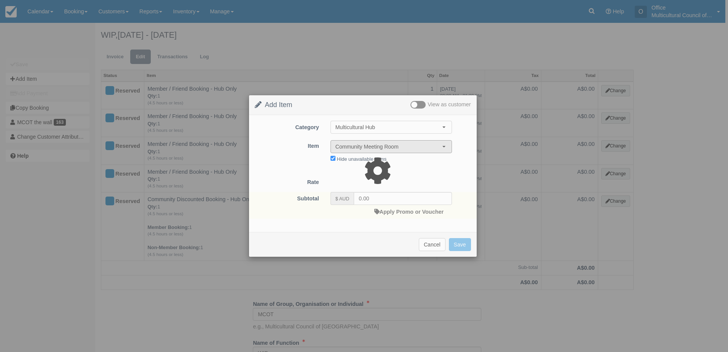
select select "08:00"
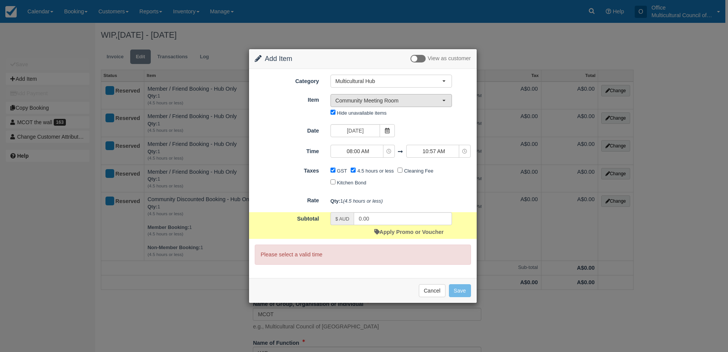
click at [415, 102] on span "Community Meeting Room" at bounding box center [389, 101] width 107 height 8
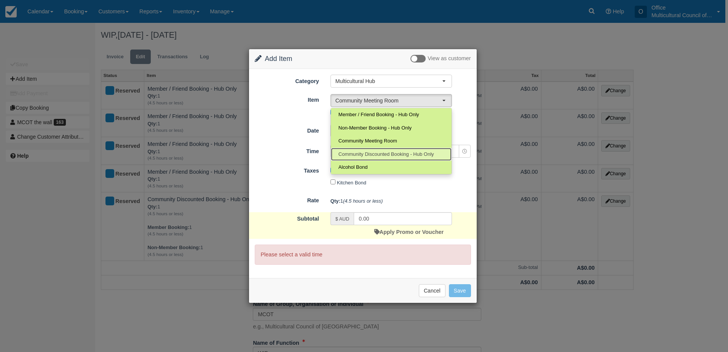
click at [398, 149] on link "Community Discounted Booking - Hub Only" at bounding box center [391, 154] width 121 height 13
select select "4"
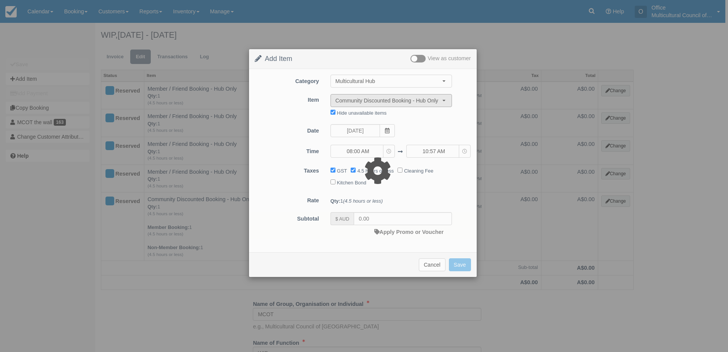
type input "40.00"
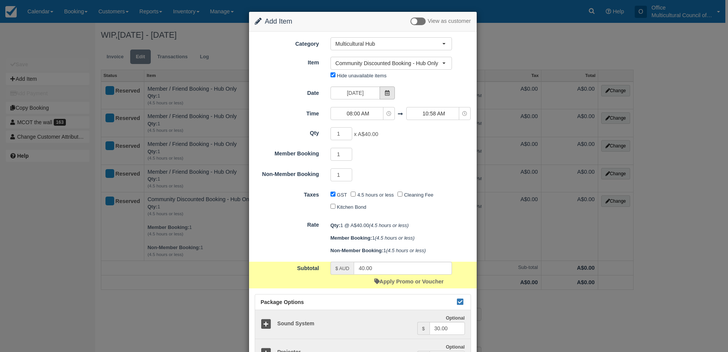
click at [382, 95] on span at bounding box center [387, 92] width 15 height 13
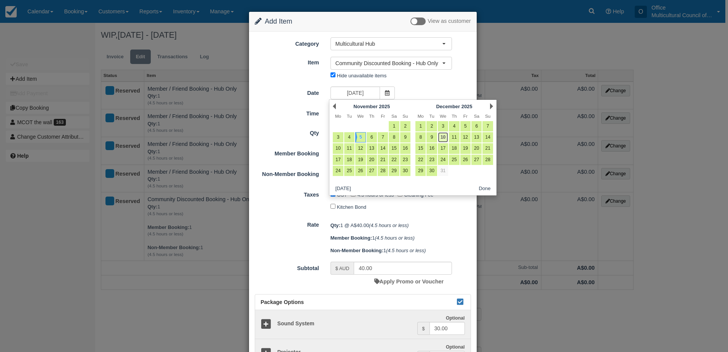
click at [442, 139] on link "10" at bounding box center [443, 137] width 10 height 10
type input "[DATE]"
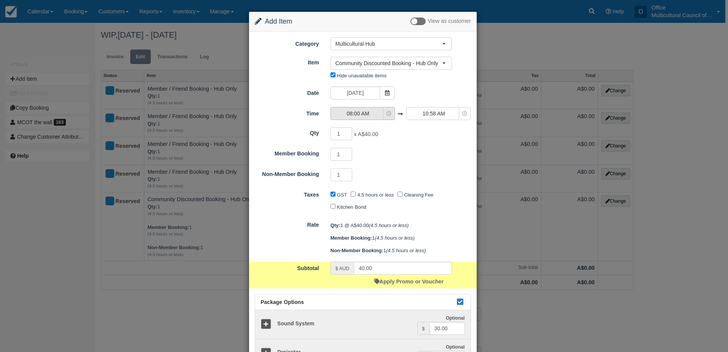
click at [372, 114] on span "08:00 AM" at bounding box center [358, 114] width 54 height 8
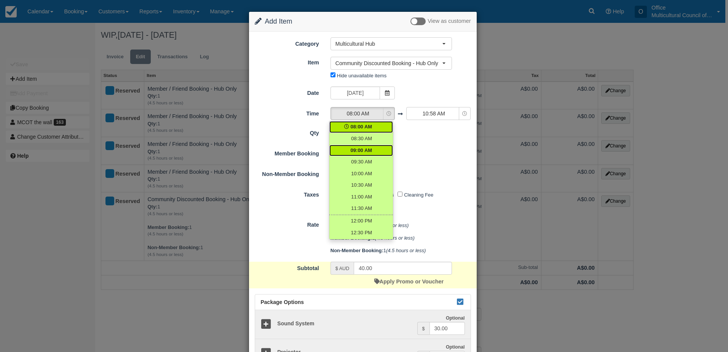
click at [370, 150] on span "09:00 AM" at bounding box center [362, 150] width 22 height 7
select select "09:00"
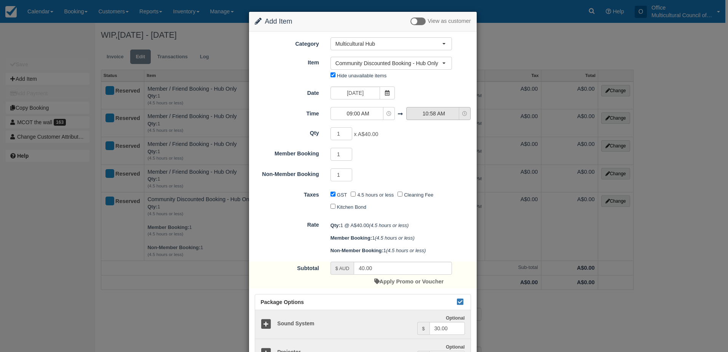
click at [412, 110] on span "10:58 AM" at bounding box center [434, 114] width 54 height 8
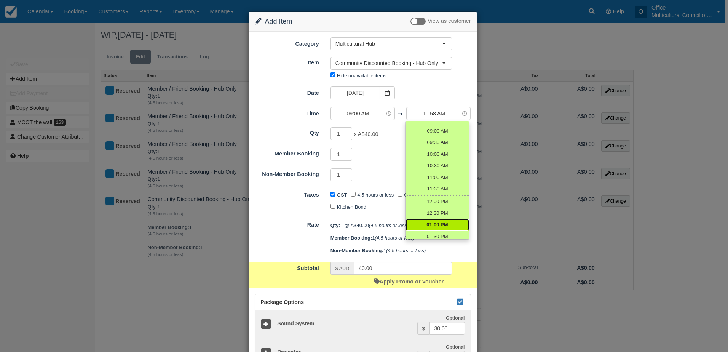
scroll to position [38, 0]
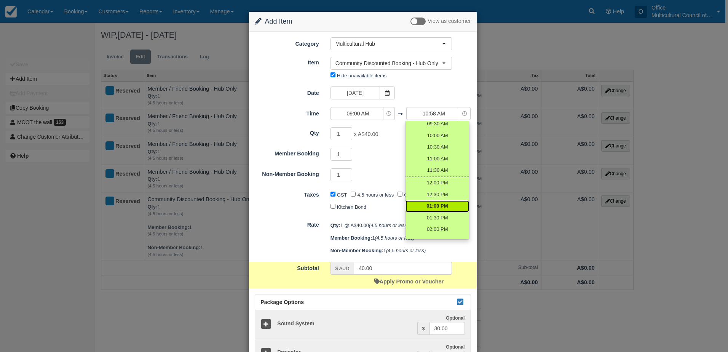
click at [432, 205] on span "01:00 PM" at bounding box center [437, 206] width 21 height 7
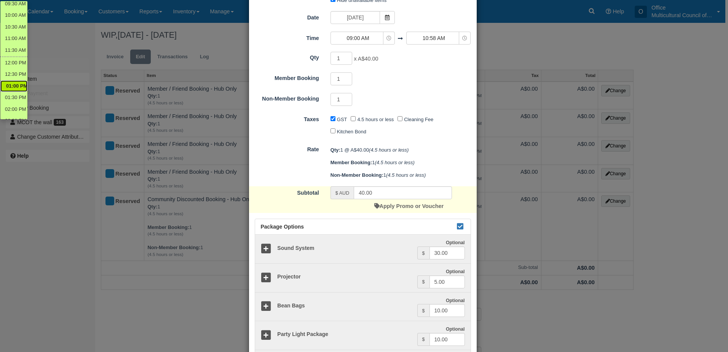
scroll to position [76, 0]
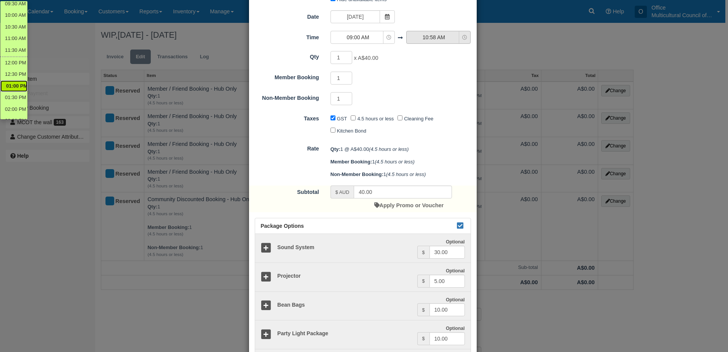
click at [424, 33] on button "10:58 AM" at bounding box center [439, 37] width 64 height 13
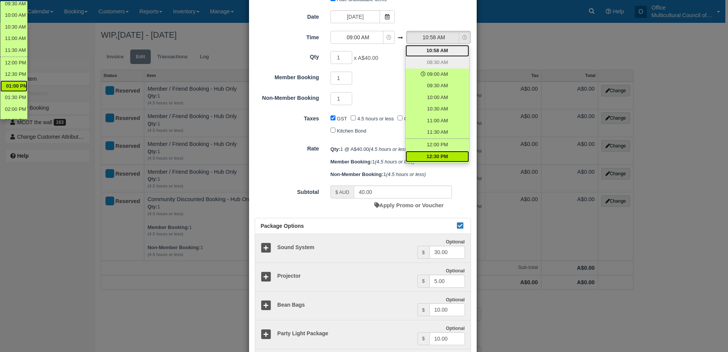
scroll to position [38, 0]
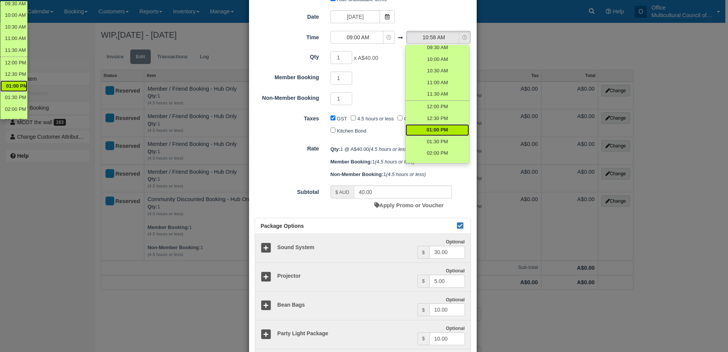
click at [440, 127] on span "01:00 PM" at bounding box center [437, 129] width 21 height 7
select select "13:00"
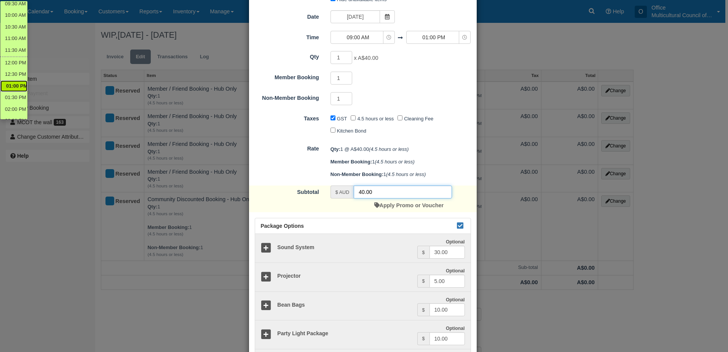
drag, startPoint x: 378, startPoint y: 192, endPoint x: 341, endPoint y: 195, distance: 36.3
click at [341, 195] on div "$ AUD 40.00" at bounding box center [392, 192] width 122 height 13
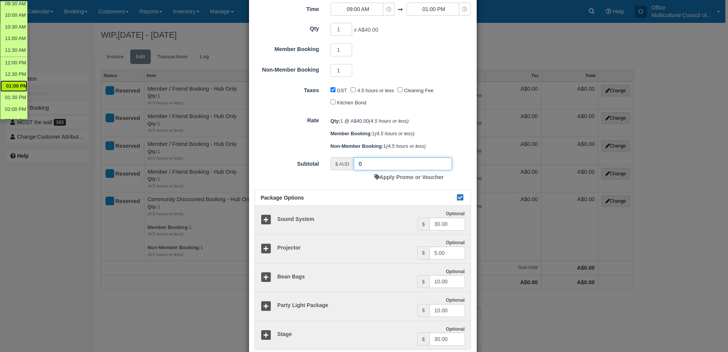
scroll to position [152, 0]
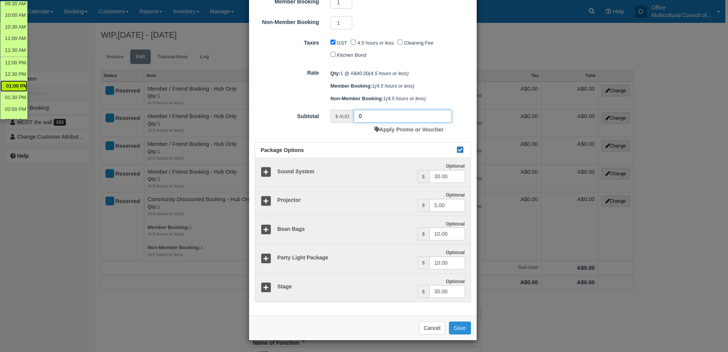
type input "0"
click at [453, 334] on button "Save" at bounding box center [460, 328] width 22 height 13
checkbox input "false"
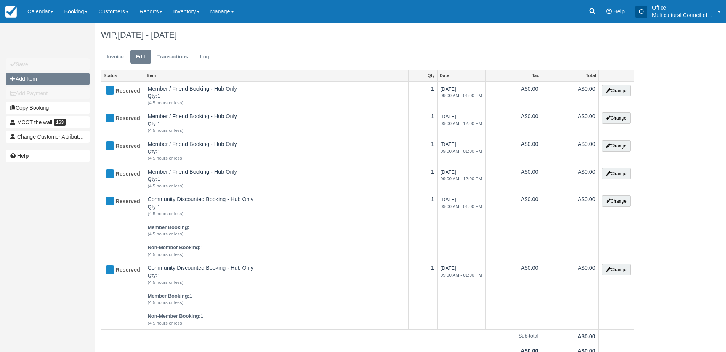
click at [54, 76] on button "Add Item" at bounding box center [48, 79] width 84 height 12
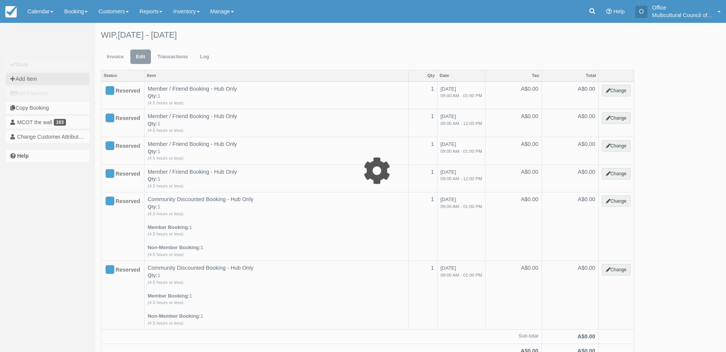
type input "0.00"
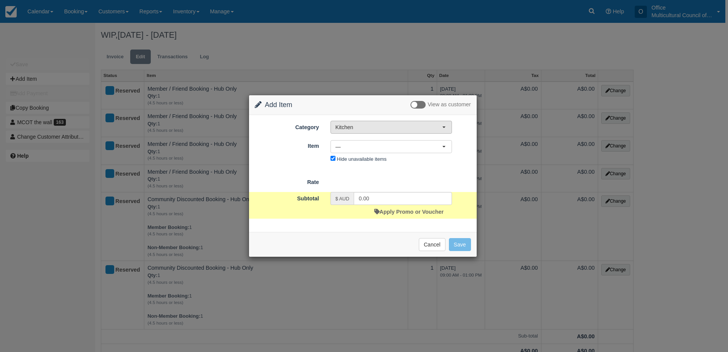
click at [395, 123] on button "Kitchen" at bounding box center [392, 127] width 122 height 13
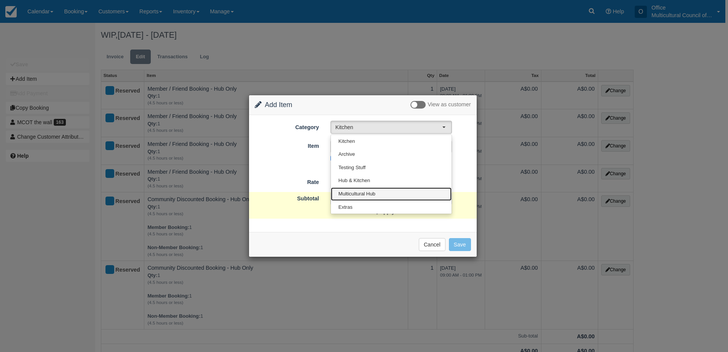
click at [386, 195] on link "Multicultural Hub" at bounding box center [391, 193] width 121 height 13
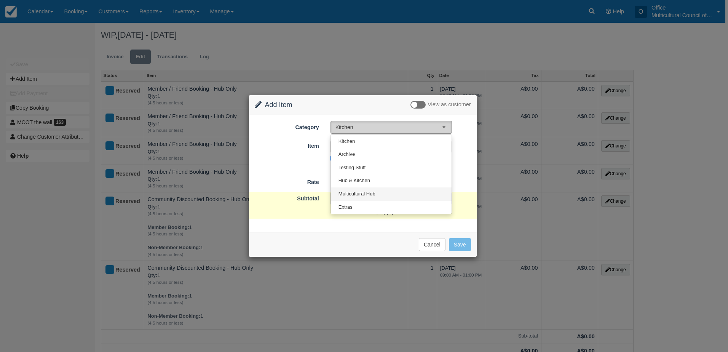
select select "2"
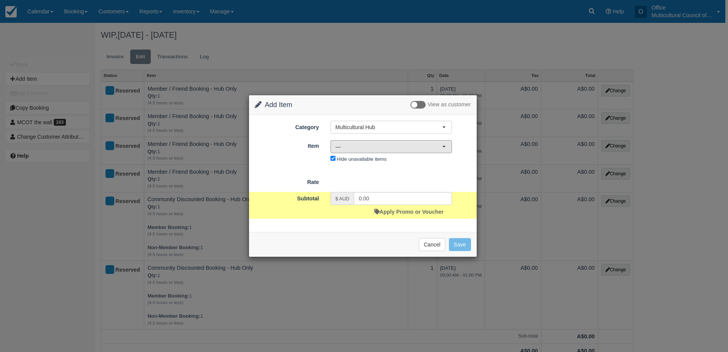
click at [398, 150] on span "—" at bounding box center [389, 147] width 107 height 8
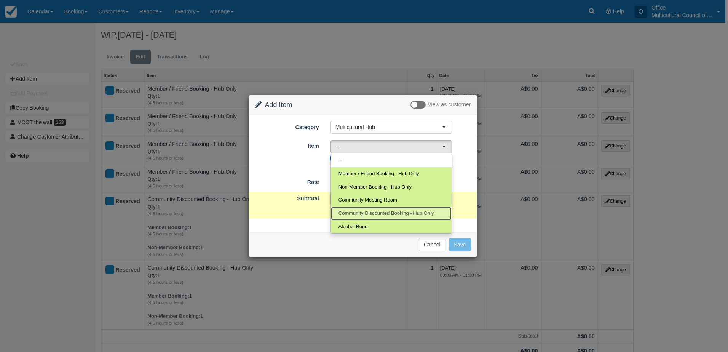
click at [398, 213] on span "Community Discounted Booking - Hub Only" at bounding box center [387, 213] width 96 height 7
select select "4"
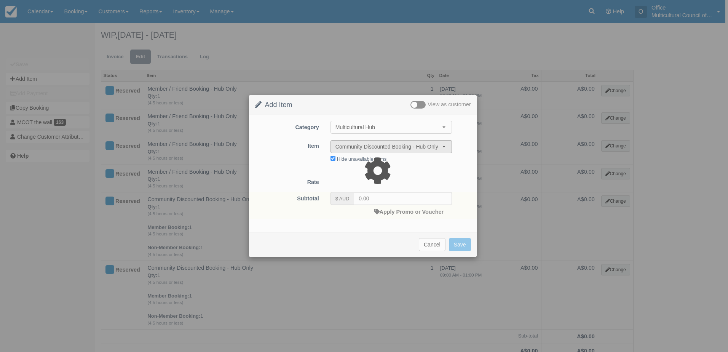
type input "40.00"
select select "08:00"
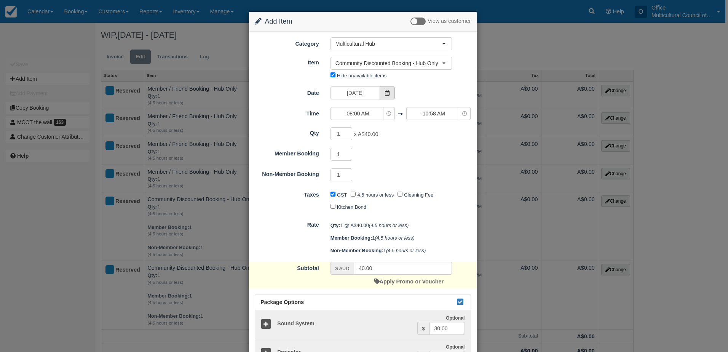
click at [385, 92] on icon at bounding box center [387, 92] width 5 height 5
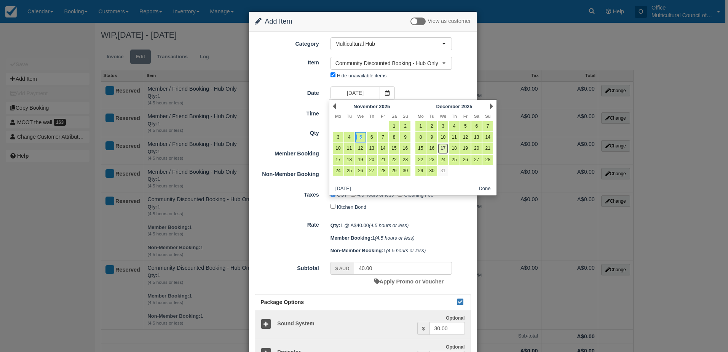
click at [443, 150] on link "17" at bounding box center [443, 148] width 10 height 10
type input "Wednesday 17 December 2025"
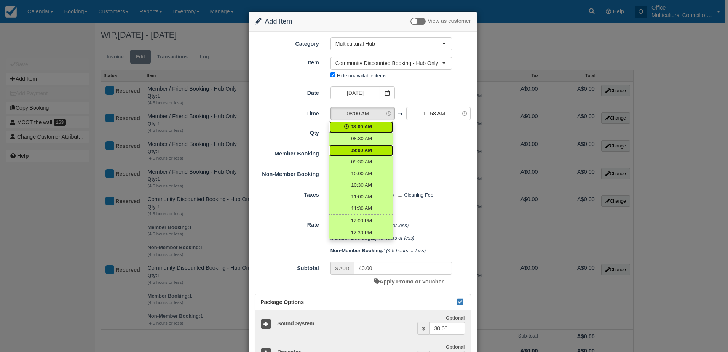
click at [369, 153] on span "09:00 AM" at bounding box center [362, 150] width 22 height 7
select select "09:00"
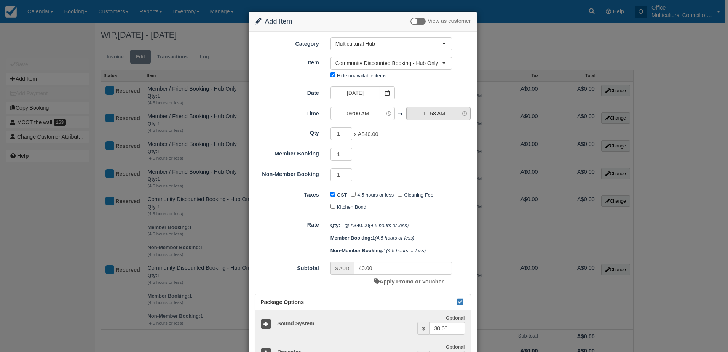
click at [417, 114] on span "10:58 AM" at bounding box center [434, 114] width 54 height 8
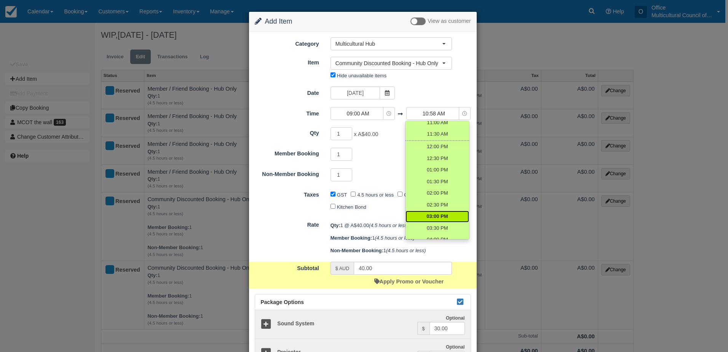
scroll to position [76, 0]
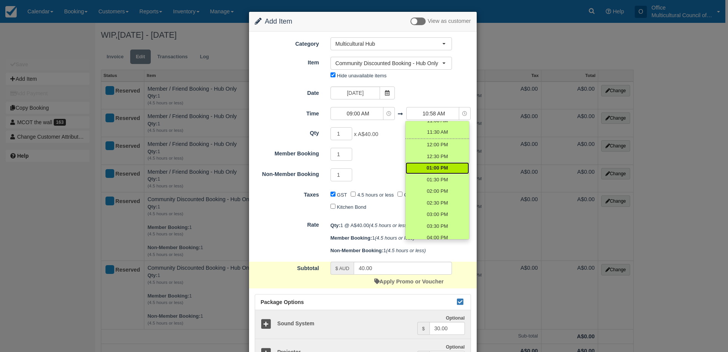
click at [422, 169] on link "01:00 PM" at bounding box center [438, 168] width 64 height 12
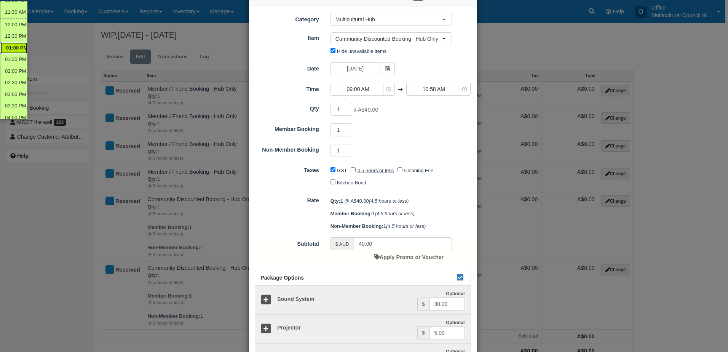
scroll to position [38, 0]
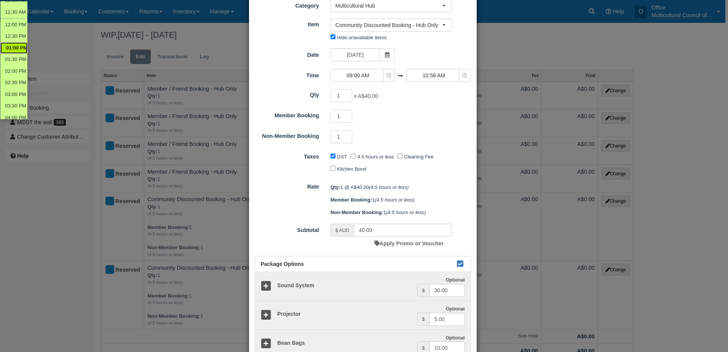
click at [407, 83] on form "Category Multicultural Hub Kitchen Archive Testing Stuff Hub & Kitchen Multicul…" at bounding box center [363, 221] width 216 height 445
click at [418, 76] on span "10:58 AM" at bounding box center [434, 76] width 54 height 8
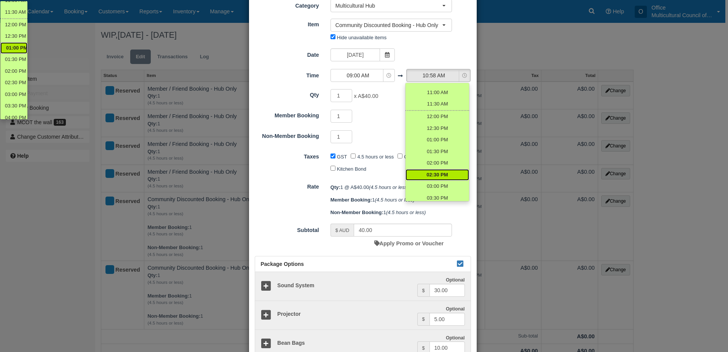
scroll to position [76, 0]
click at [419, 131] on link "01:00 PM" at bounding box center [438, 130] width 64 height 12
select select "13:00"
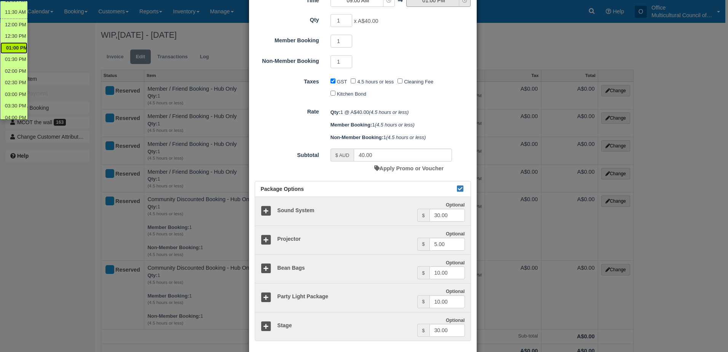
scroll to position [114, 0]
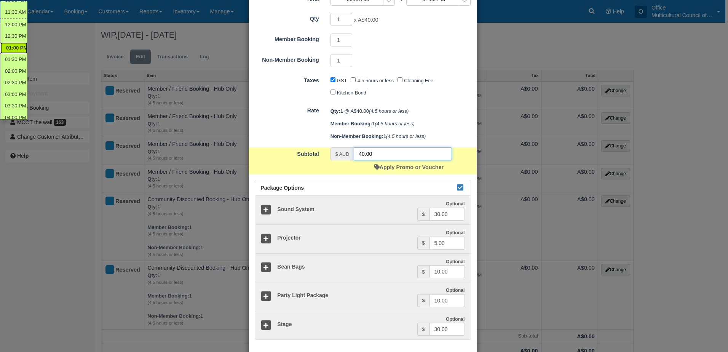
drag, startPoint x: 371, startPoint y: 154, endPoint x: 325, endPoint y: 163, distance: 46.9
click at [326, 163] on div "$ AUD 40.00 Apply Promo or Voucher" at bounding box center [391, 160] width 133 height 27
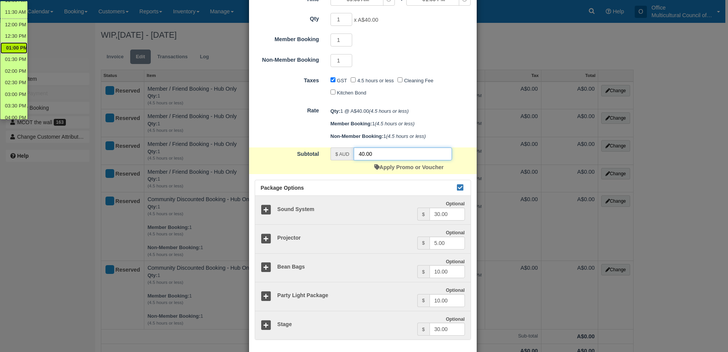
type input "2"
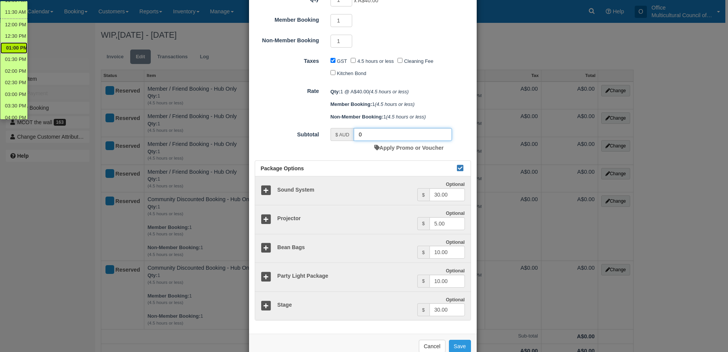
scroll to position [152, 0]
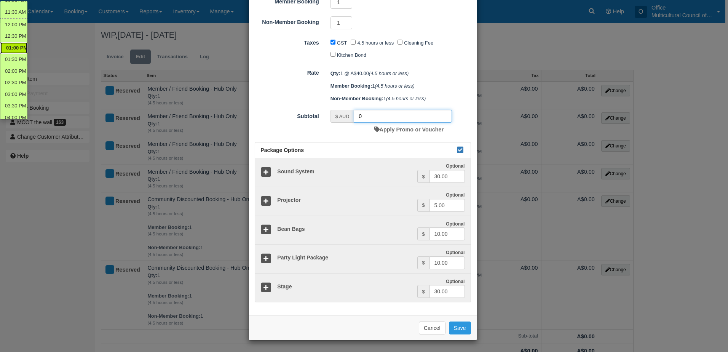
type input "0"
click at [455, 321] on div "Remove from Invoice Cancel Save" at bounding box center [363, 327] width 228 height 25
click at [458, 327] on button "Save" at bounding box center [460, 328] width 22 height 13
checkbox input "false"
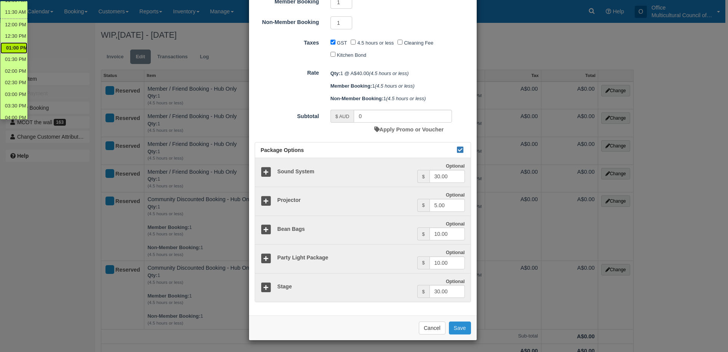
checkbox input "false"
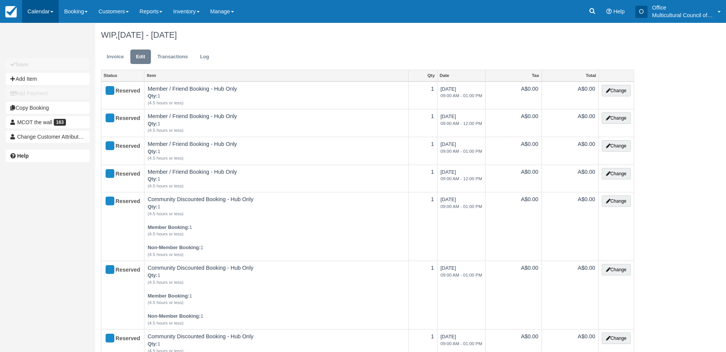
click at [48, 10] on link "Calendar" at bounding box center [40, 11] width 37 height 23
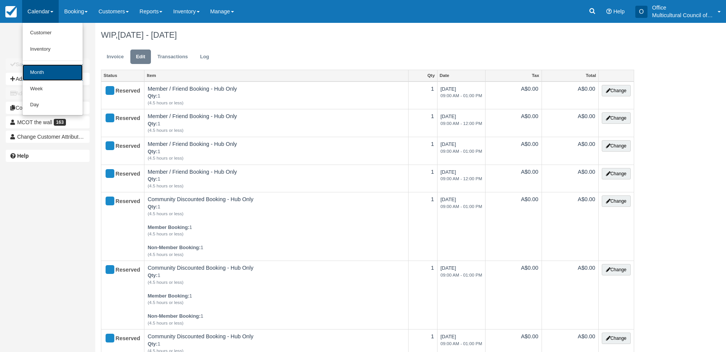
click at [64, 74] on link "Month" at bounding box center [52, 72] width 60 height 16
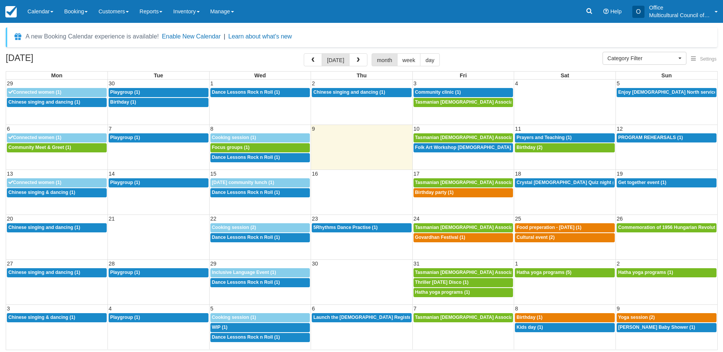
select select
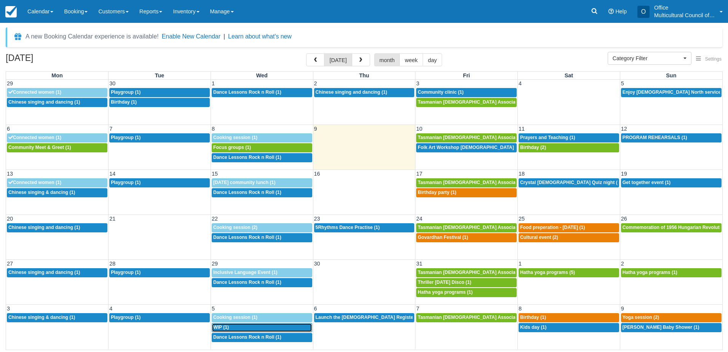
click at [259, 327] on div "9a WIP (1)" at bounding box center [262, 328] width 98 height 6
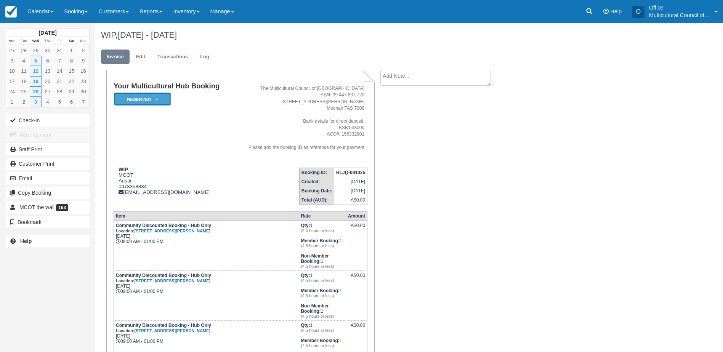
click at [130, 97] on em "Reserved" at bounding box center [142, 99] width 57 height 13
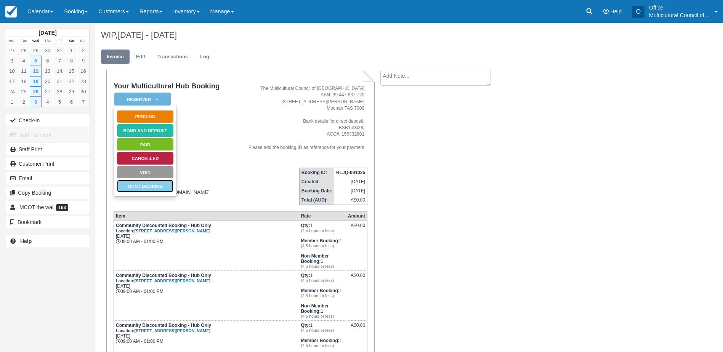
click at [150, 186] on link "MCOT Booking" at bounding box center [145, 185] width 57 height 13
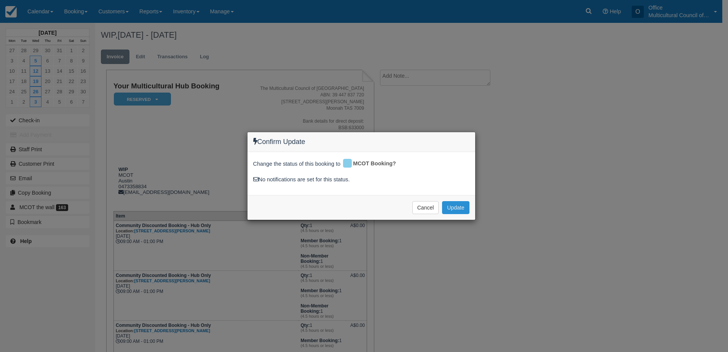
click at [448, 205] on button "Update" at bounding box center [455, 207] width 27 height 13
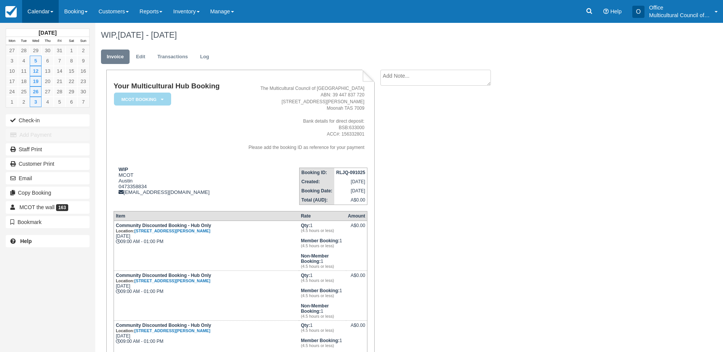
click at [35, 11] on link "Calendar" at bounding box center [40, 11] width 37 height 23
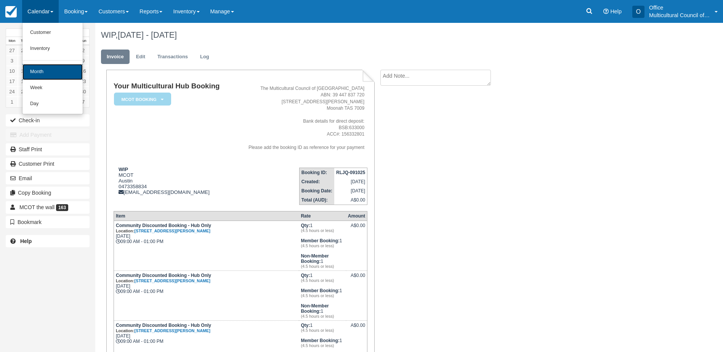
click at [53, 70] on link "Month" at bounding box center [52, 72] width 60 height 16
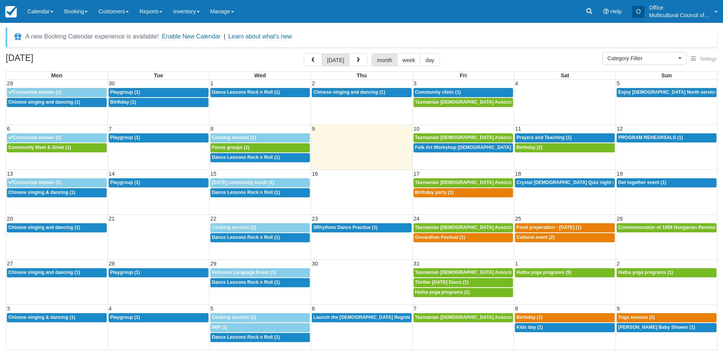
select select
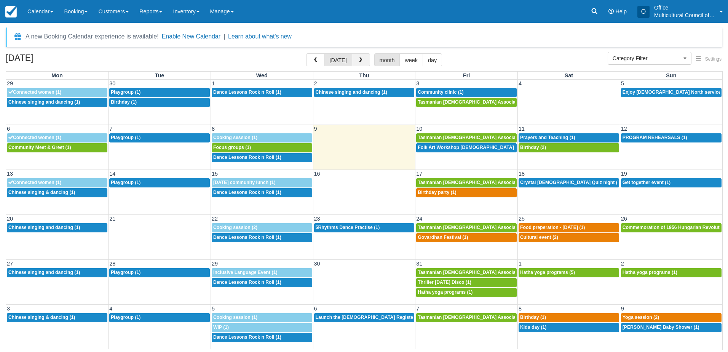
click at [359, 55] on button "button" at bounding box center [361, 59] width 18 height 13
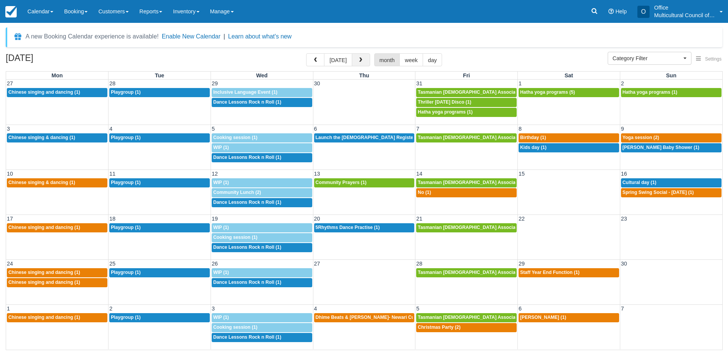
click at [359, 55] on button "button" at bounding box center [361, 59] width 18 height 13
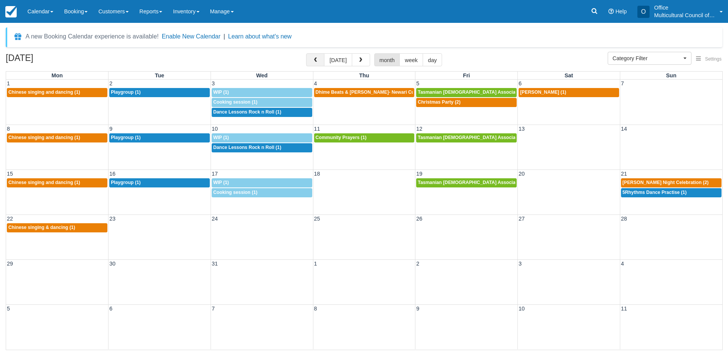
click at [317, 57] on button "button" at bounding box center [315, 59] width 18 height 13
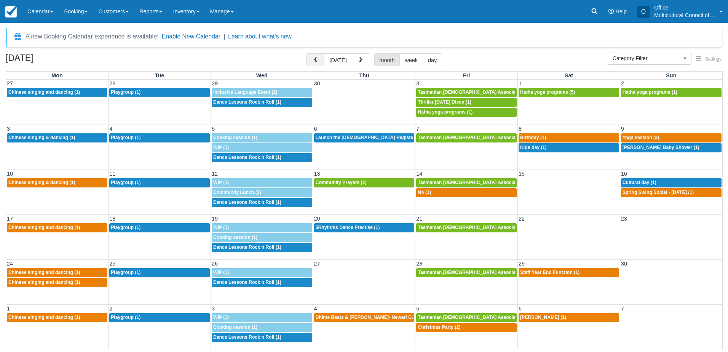
click at [317, 57] on button "button" at bounding box center [315, 59] width 18 height 13
